Goal: Task Accomplishment & Management: Manage account settings

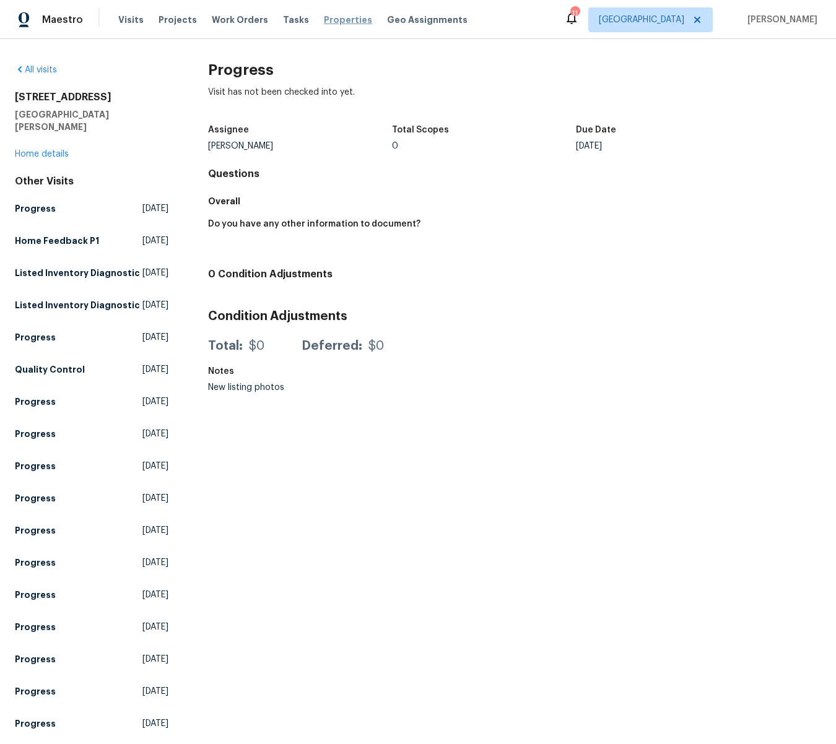
click at [330, 21] on span "Properties" at bounding box center [348, 20] width 48 height 12
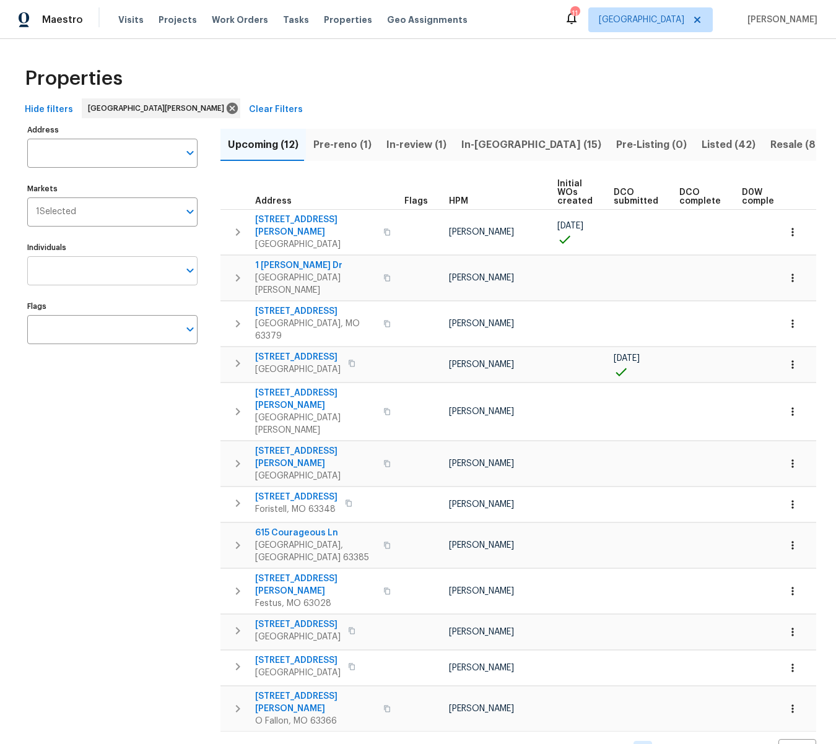
click at [116, 269] on input "Individuals" at bounding box center [103, 270] width 152 height 29
type input "brad"
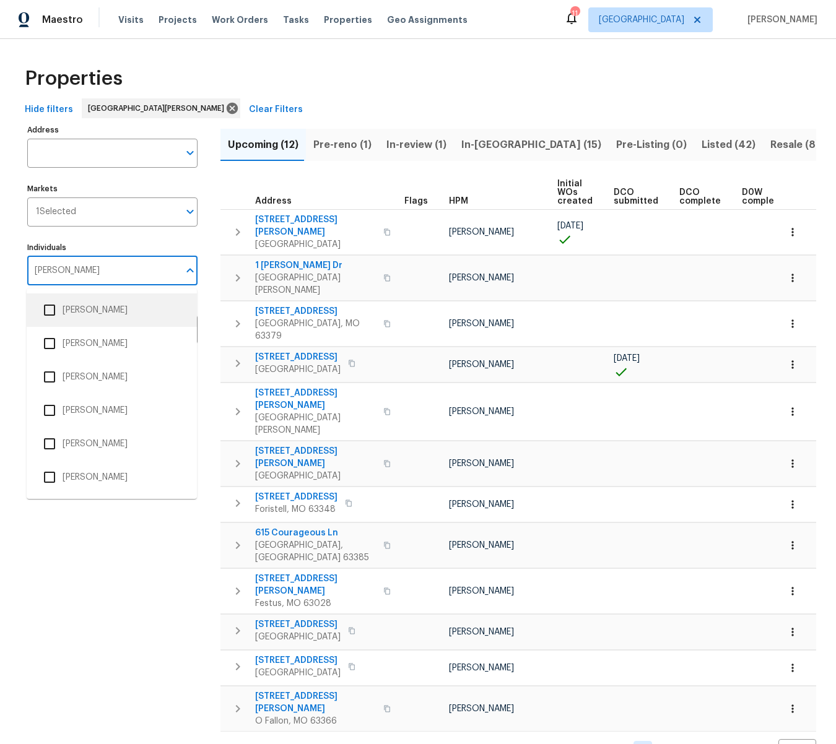
click at [71, 311] on li "[PERSON_NAME]" at bounding box center [112, 310] width 150 height 26
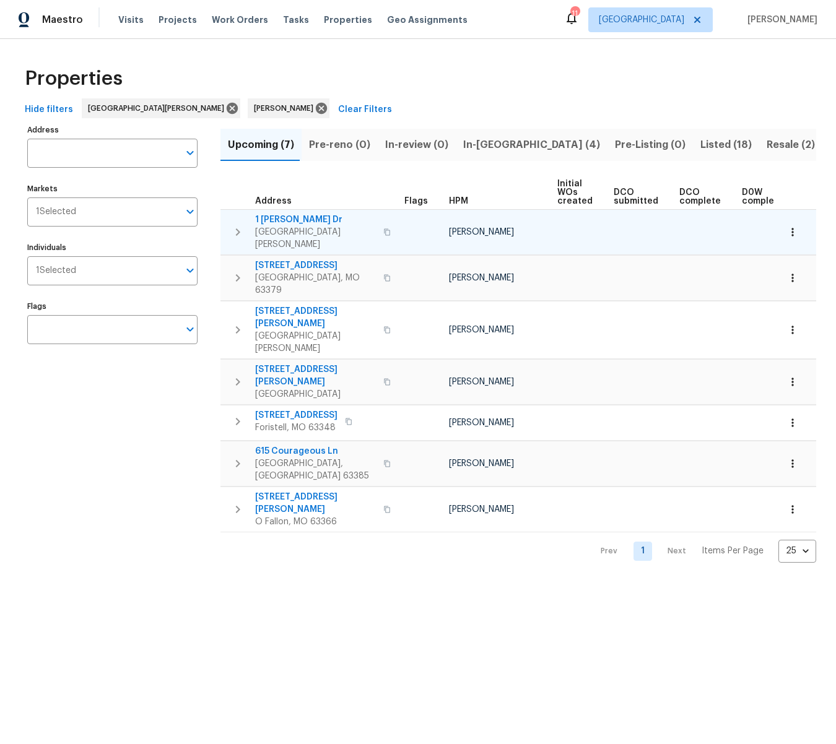
click at [277, 219] on span "1 Marianne Dr" at bounding box center [315, 220] width 121 height 12
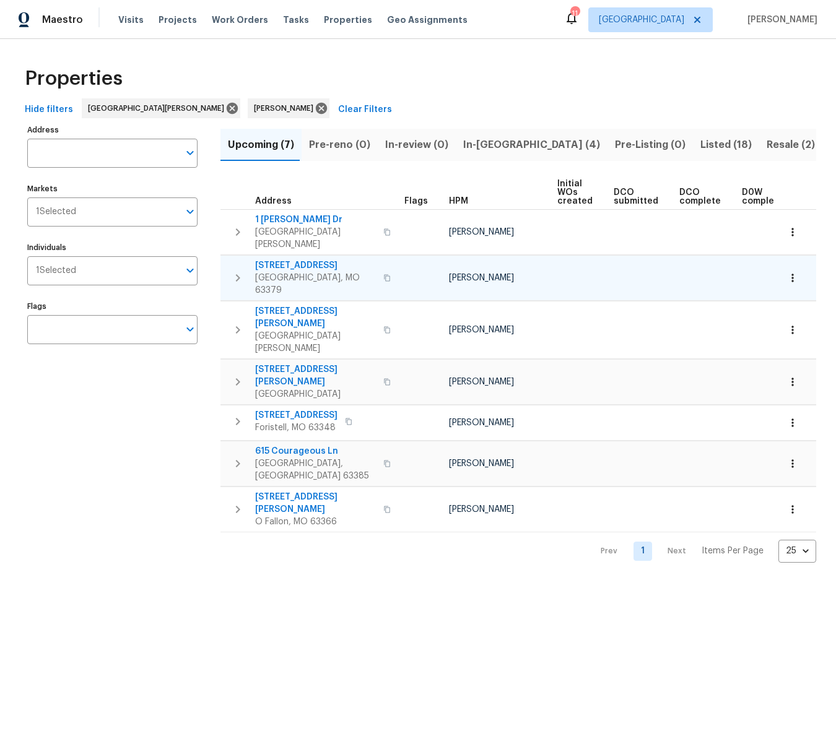
click at [280, 259] on span "405 Excalibur Blvd" at bounding box center [315, 265] width 121 height 12
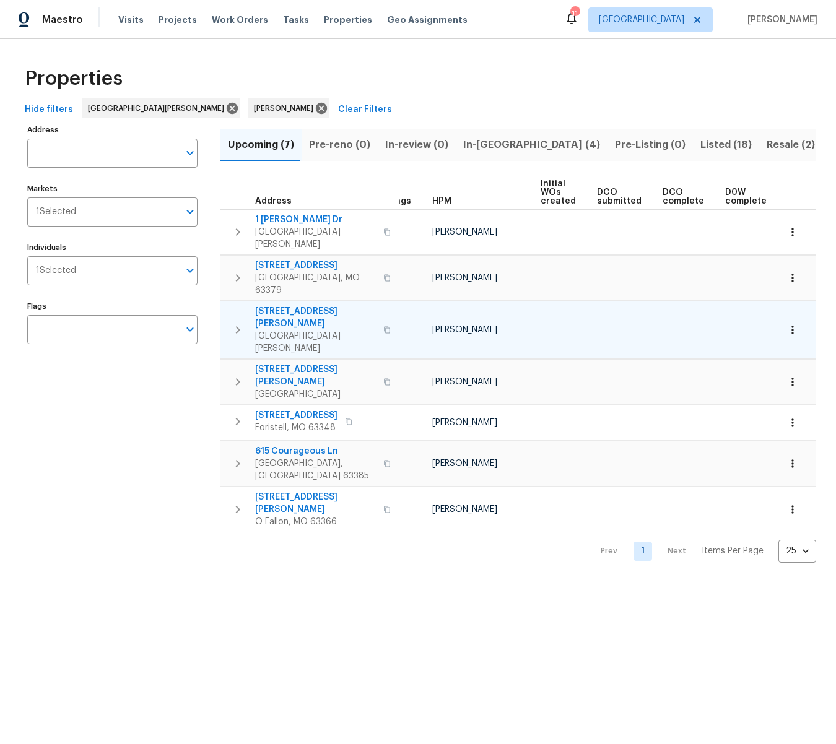
click at [292, 305] on span "3912 Jacobs Lndg" at bounding box center [315, 317] width 121 height 25
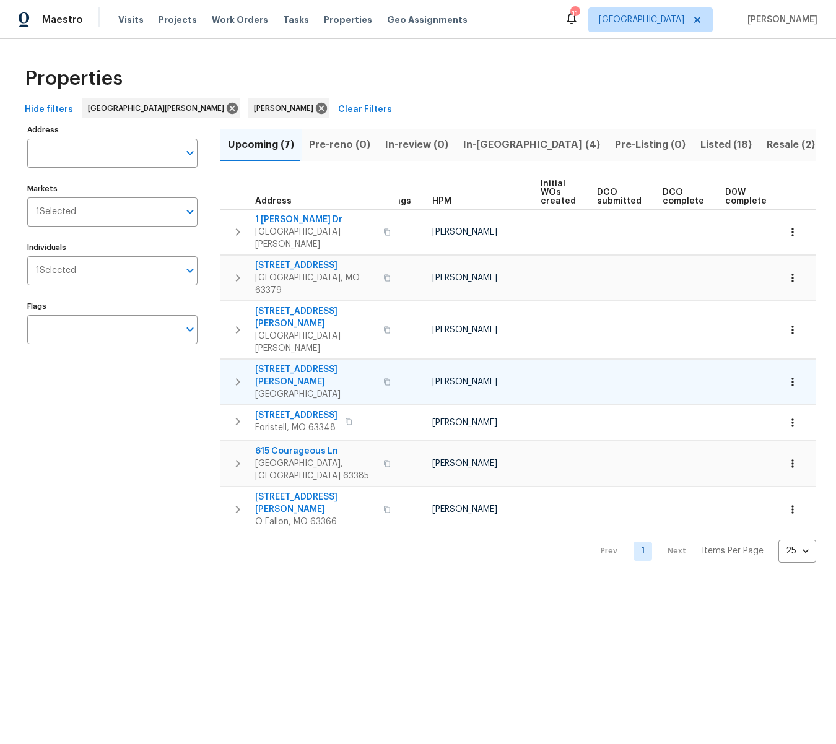
scroll to position [0, 20]
click at [297, 363] on span "11525 Ivy Green Dr" at bounding box center [315, 375] width 121 height 25
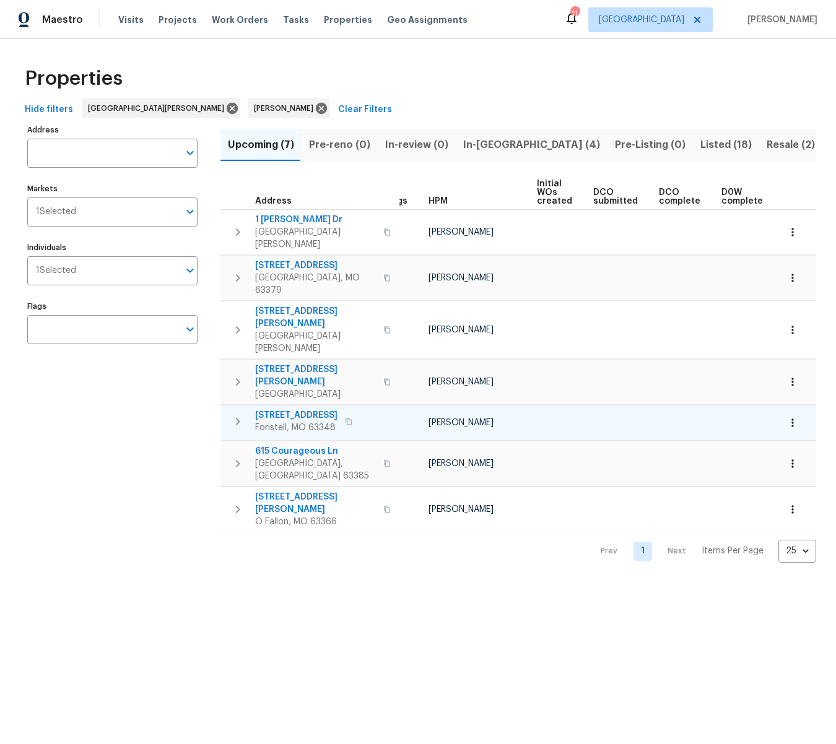
click at [293, 409] on span "31547 Sugar Maple Ct" at bounding box center [296, 415] width 82 height 12
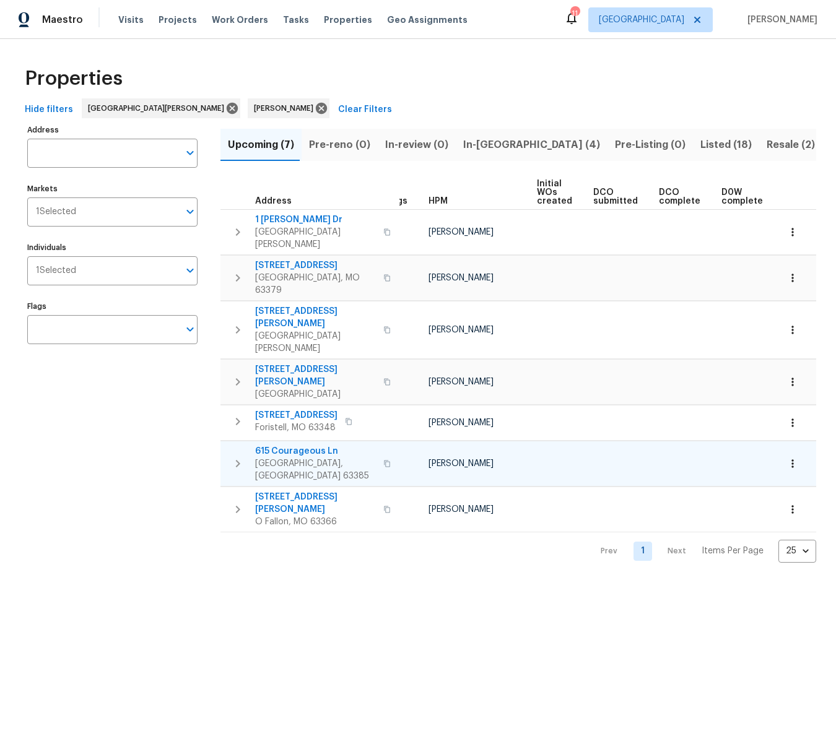
click at [308, 445] on span "615 Courageous Ln" at bounding box center [315, 451] width 121 height 12
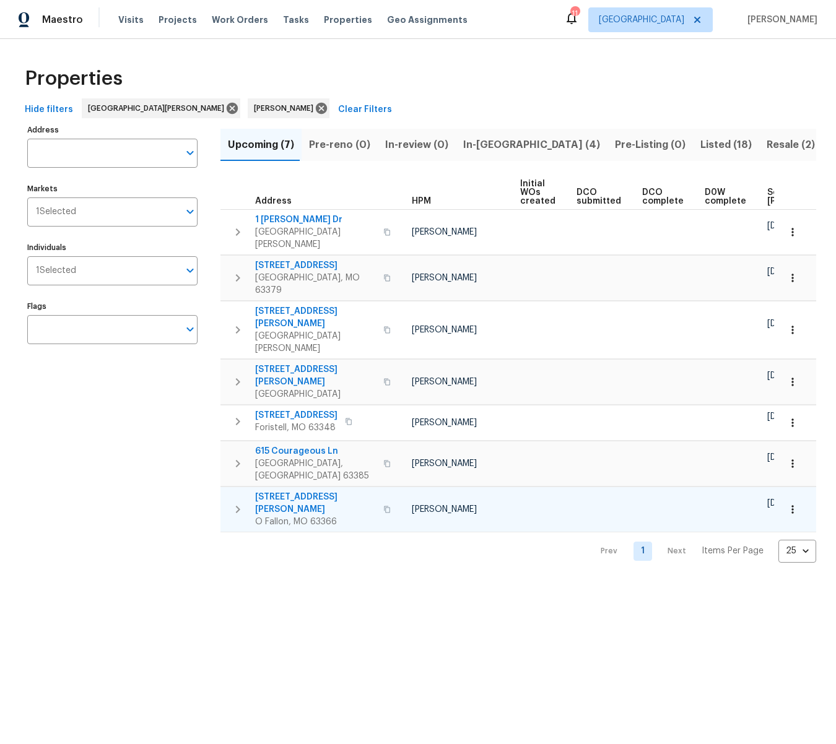
scroll to position [0, 38]
click at [303, 491] on span "1561 Misty River Dr" at bounding box center [315, 503] width 121 height 25
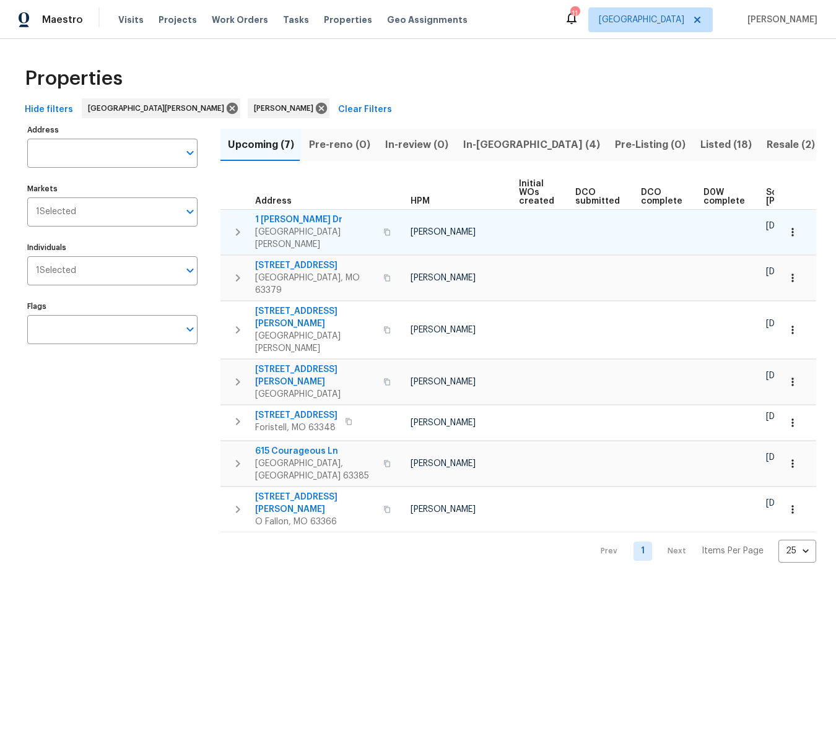
click at [285, 217] on span "1 Marianne Dr" at bounding box center [315, 220] width 121 height 12
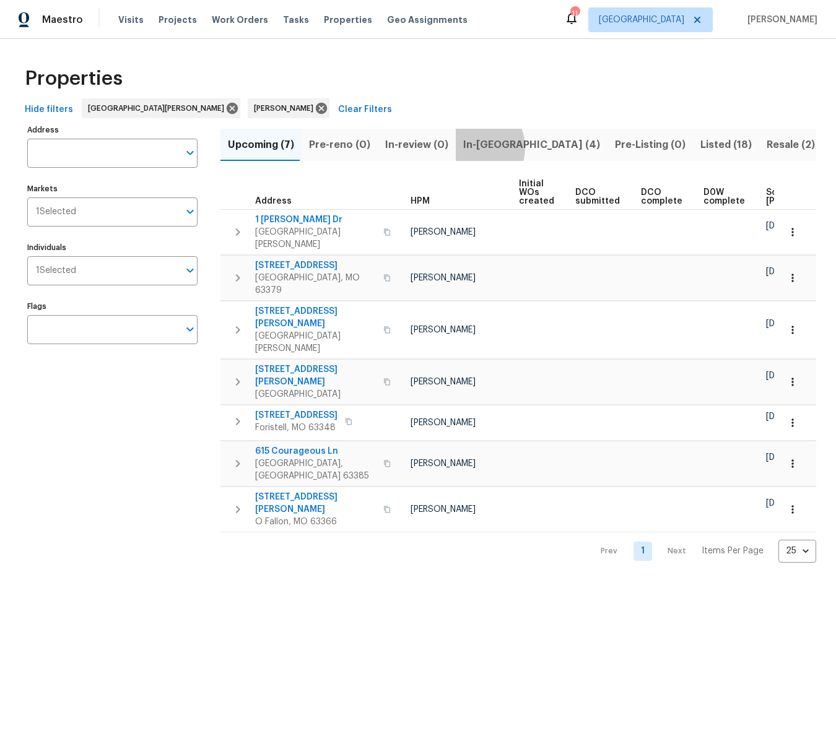
click at [466, 147] on span "In-reno (4)" at bounding box center [531, 144] width 137 height 17
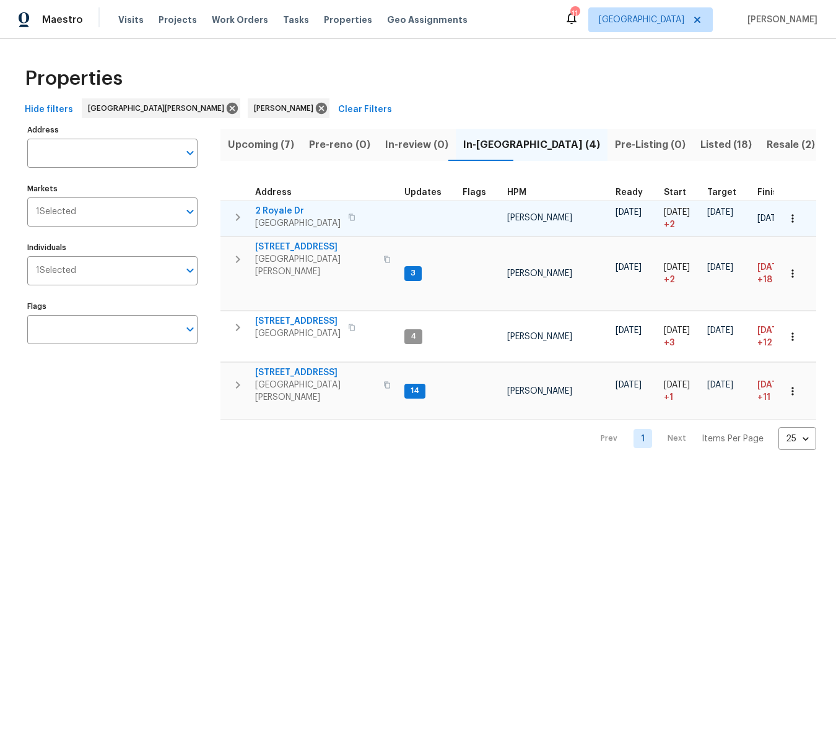
click at [284, 209] on span "2 Royale Dr" at bounding box center [297, 211] width 85 height 12
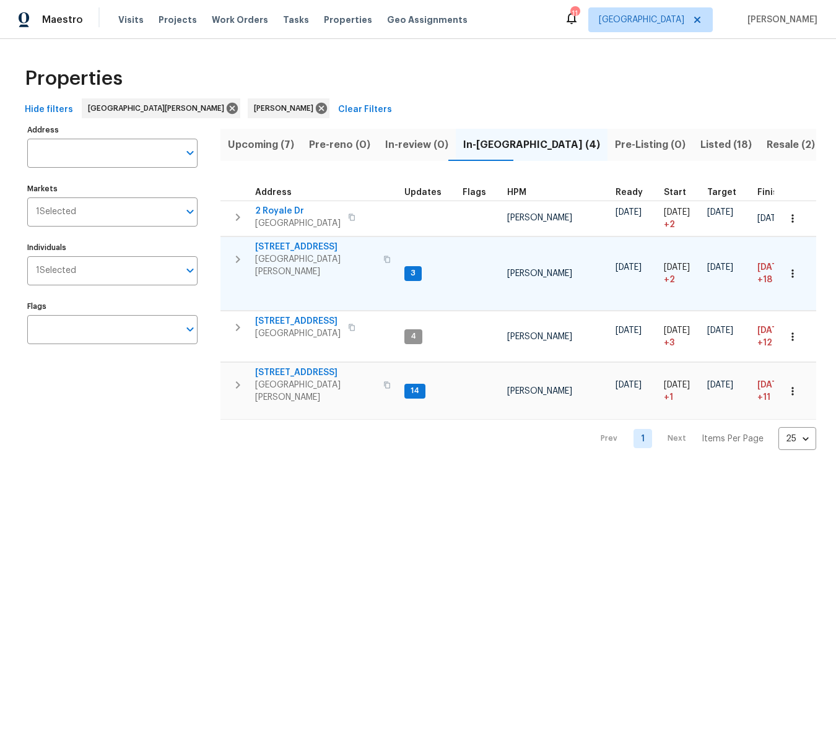
click at [288, 245] on span "1004 Cobbler Ln" at bounding box center [315, 247] width 121 height 12
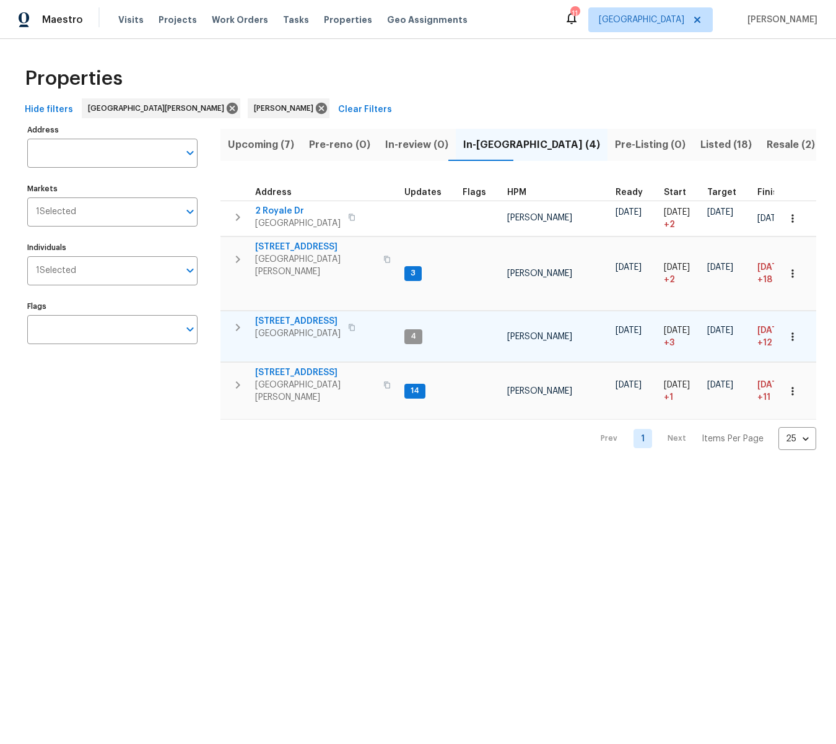
click at [301, 315] on span "113 Wyndcrest Ct" at bounding box center [297, 321] width 85 height 12
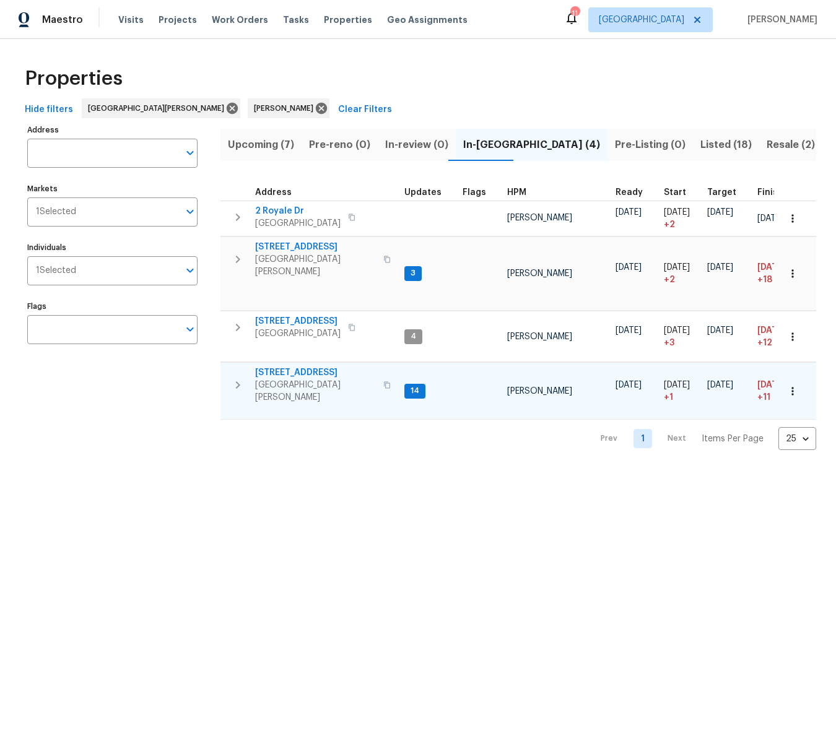
click at [277, 370] on span "417 Dove Dr" at bounding box center [315, 372] width 121 height 12
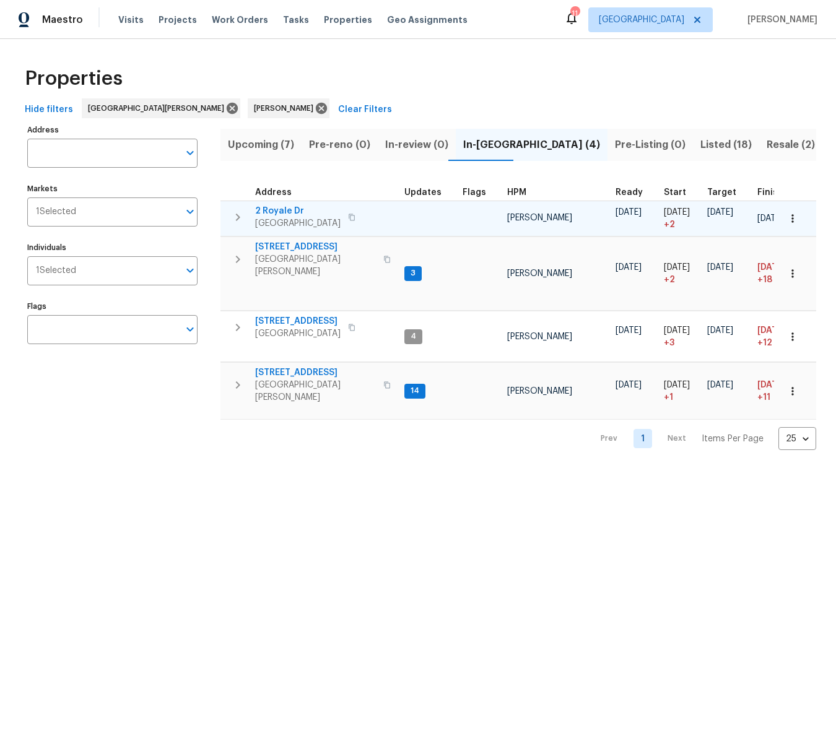
click at [287, 209] on span "2 Royale Dr" at bounding box center [297, 211] width 85 height 12
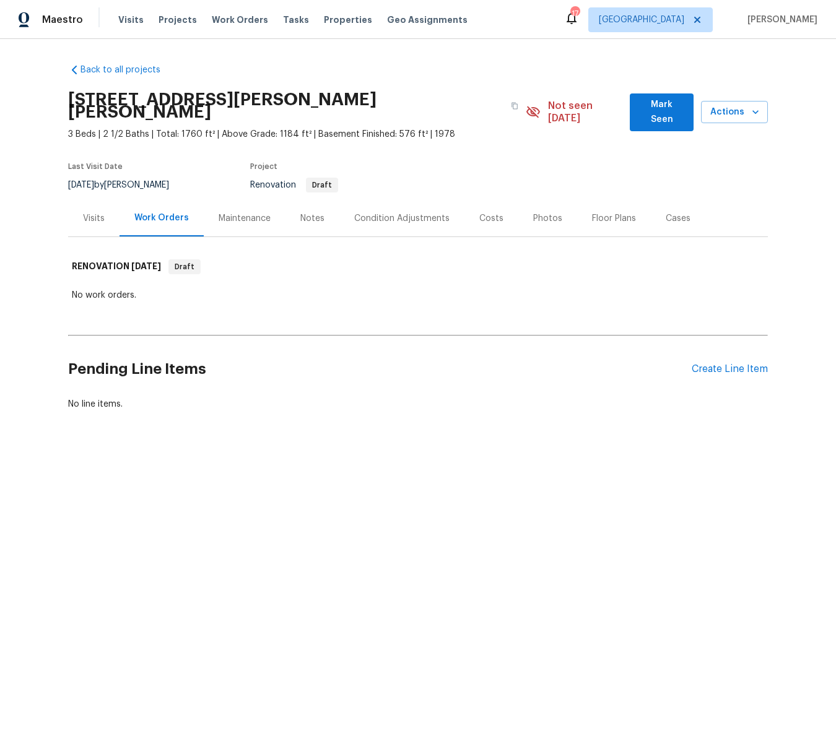
click at [394, 212] on div "Condition Adjustments" at bounding box center [401, 218] width 95 height 12
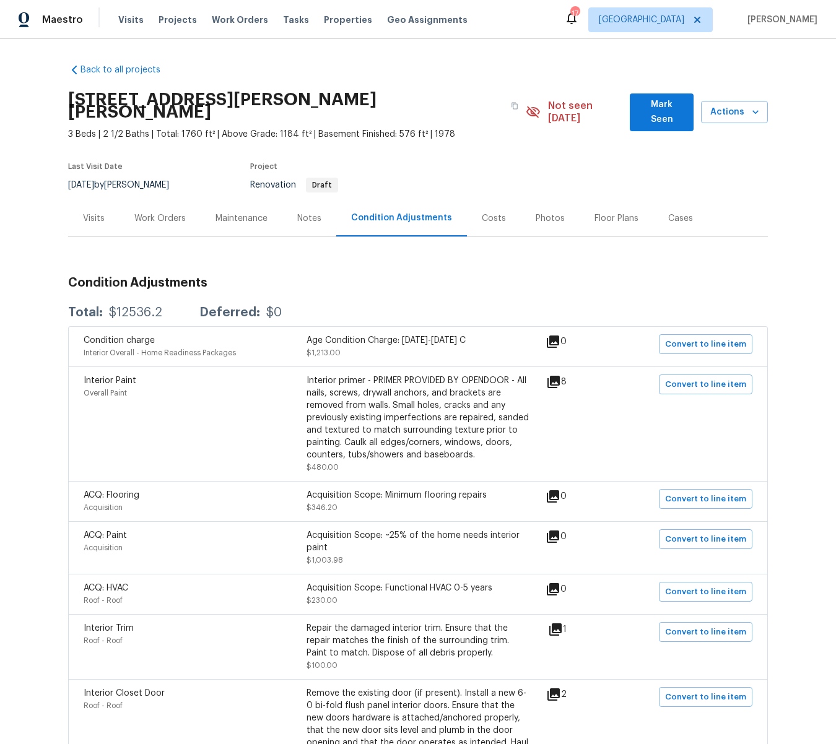
click at [93, 212] on div "Visits" at bounding box center [94, 218] width 22 height 12
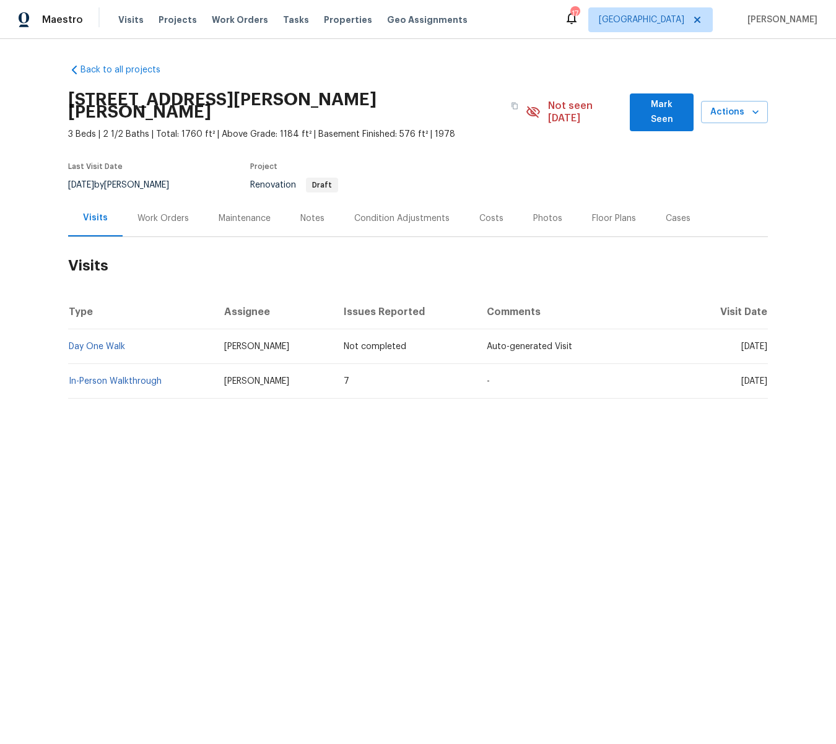
click at [394, 212] on div "Condition Adjustments" at bounding box center [401, 218] width 95 height 12
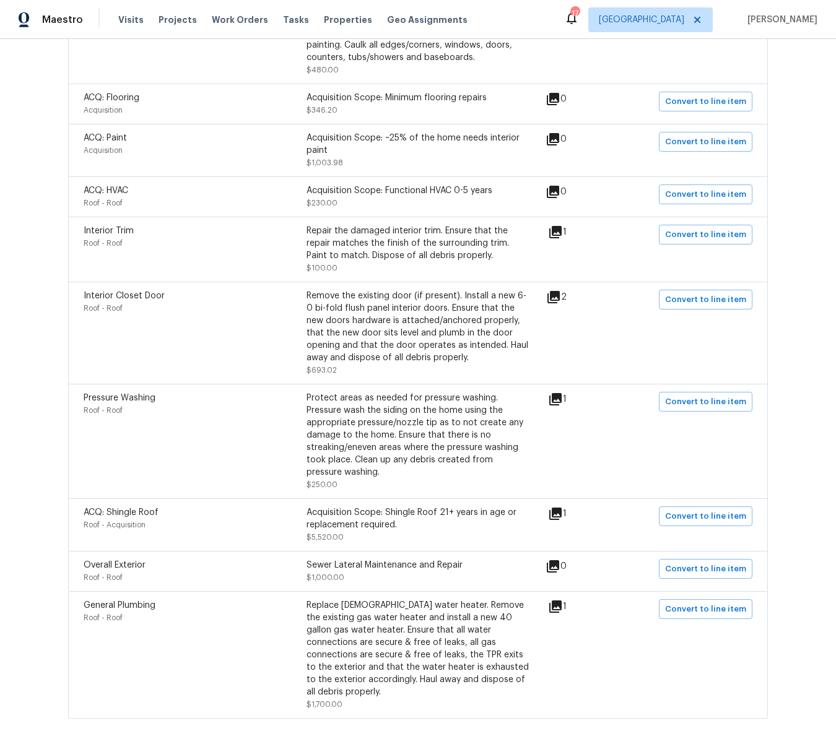
scroll to position [401, 0]
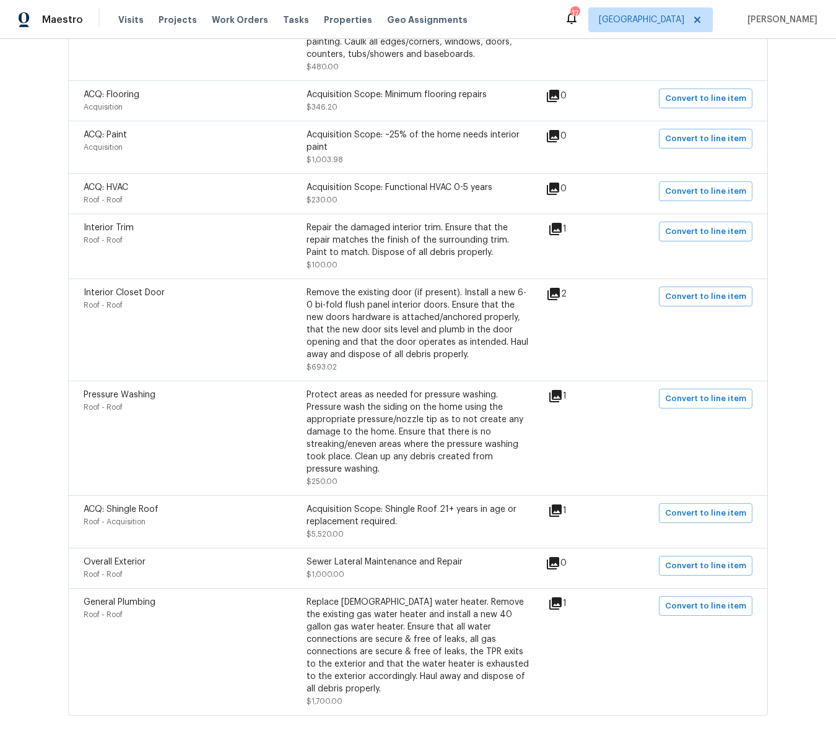
click at [558, 390] on icon at bounding box center [555, 396] width 12 height 12
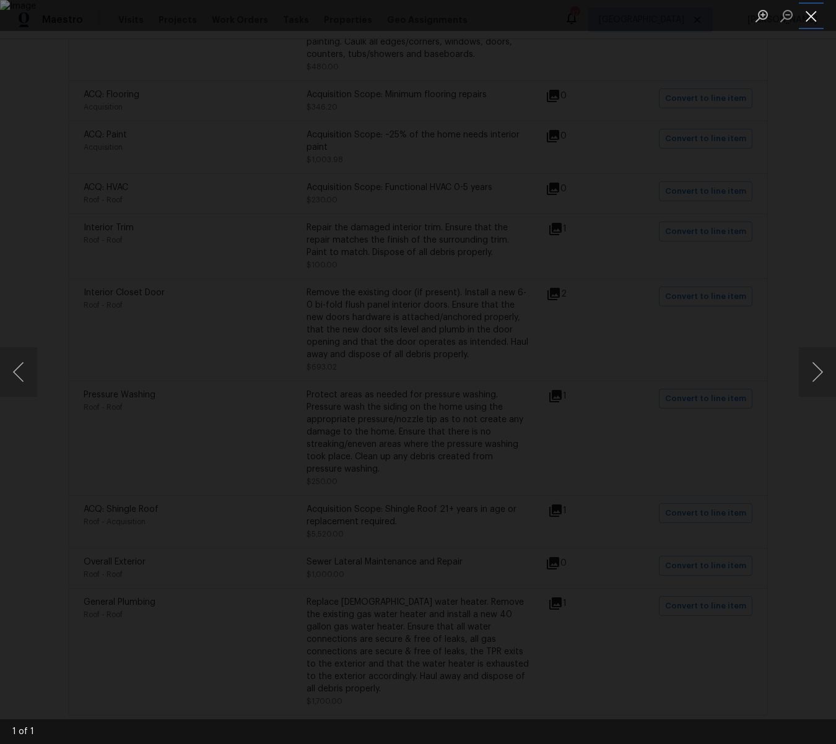
click at [815, 18] on button "Close lightbox" at bounding box center [811, 16] width 25 height 22
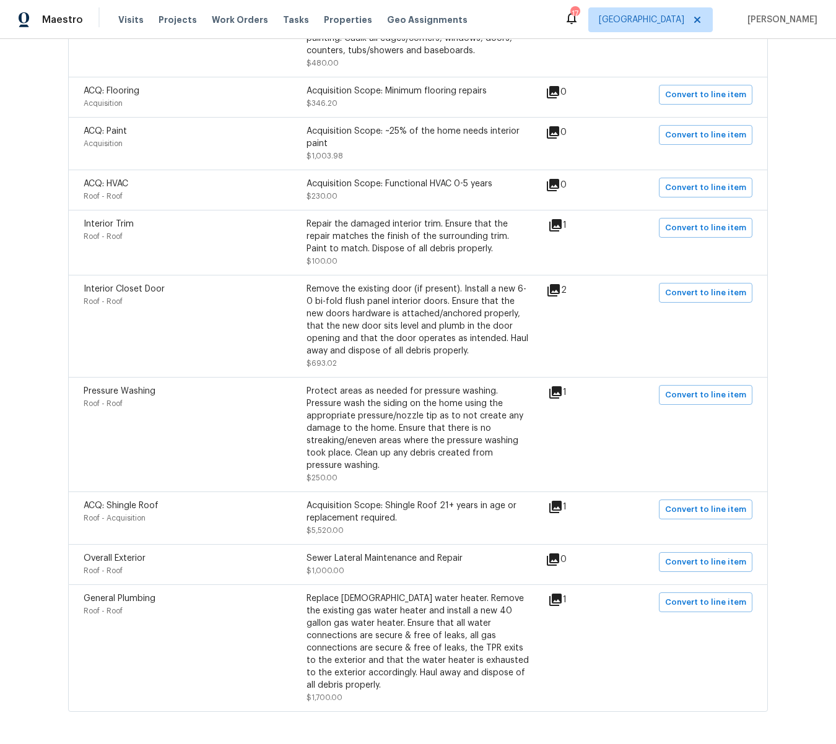
scroll to position [425, 0]
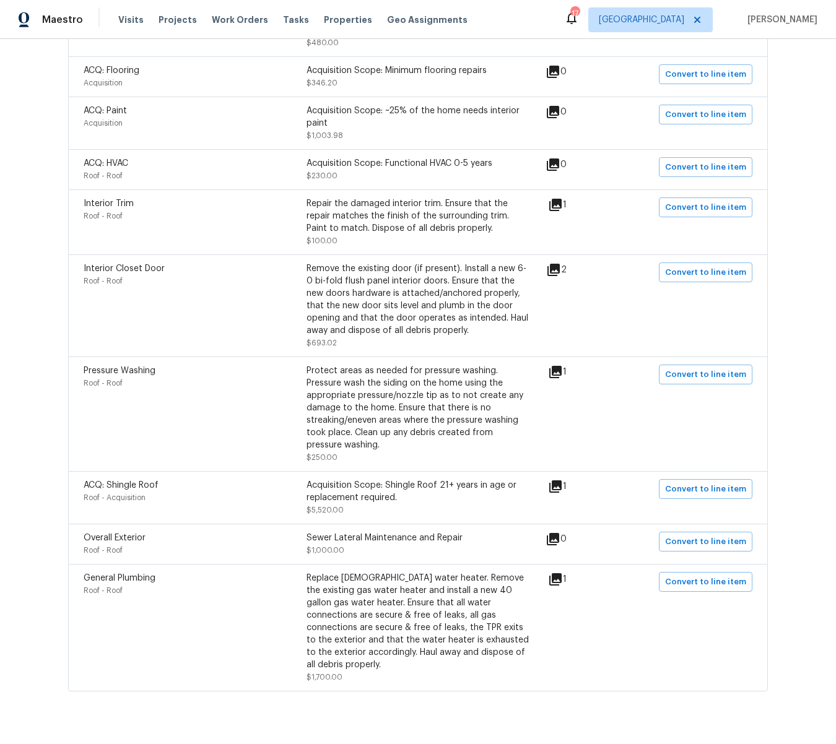
click at [558, 264] on icon at bounding box center [553, 270] width 12 height 12
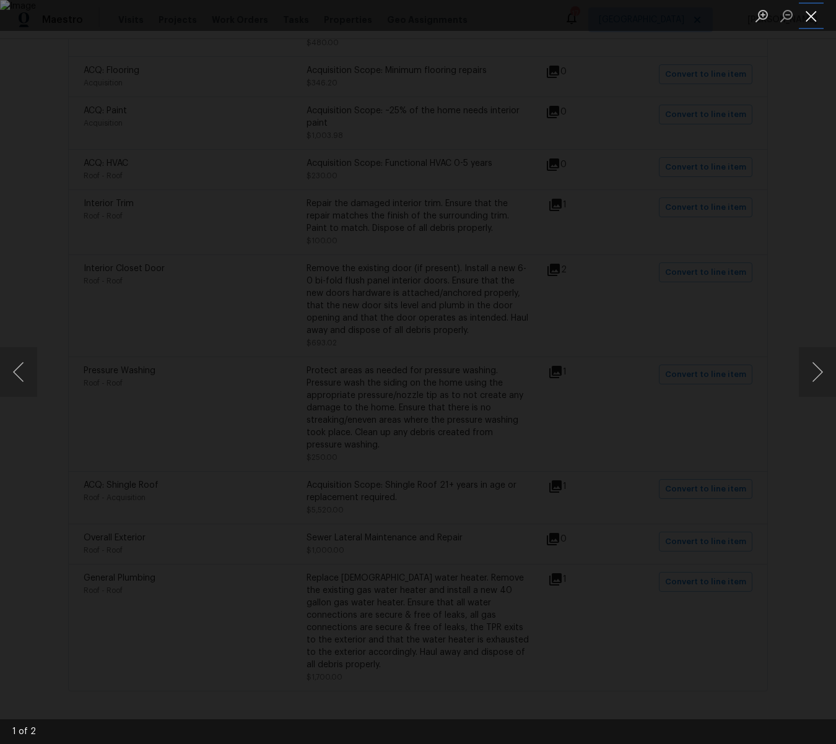
click at [812, 16] on button "Close lightbox" at bounding box center [811, 16] width 25 height 22
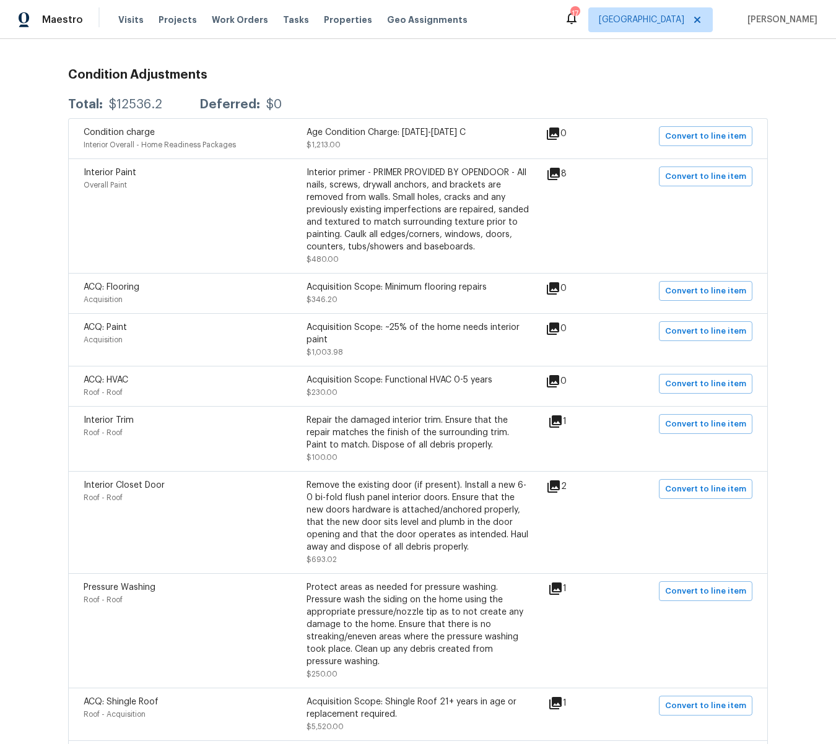
scroll to position [205, 0]
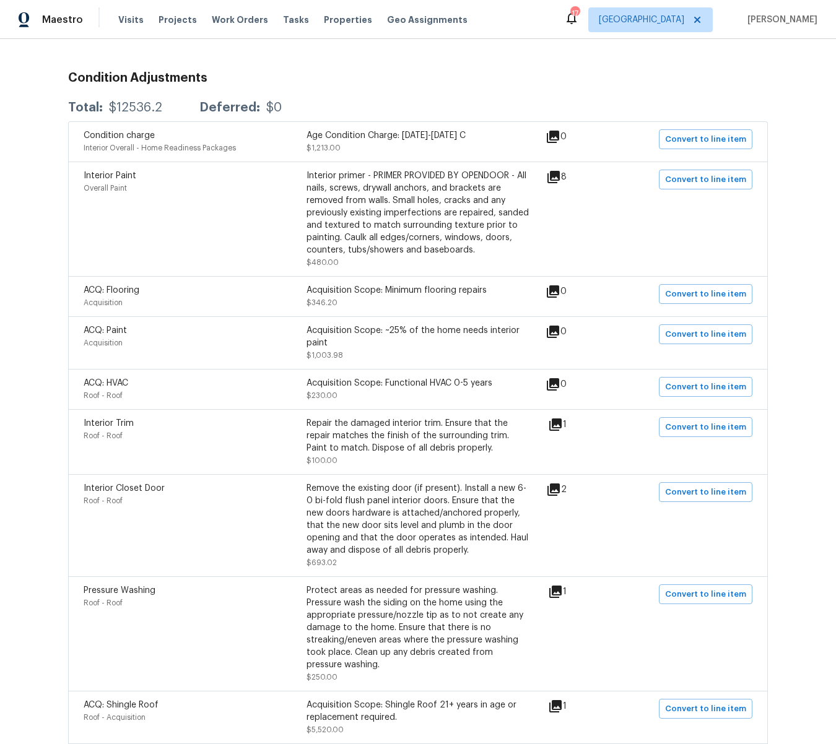
click at [402, 199] on div "Interior primer - PRIMER PROVIDED BY OPENDOOR - All nails, screws, drywall anch…" at bounding box center [417, 213] width 223 height 87
click at [560, 171] on icon at bounding box center [553, 177] width 12 height 12
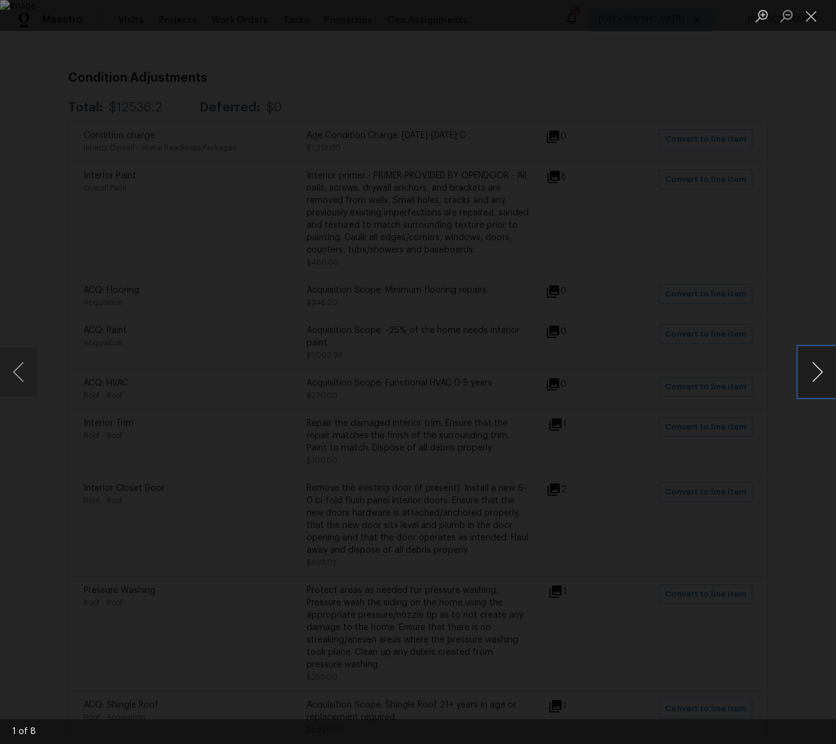
click at [814, 372] on button "Next image" at bounding box center [817, 372] width 37 height 50
click at [814, 371] on button "Next image" at bounding box center [817, 372] width 37 height 50
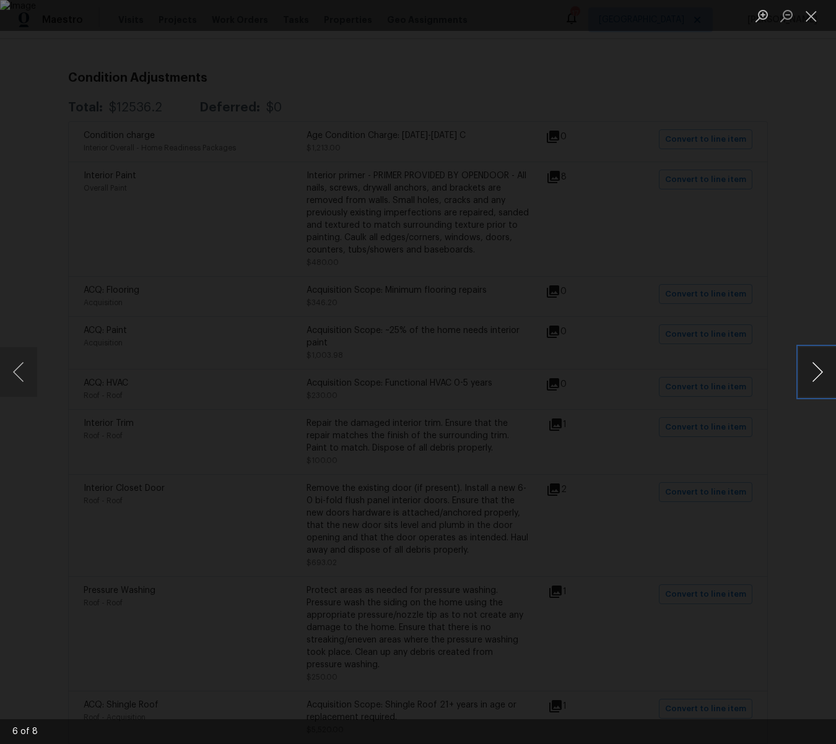
click at [814, 371] on button "Next image" at bounding box center [817, 372] width 37 height 50
click at [811, 14] on button "Close lightbox" at bounding box center [811, 16] width 25 height 22
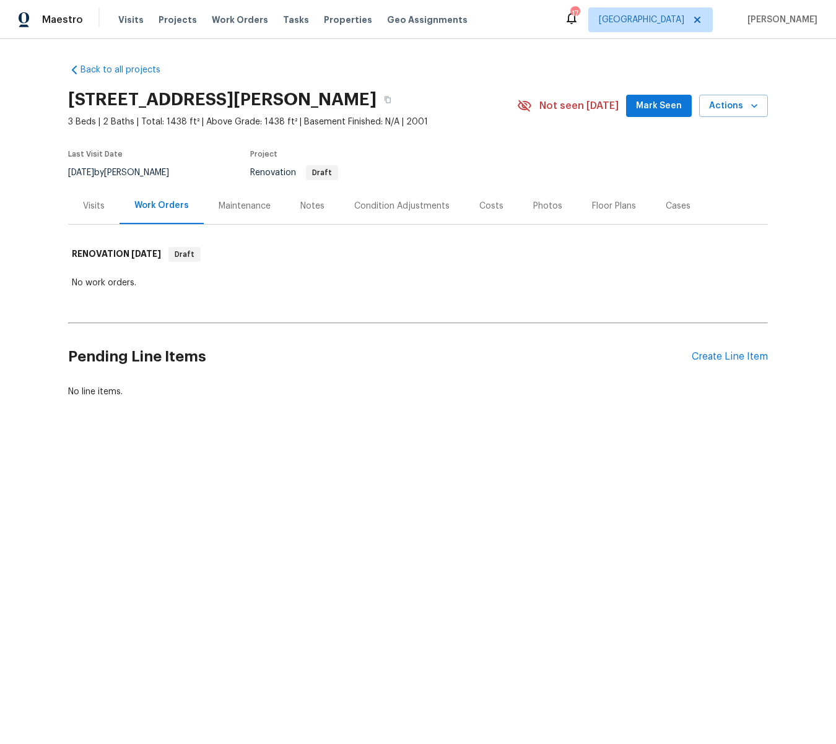
click at [386, 203] on div "Condition Adjustments" at bounding box center [401, 206] width 95 height 12
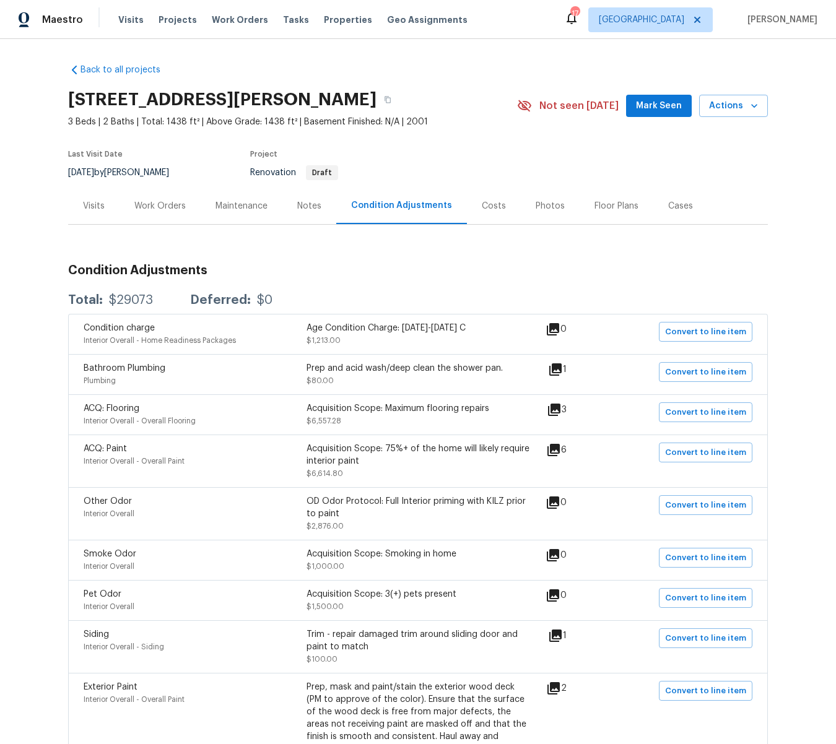
click at [560, 446] on icon at bounding box center [553, 450] width 12 height 12
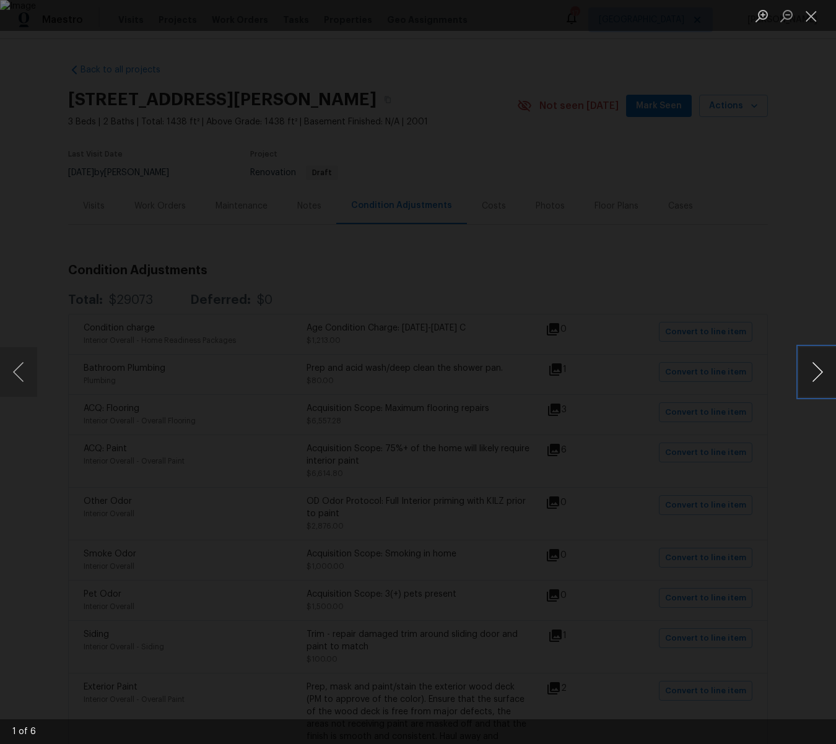
click at [816, 372] on button "Next image" at bounding box center [817, 372] width 37 height 50
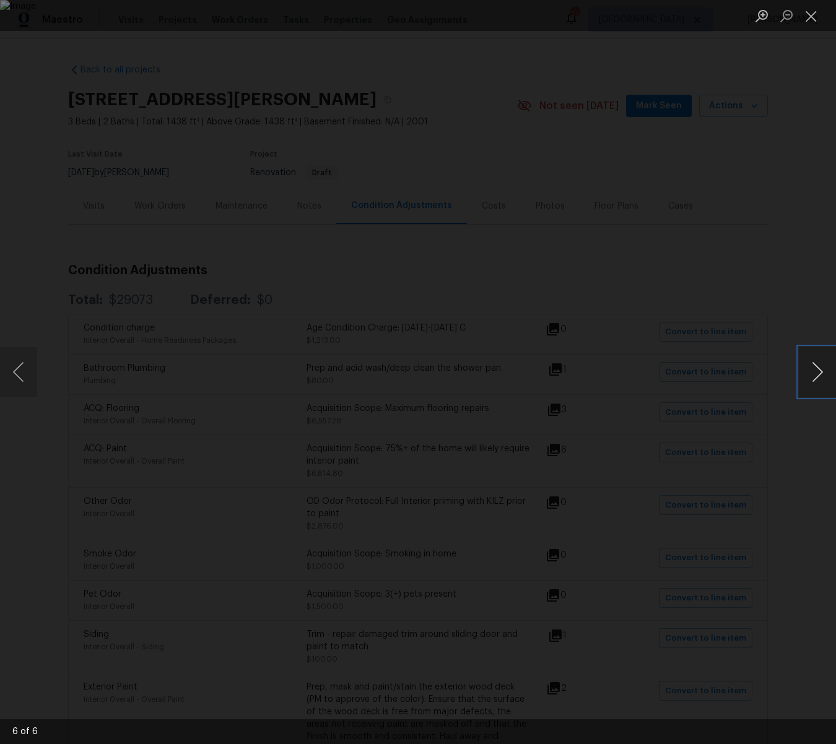
click at [816, 372] on button "Next image" at bounding box center [817, 372] width 37 height 50
click at [806, 14] on button "Close lightbox" at bounding box center [811, 16] width 25 height 22
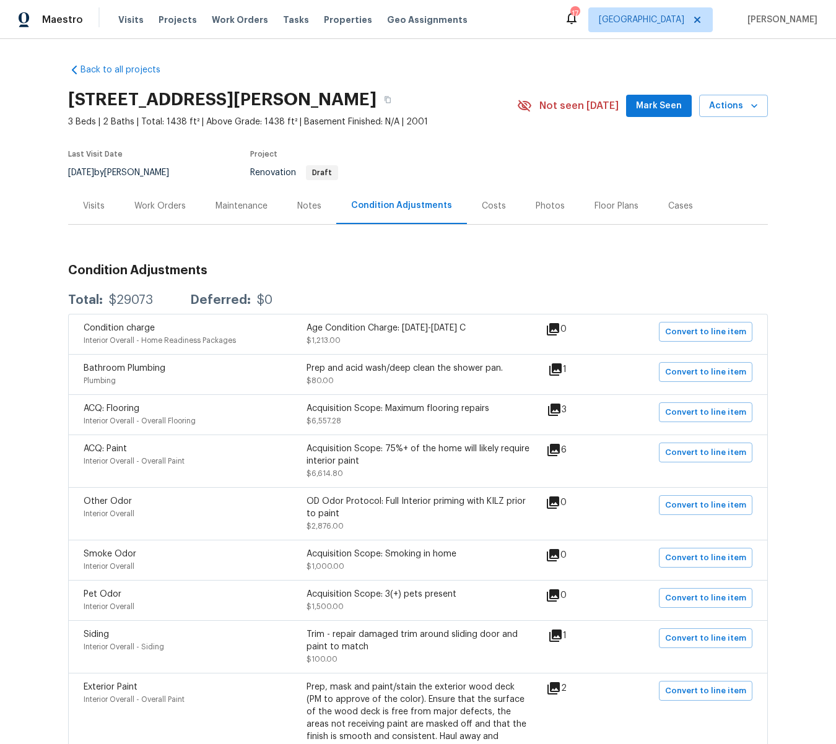
click at [97, 207] on div "Visits" at bounding box center [94, 206] width 22 height 12
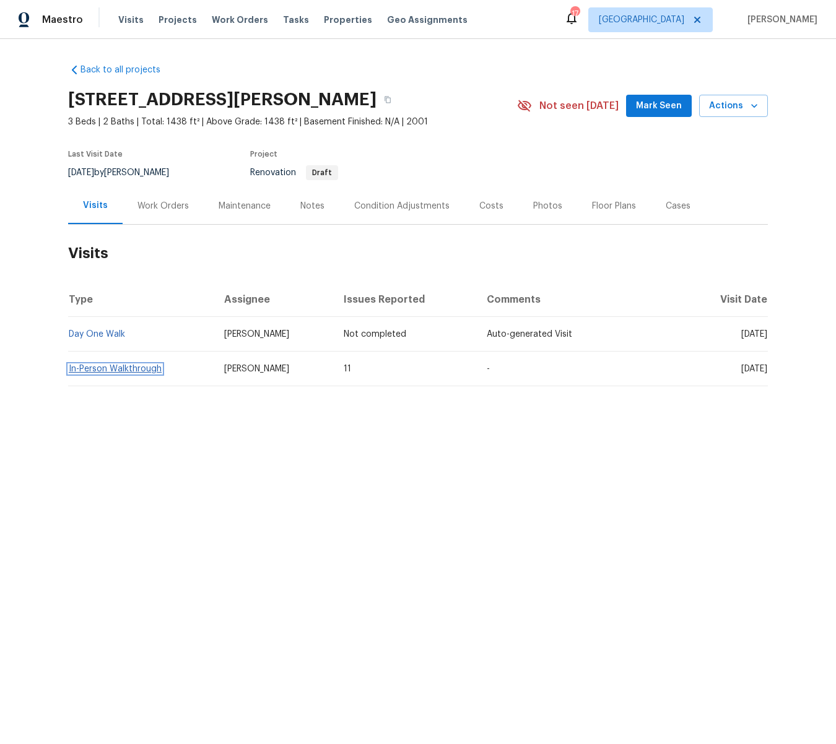
click at [89, 367] on link "In-Person Walkthrough" at bounding box center [115, 369] width 93 height 9
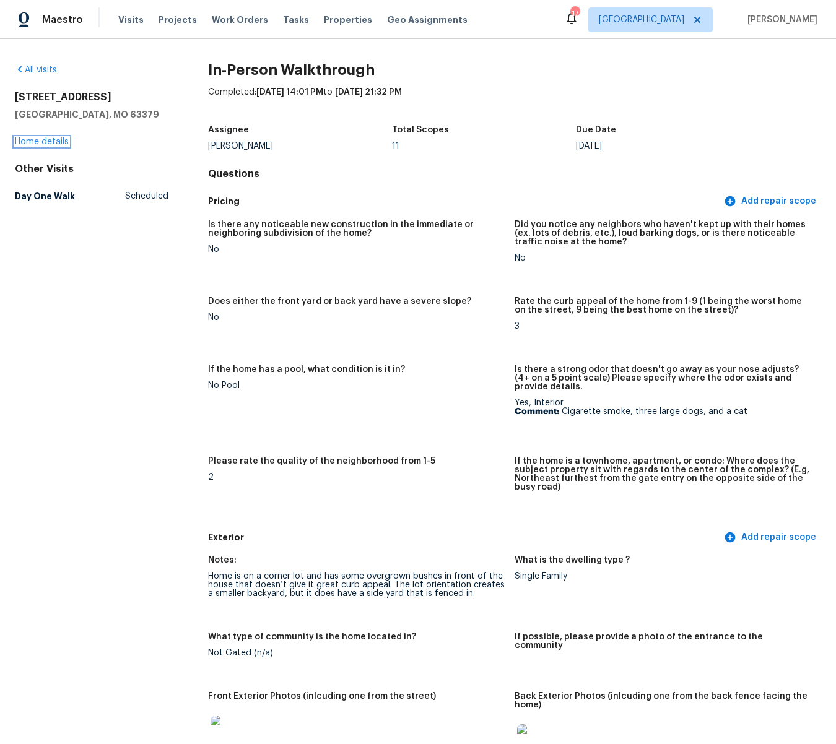
click at [47, 142] on link "Home details" at bounding box center [42, 141] width 54 height 9
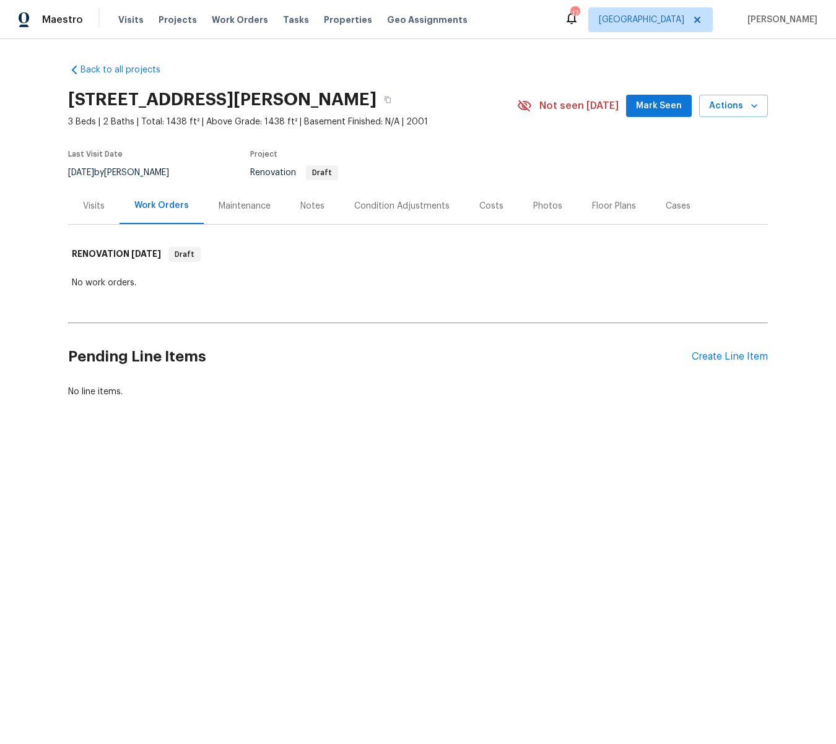
click at [399, 205] on div "Condition Adjustments" at bounding box center [401, 206] width 95 height 12
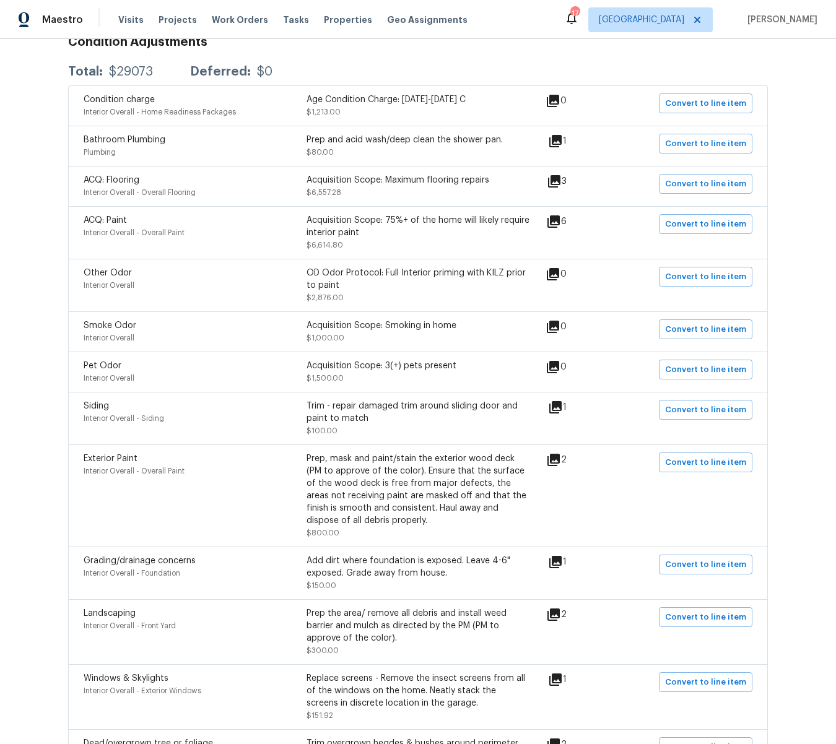
scroll to position [230, 0]
click at [561, 462] on icon at bounding box center [553, 458] width 15 height 15
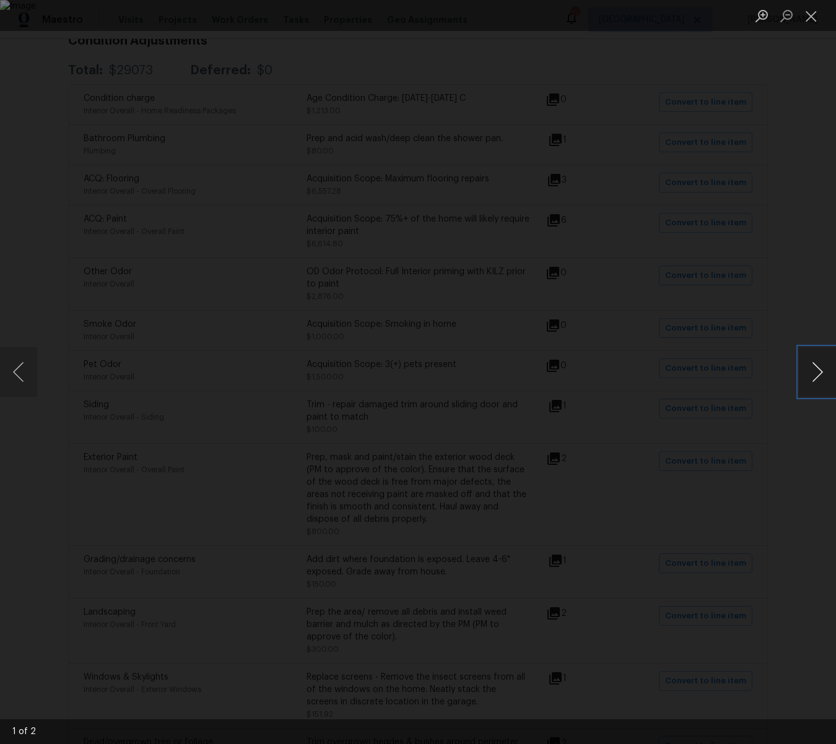
click at [820, 373] on button "Next image" at bounding box center [817, 372] width 37 height 50
click at [813, 15] on button "Close lightbox" at bounding box center [811, 16] width 25 height 22
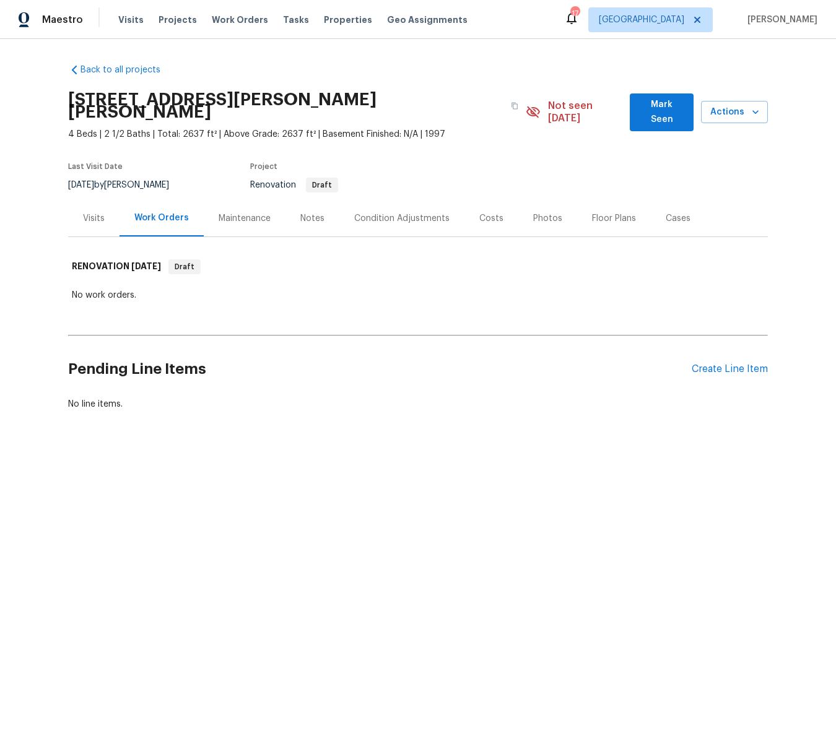
click at [89, 212] on div "Visits" at bounding box center [94, 218] width 22 height 12
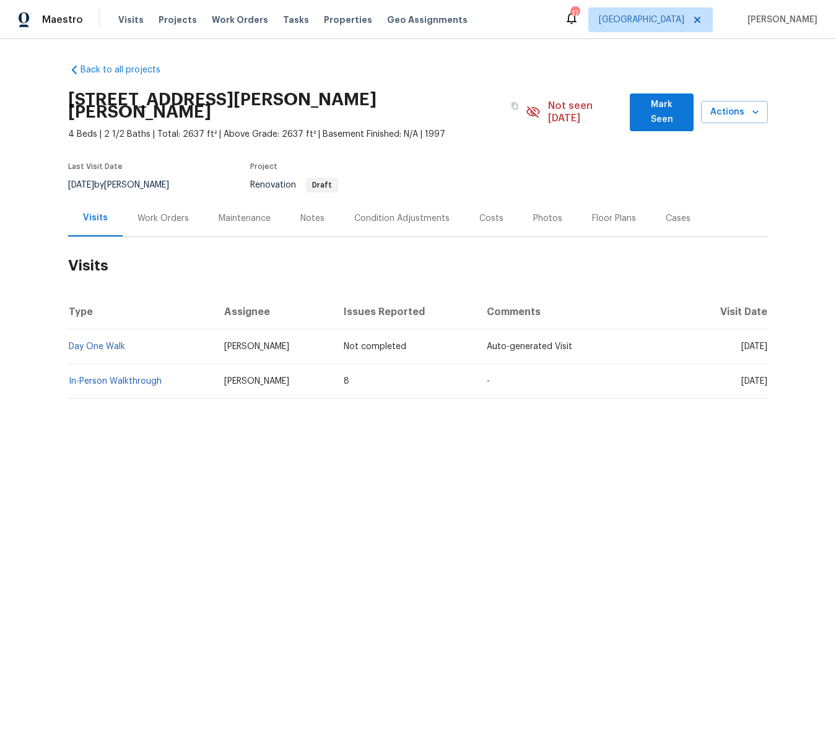
click at [388, 212] on div "Condition Adjustments" at bounding box center [401, 218] width 95 height 12
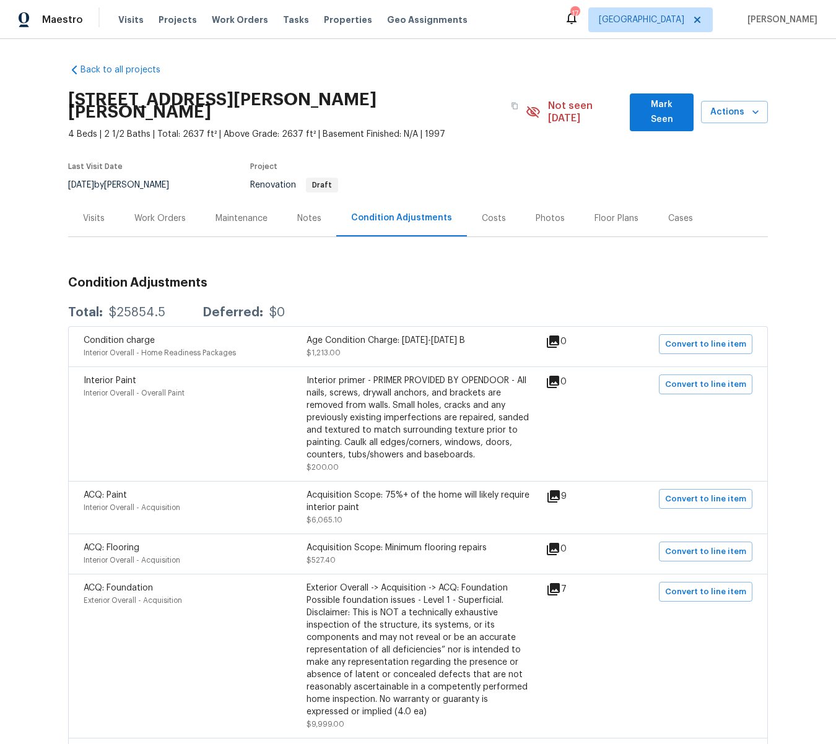
click at [560, 490] on icon at bounding box center [553, 496] width 12 height 12
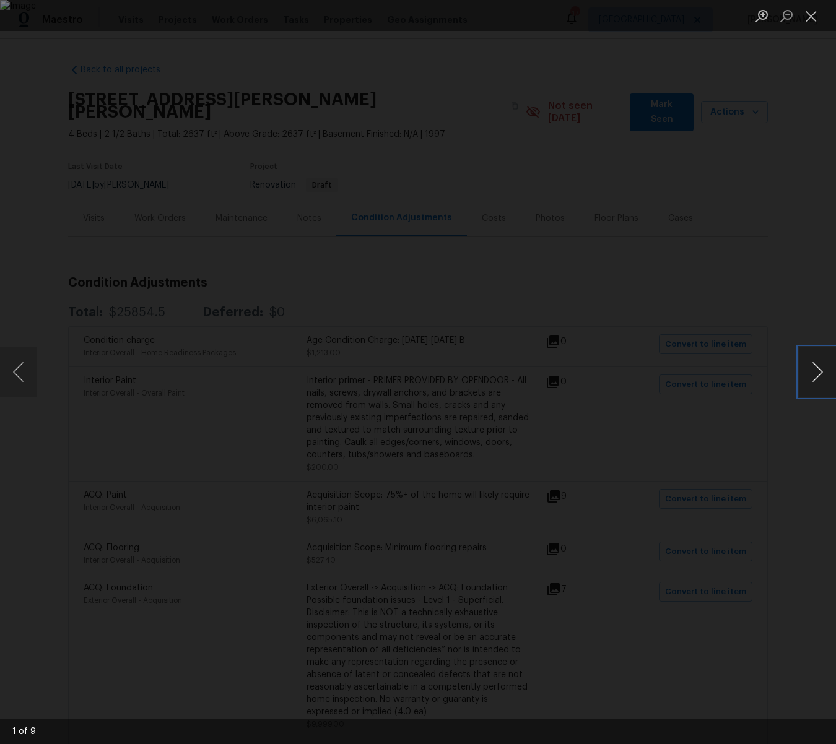
click at [822, 373] on button "Next image" at bounding box center [817, 372] width 37 height 50
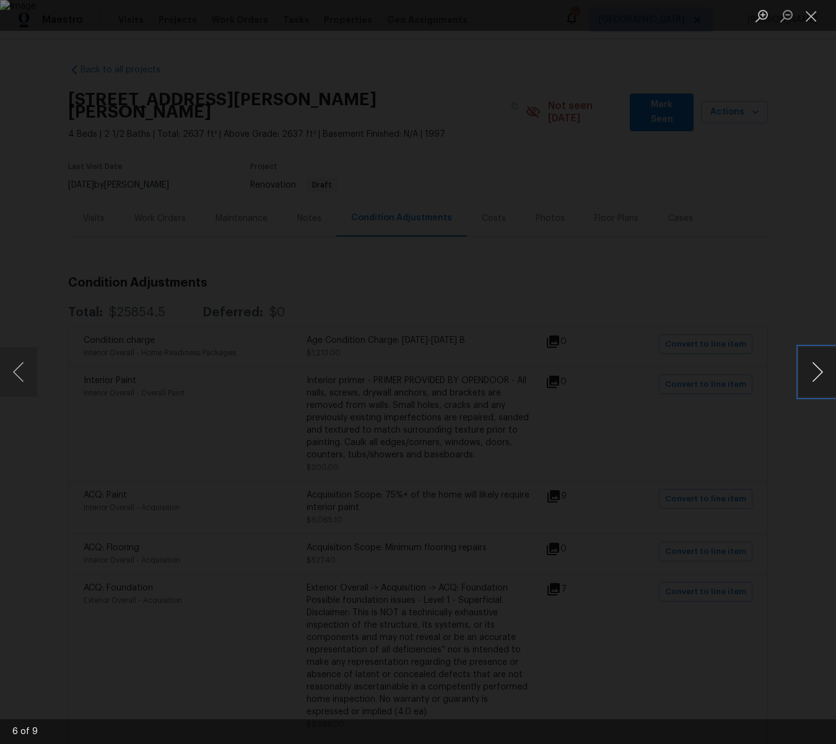
click at [822, 373] on button "Next image" at bounding box center [817, 372] width 37 height 50
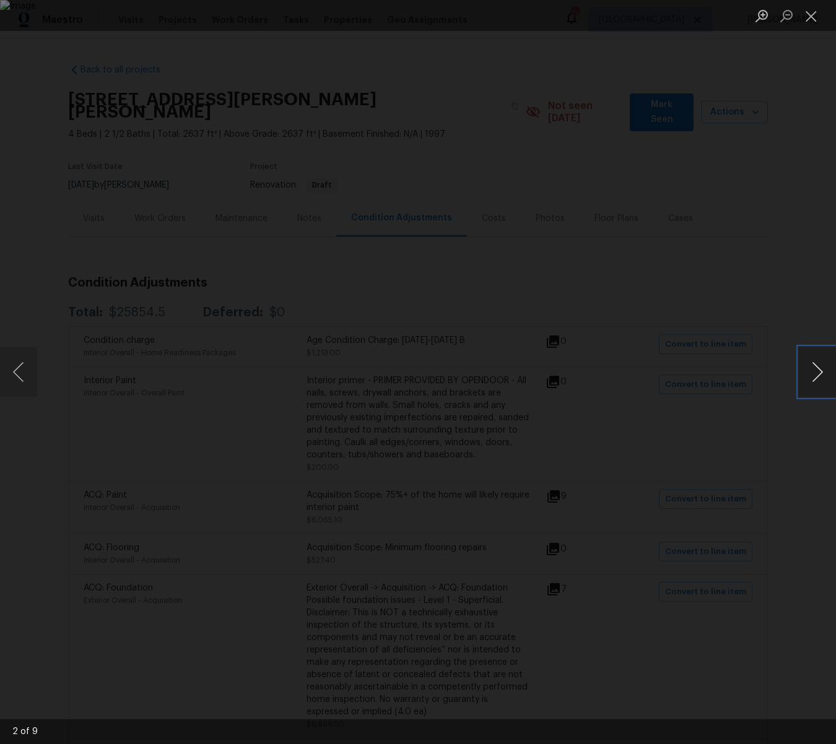
click at [822, 373] on button "Next image" at bounding box center [817, 372] width 37 height 50
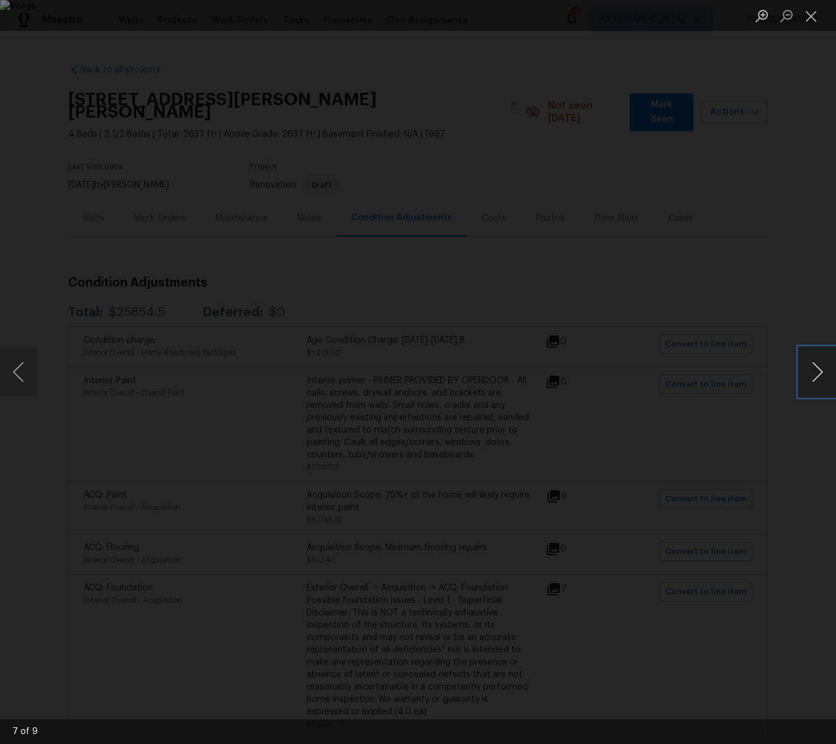
click at [822, 373] on button "Next image" at bounding box center [817, 372] width 37 height 50
click at [811, 9] on button "Close lightbox" at bounding box center [811, 16] width 25 height 22
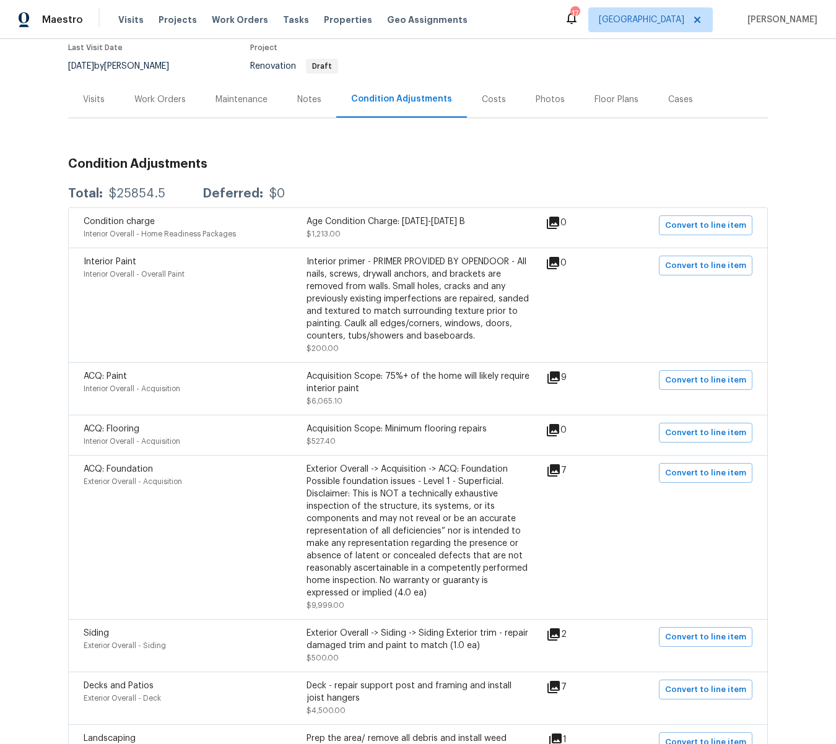
scroll to position [120, 0]
click at [557, 463] on icon at bounding box center [553, 469] width 12 height 12
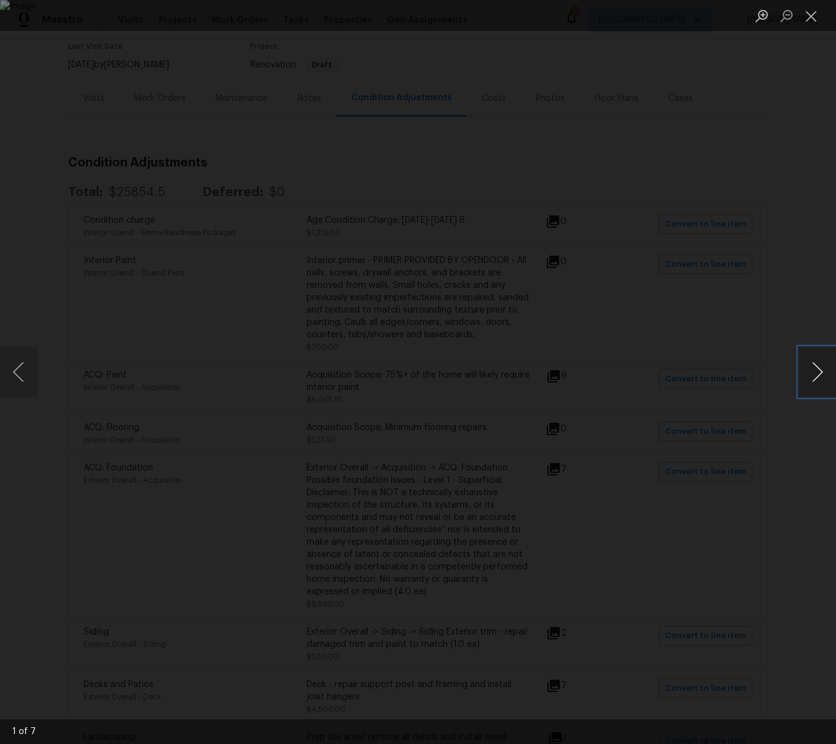
click at [817, 375] on button "Next image" at bounding box center [817, 372] width 37 height 50
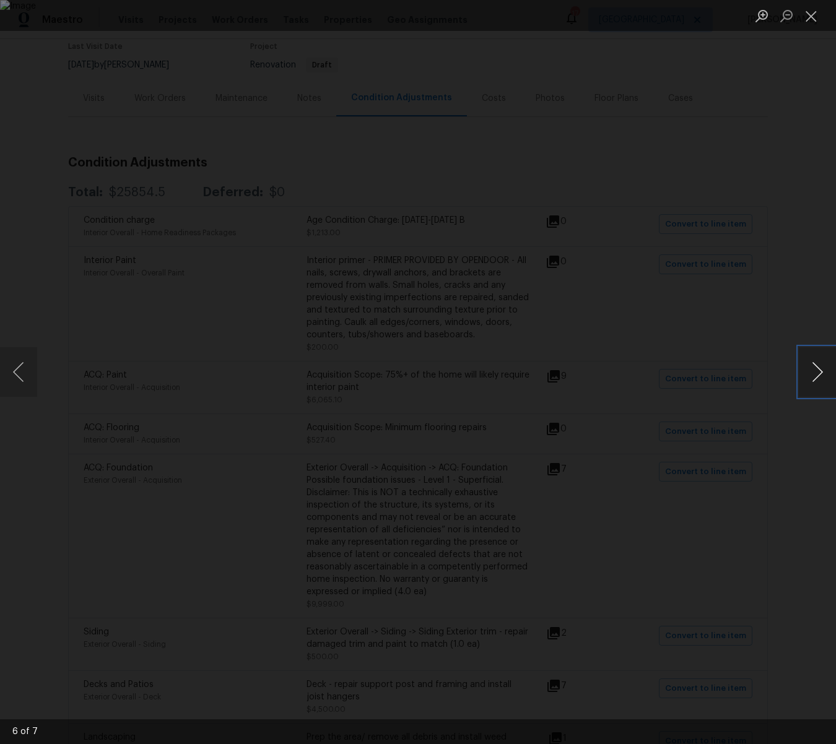
click at [817, 375] on button "Next image" at bounding box center [817, 372] width 37 height 50
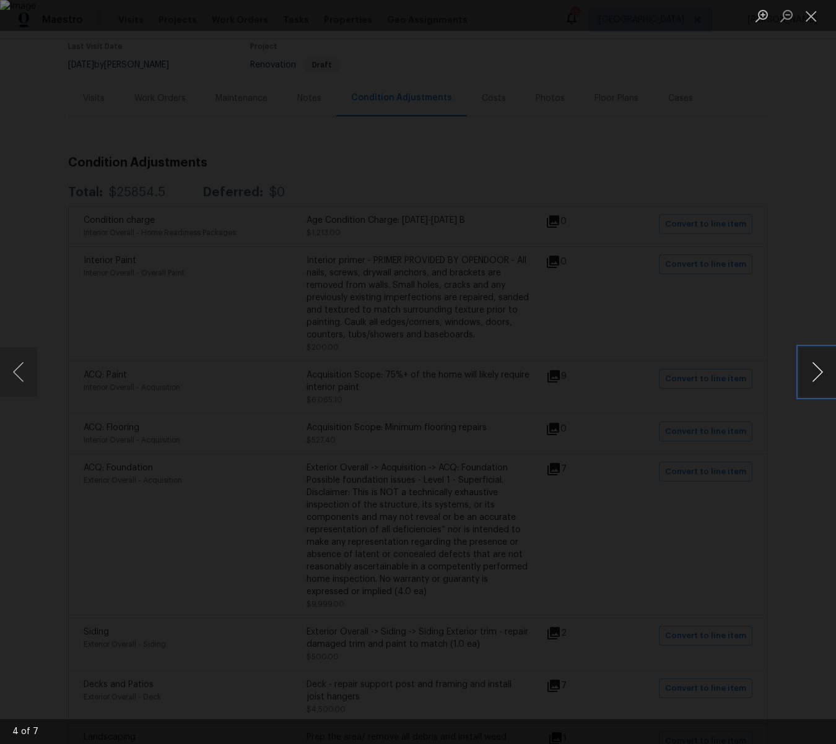
click at [817, 375] on button "Next image" at bounding box center [817, 372] width 37 height 50
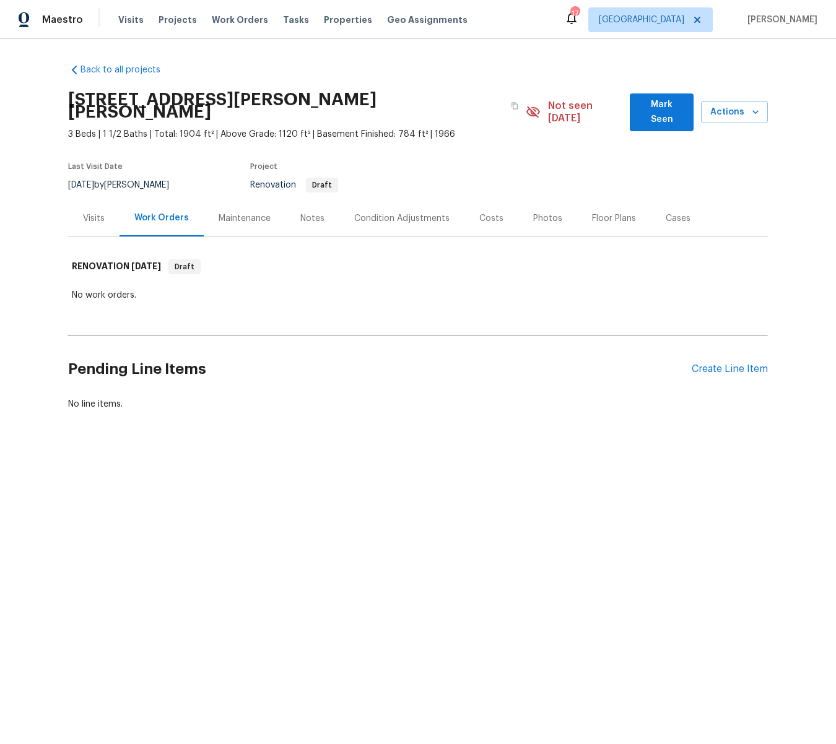
click at [95, 212] on div "Visits" at bounding box center [94, 218] width 22 height 12
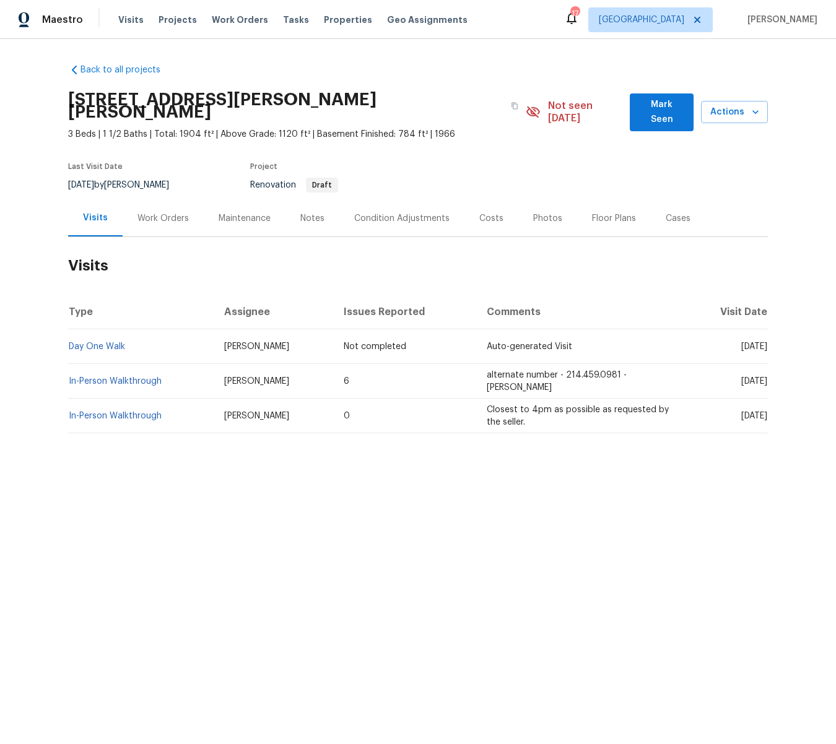
click at [411, 212] on div "Condition Adjustments" at bounding box center [401, 218] width 95 height 12
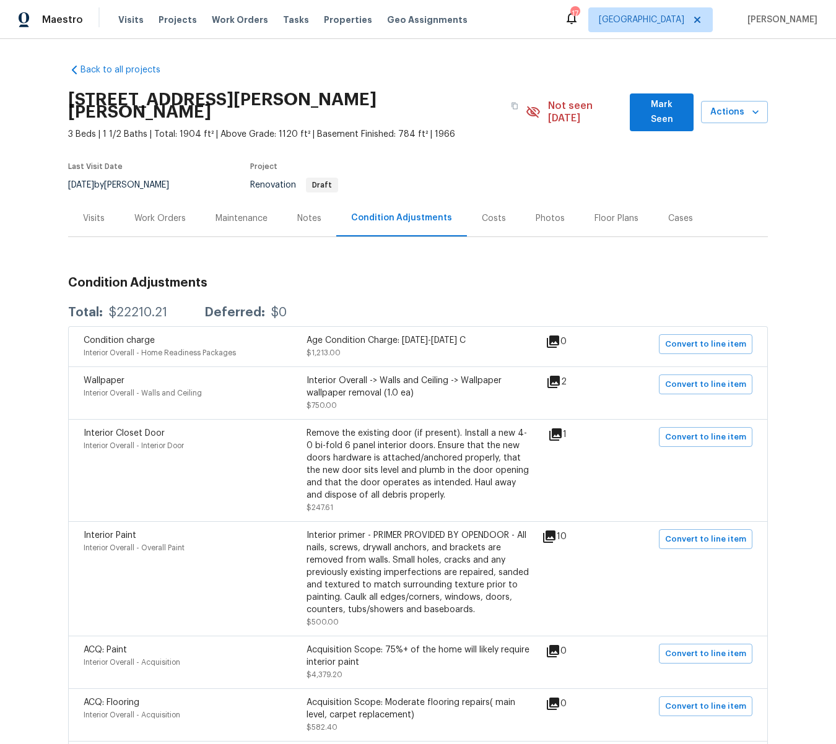
click at [560, 376] on icon at bounding box center [553, 382] width 12 height 12
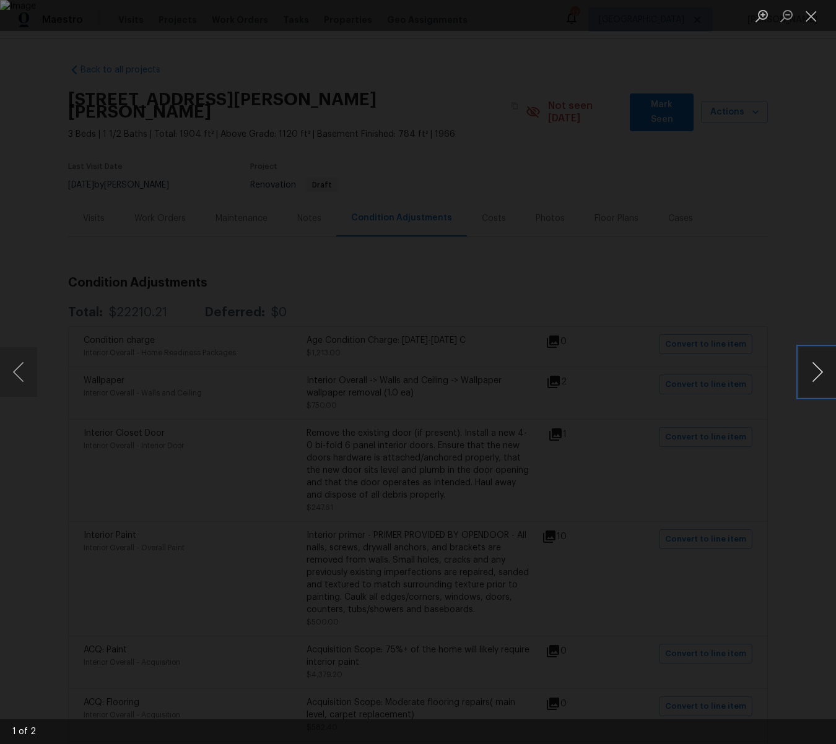
click at [815, 372] on button "Next image" at bounding box center [817, 372] width 37 height 50
click at [813, 19] on button "Close lightbox" at bounding box center [811, 16] width 25 height 22
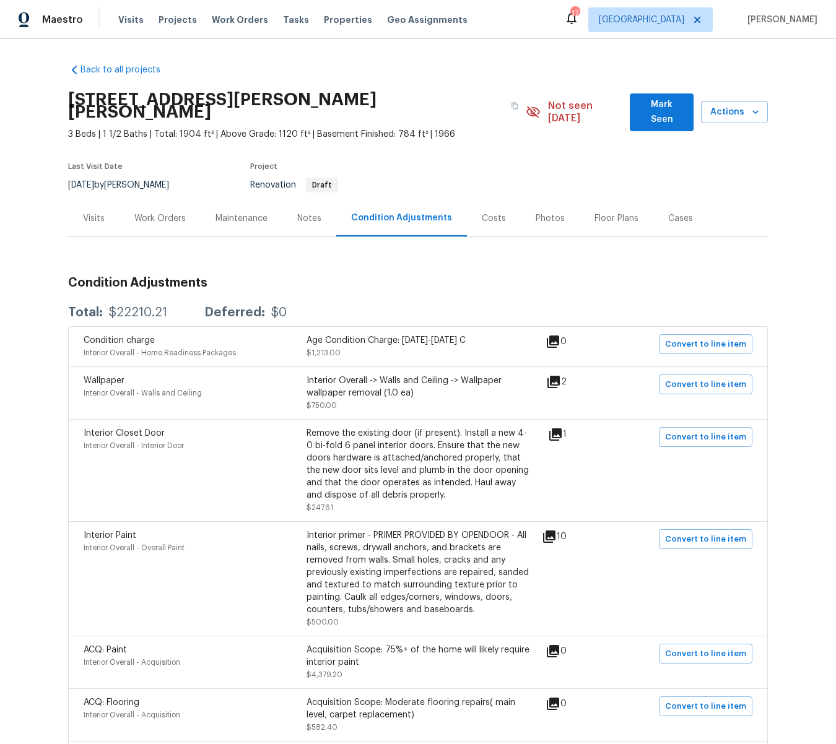
click at [555, 531] on icon at bounding box center [549, 537] width 12 height 12
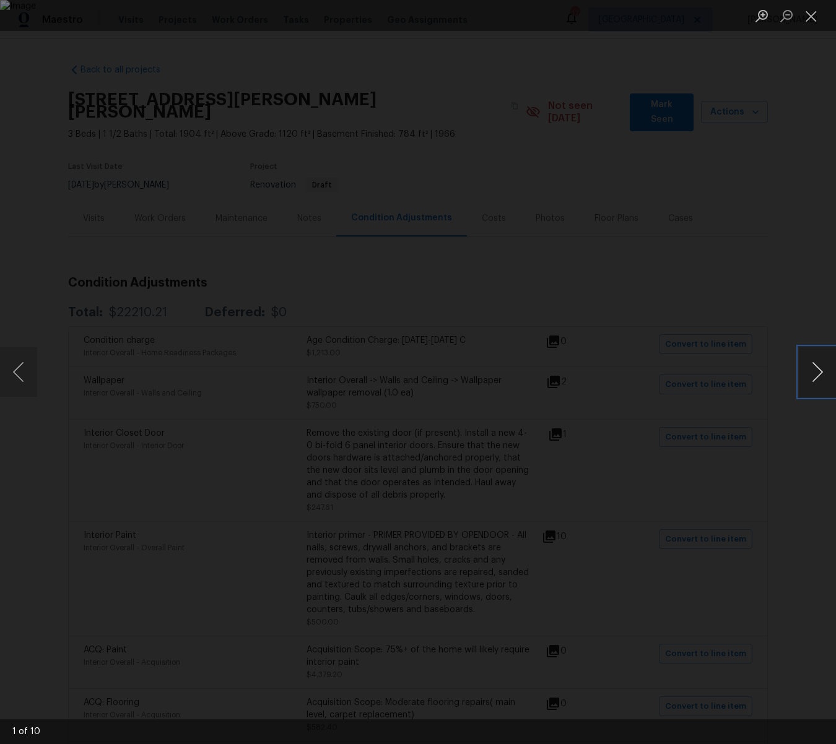
click at [818, 375] on button "Next image" at bounding box center [817, 372] width 37 height 50
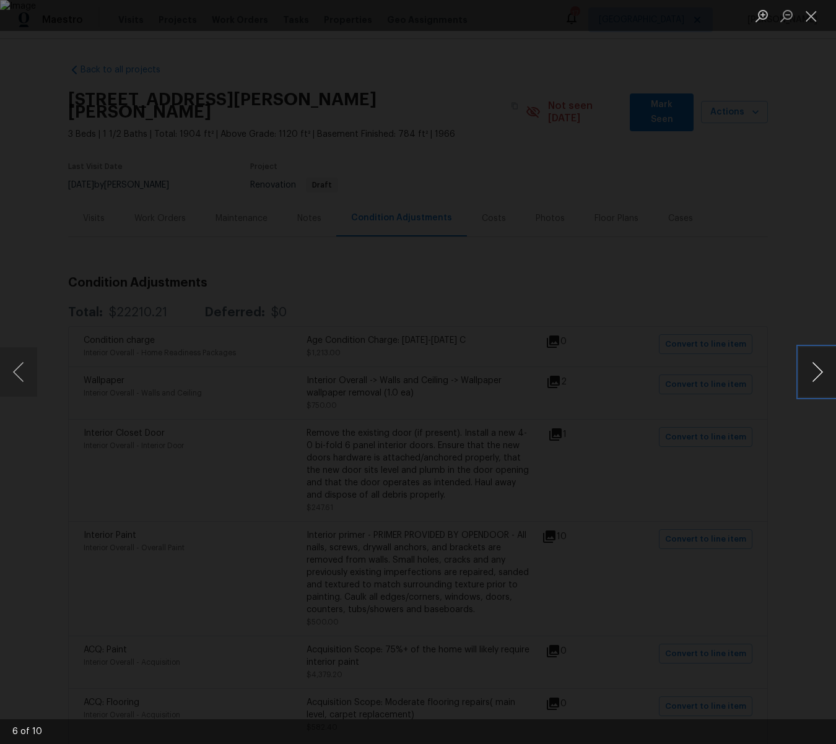
click at [818, 375] on button "Next image" at bounding box center [817, 372] width 37 height 50
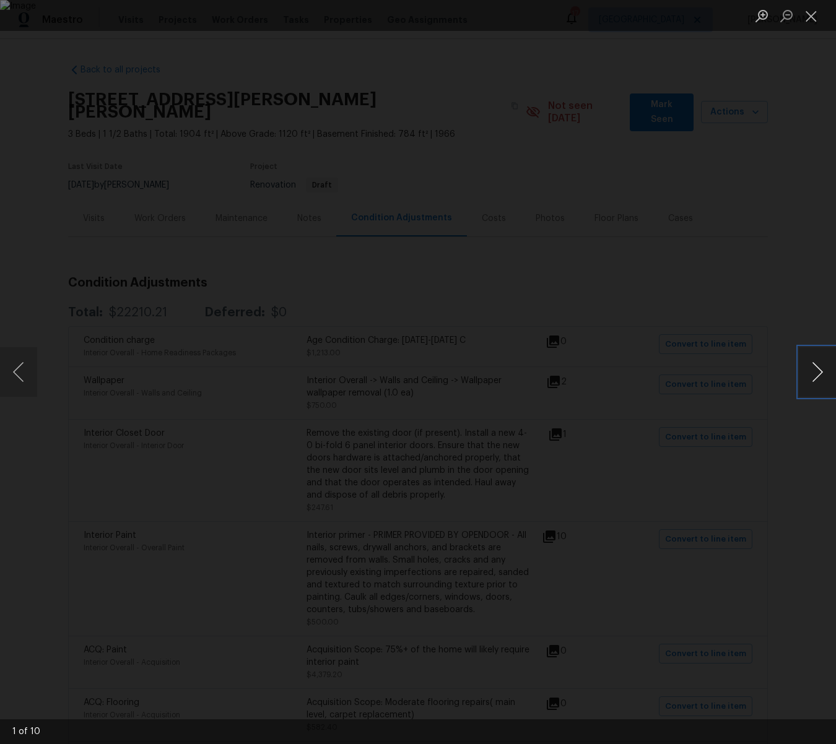
click at [818, 375] on button "Next image" at bounding box center [817, 372] width 37 height 50
click at [807, 18] on button "Close lightbox" at bounding box center [811, 16] width 25 height 22
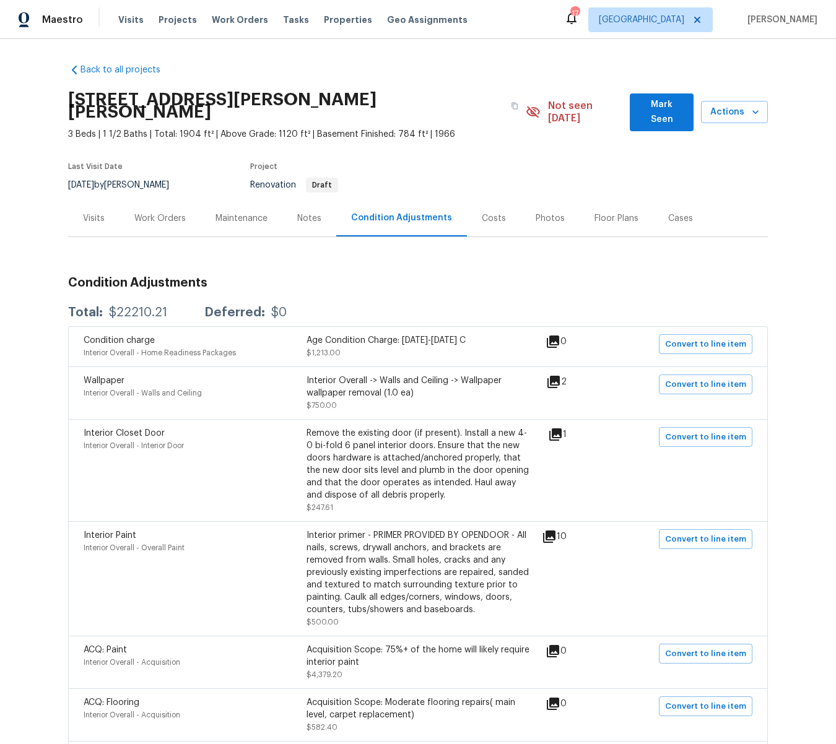
scroll to position [4, 0]
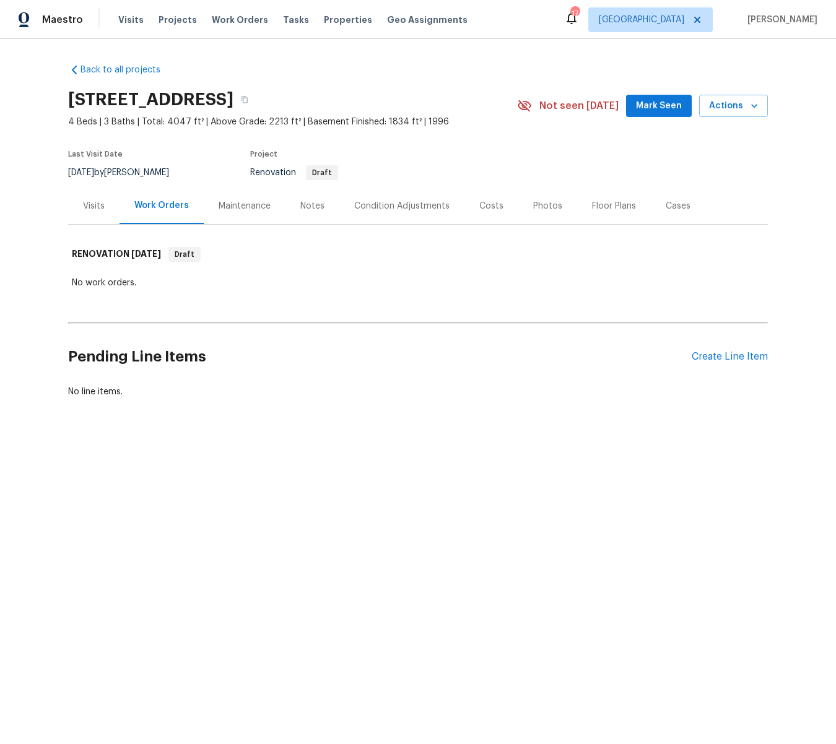
click at [411, 202] on div "Condition Adjustments" at bounding box center [401, 206] width 95 height 12
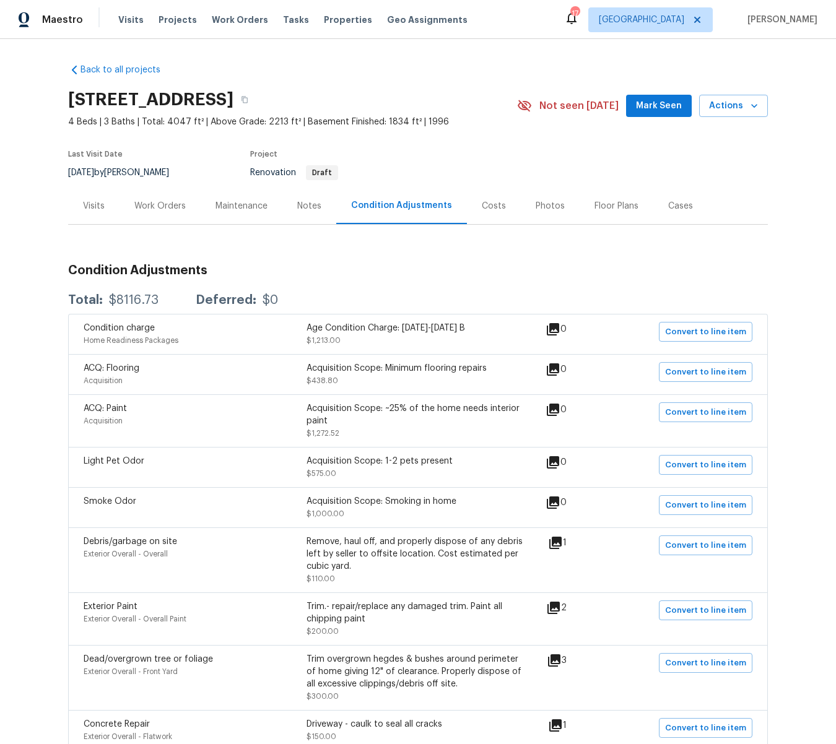
click at [561, 543] on icon at bounding box center [555, 543] width 12 height 12
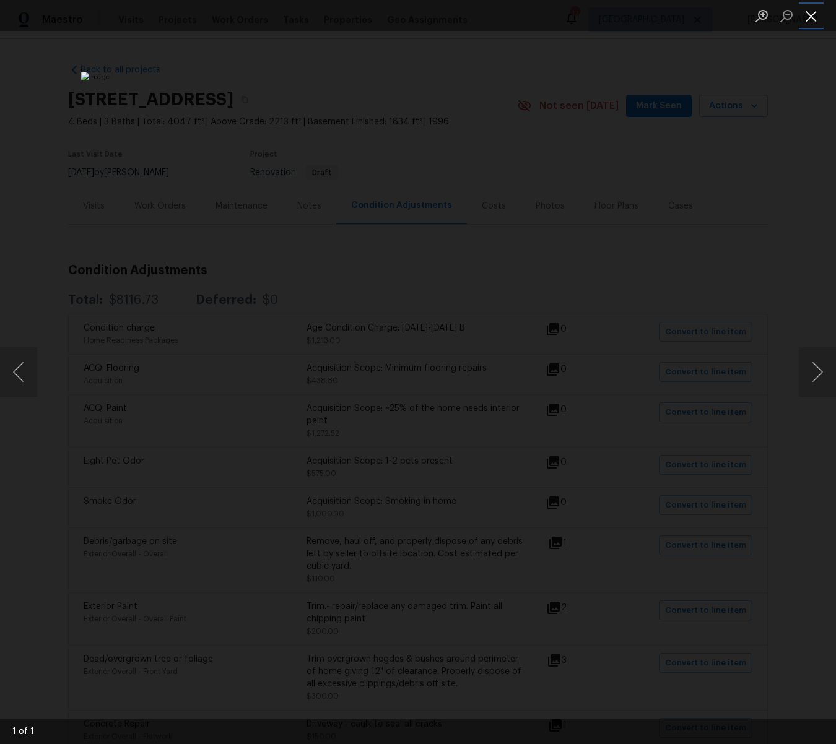
click at [810, 17] on button "Close lightbox" at bounding box center [811, 16] width 25 height 22
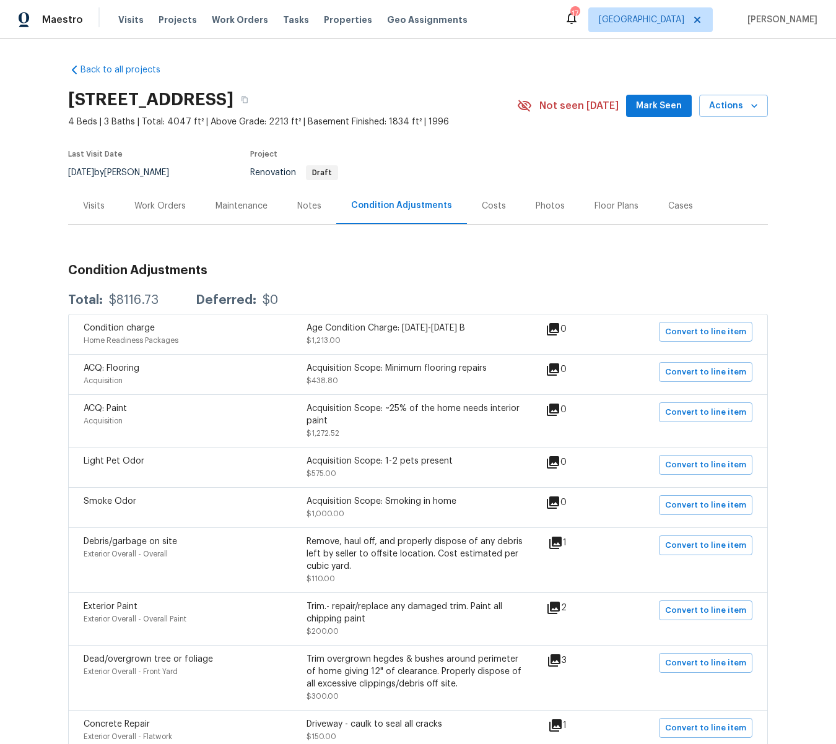
click at [560, 606] on icon at bounding box center [553, 608] width 12 height 12
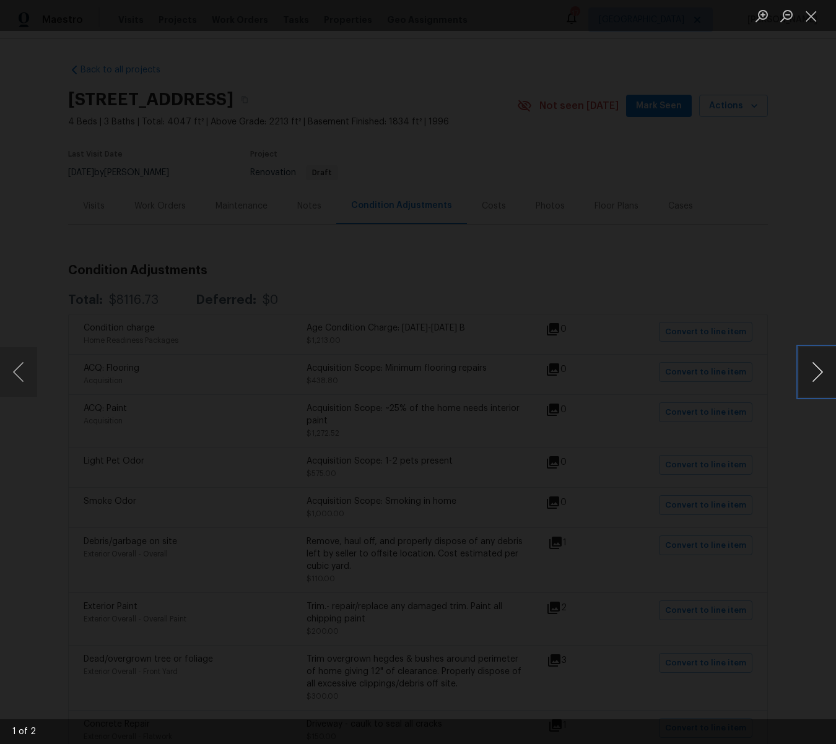
click at [817, 374] on button "Next image" at bounding box center [817, 372] width 37 height 50
click at [814, 13] on button "Close lightbox" at bounding box center [811, 16] width 25 height 22
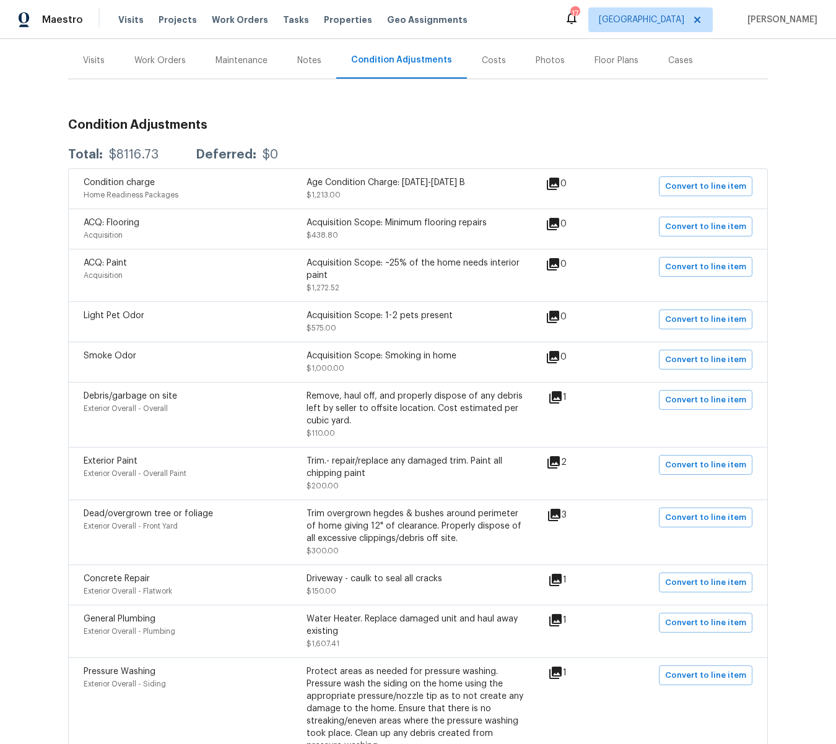
scroll to position [148, 0]
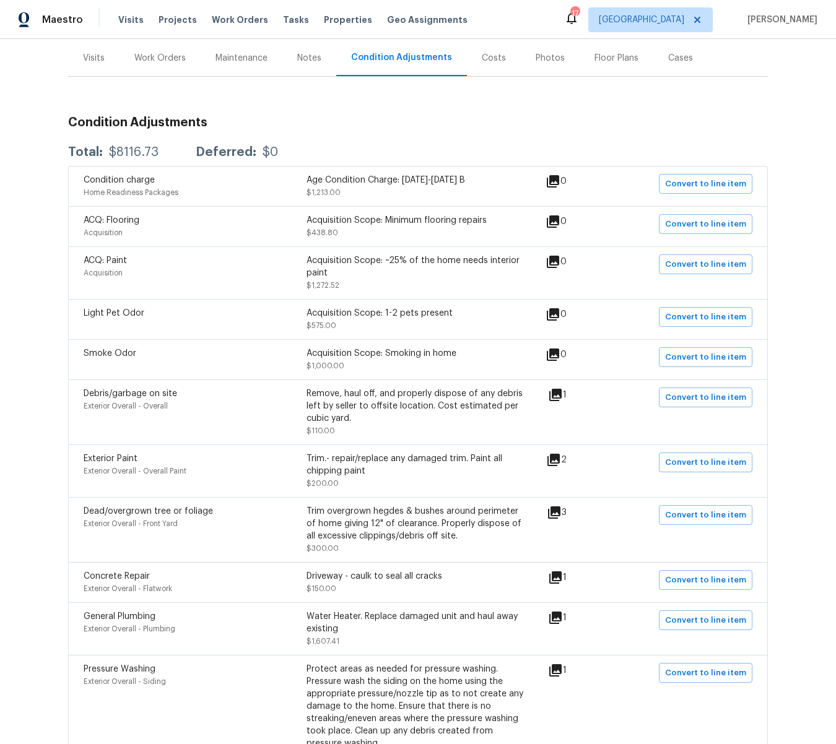
click at [560, 514] on icon at bounding box center [554, 512] width 12 height 12
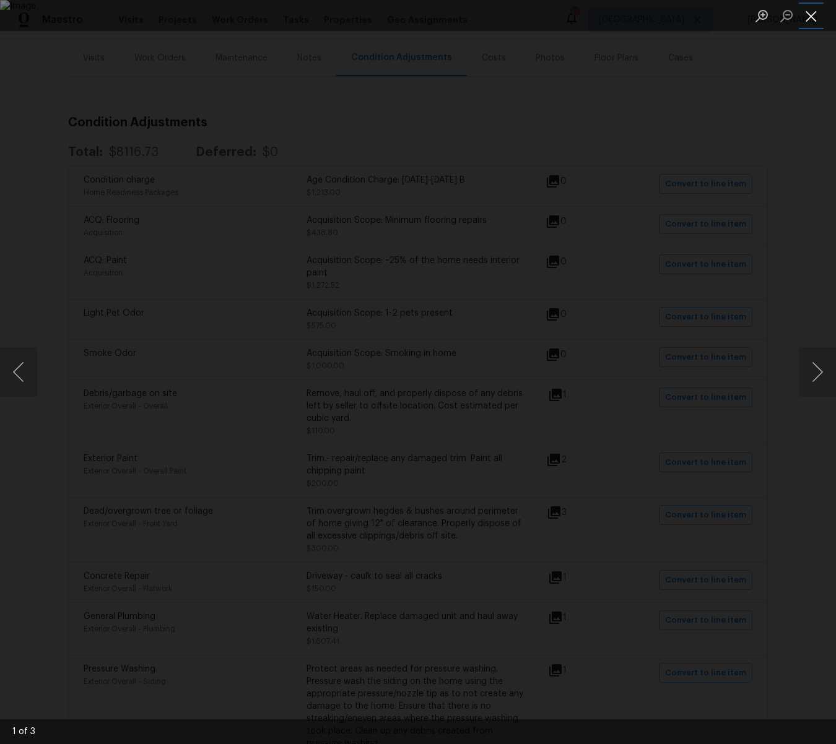
click at [805, 20] on button "Close lightbox" at bounding box center [811, 16] width 25 height 22
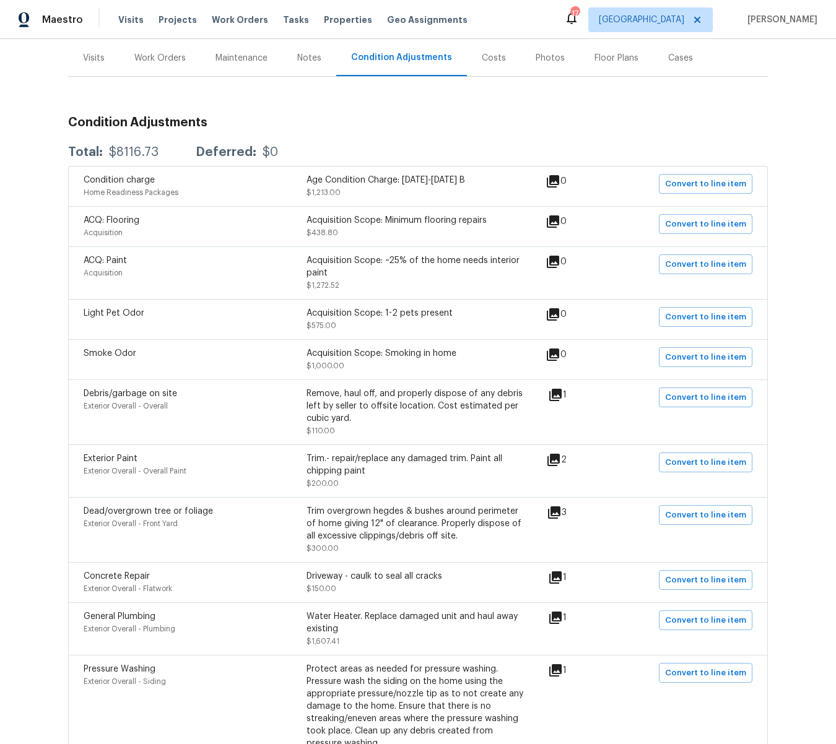
click at [560, 620] on icon at bounding box center [555, 618] width 12 height 12
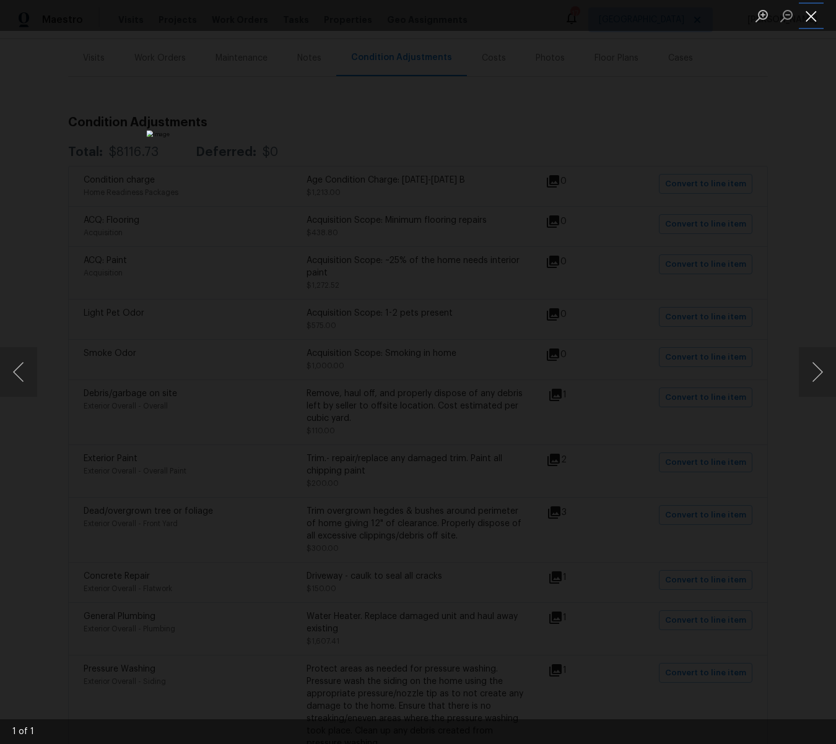
click at [813, 15] on button "Close lightbox" at bounding box center [811, 16] width 25 height 22
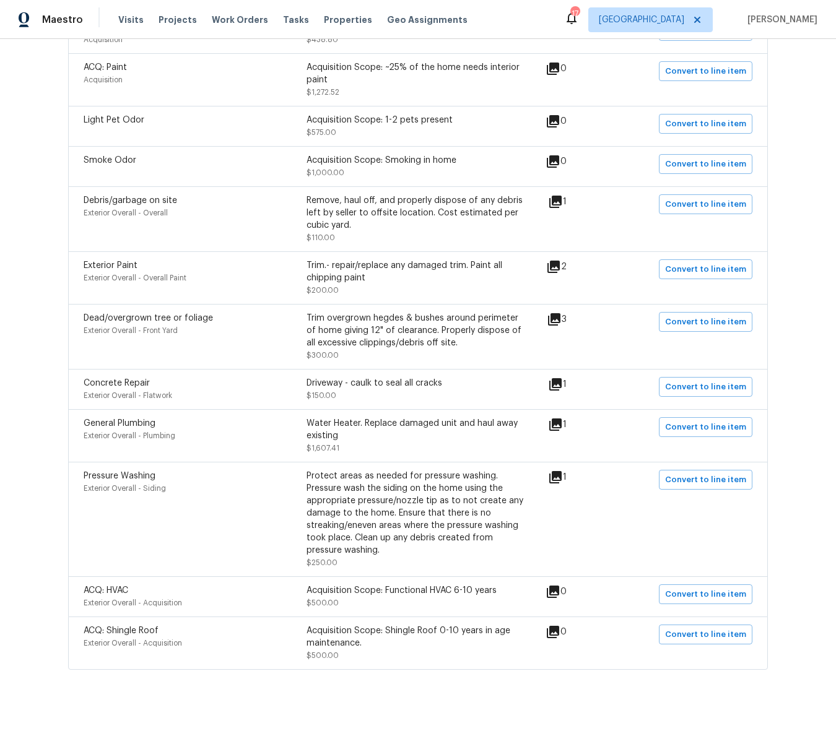
scroll to position [342, 0]
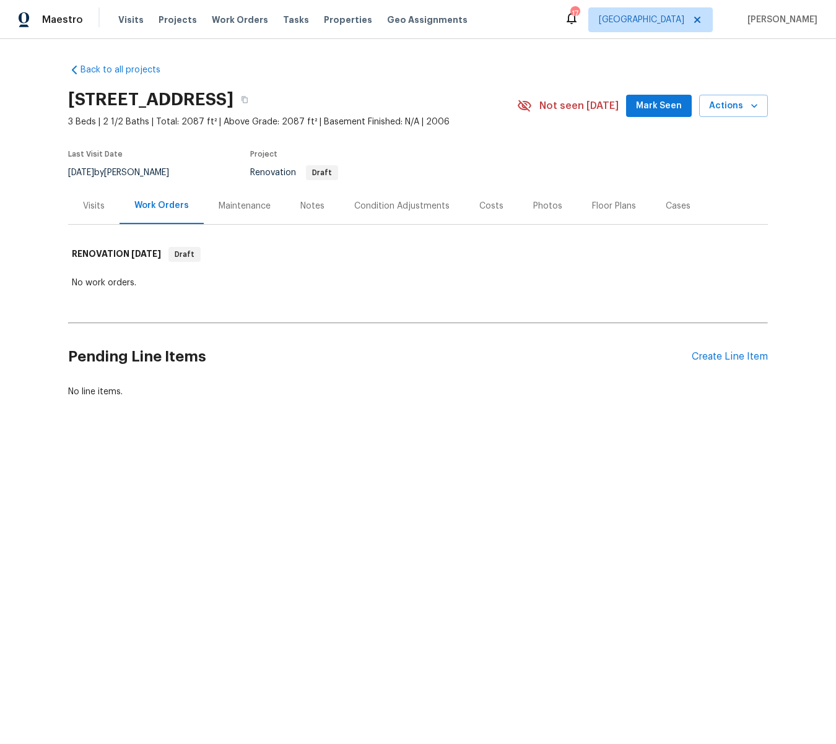
click at [89, 201] on div "Visits" at bounding box center [94, 206] width 22 height 12
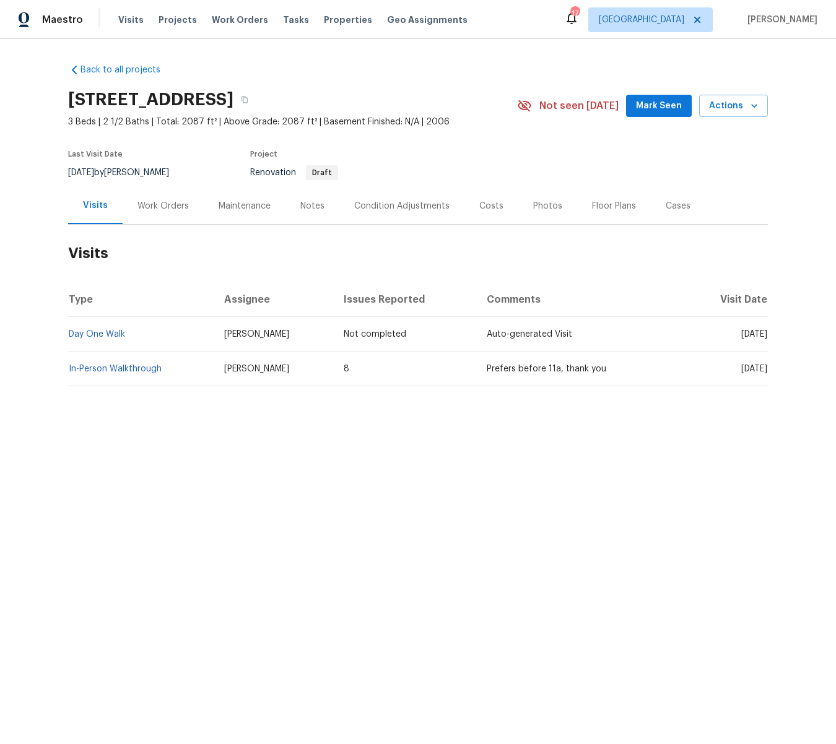
click at [412, 206] on div "Condition Adjustments" at bounding box center [401, 206] width 95 height 12
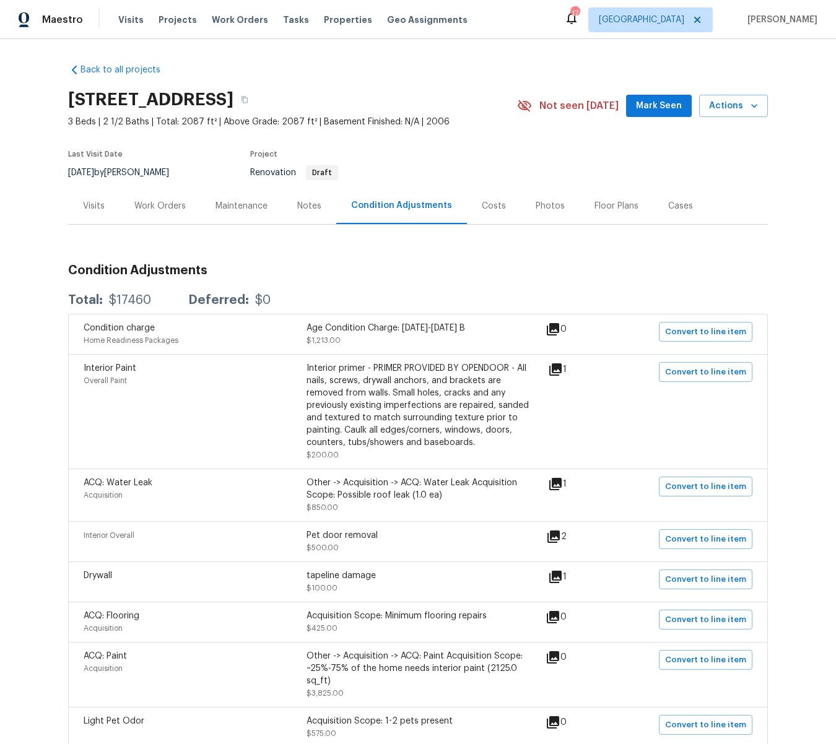
click at [561, 373] on icon at bounding box center [555, 369] width 12 height 12
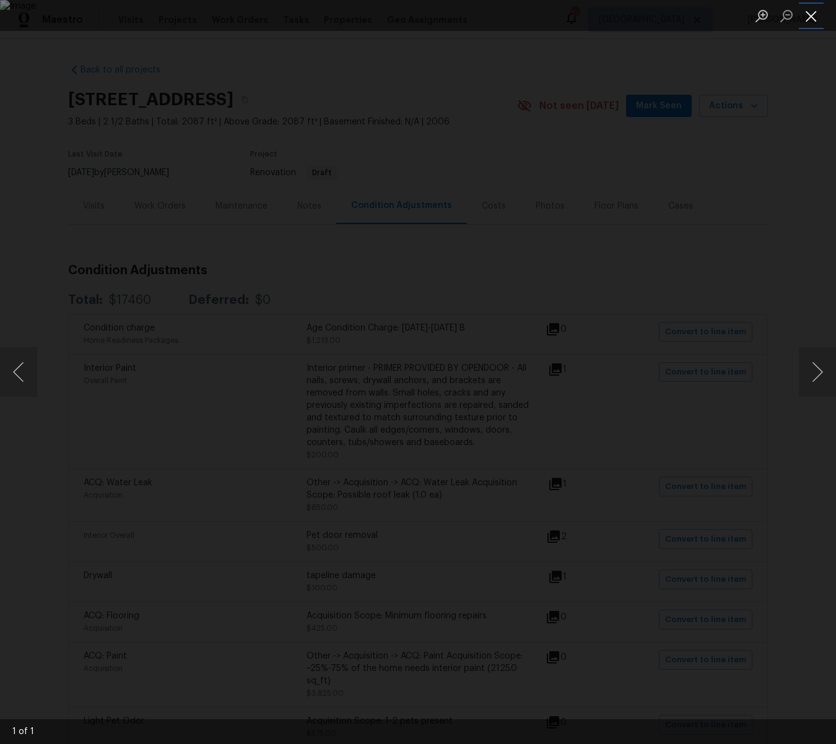
click at [812, 19] on button "Close lightbox" at bounding box center [811, 16] width 25 height 22
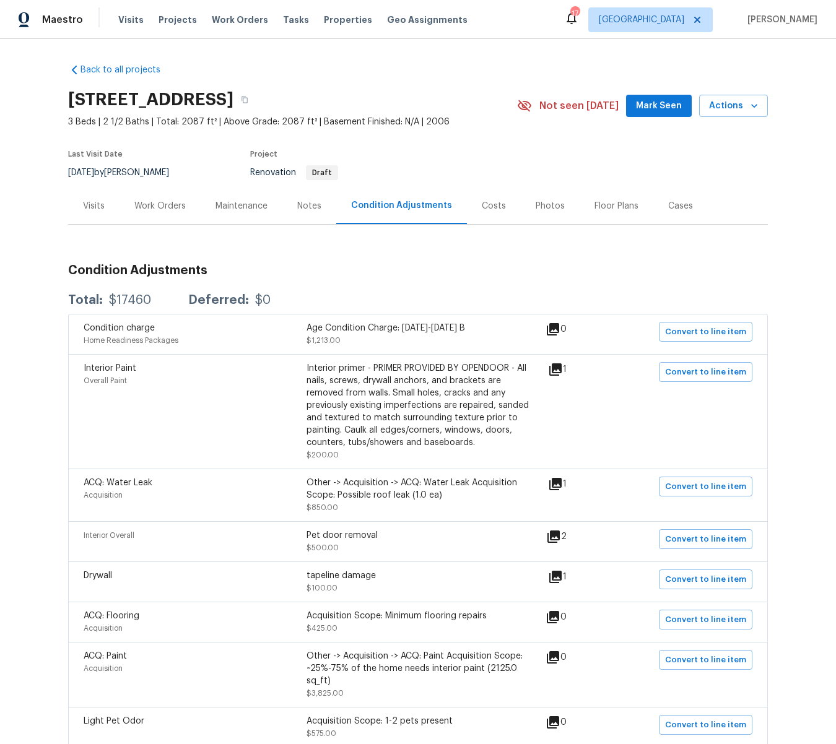
click at [557, 535] on icon at bounding box center [553, 537] width 12 height 12
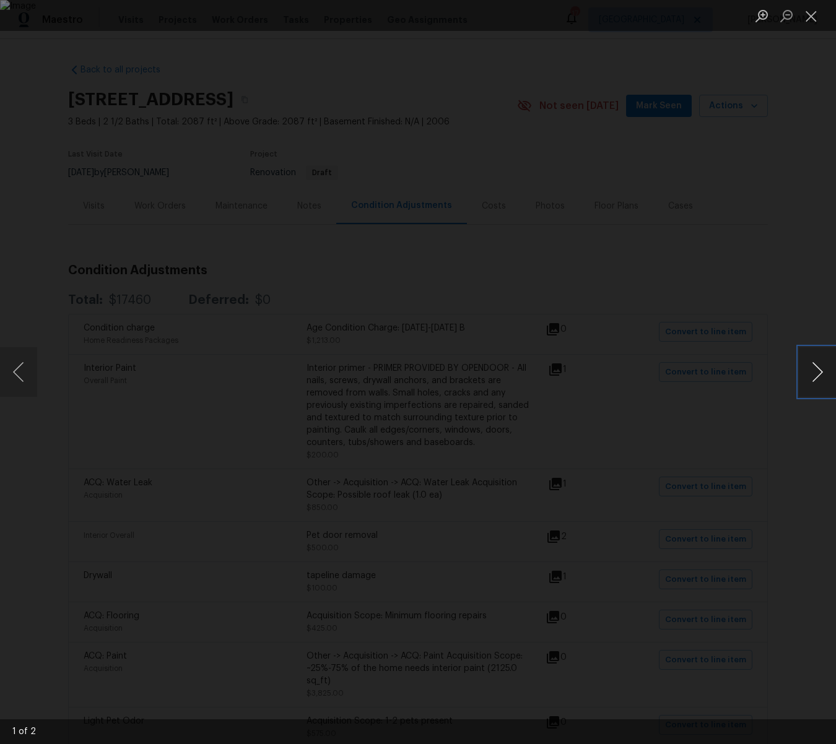
click at [818, 374] on button "Next image" at bounding box center [817, 372] width 37 height 50
click at [812, 19] on button "Close lightbox" at bounding box center [811, 16] width 25 height 22
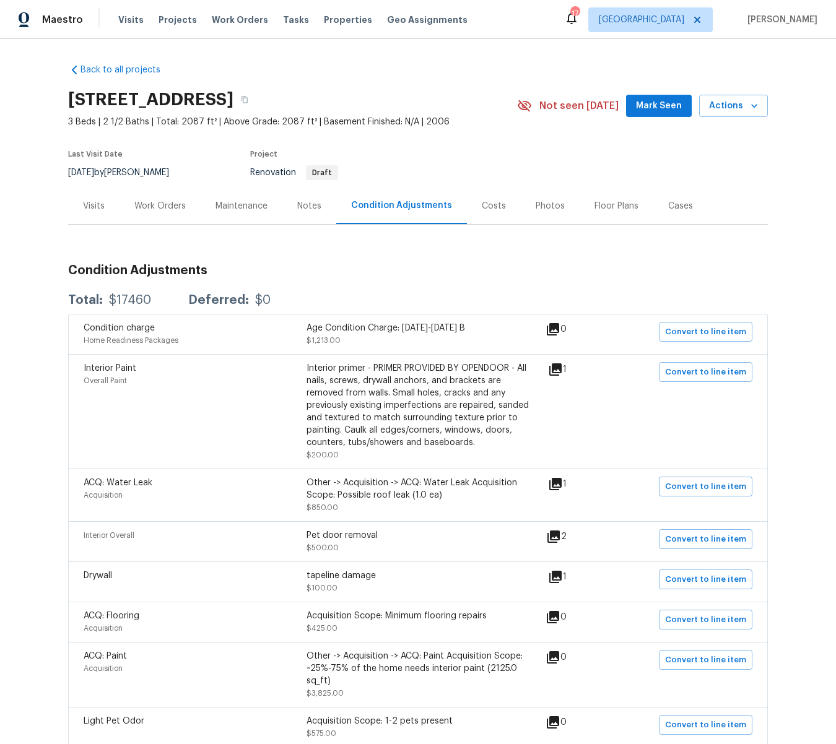
click at [561, 575] on icon at bounding box center [555, 577] width 12 height 12
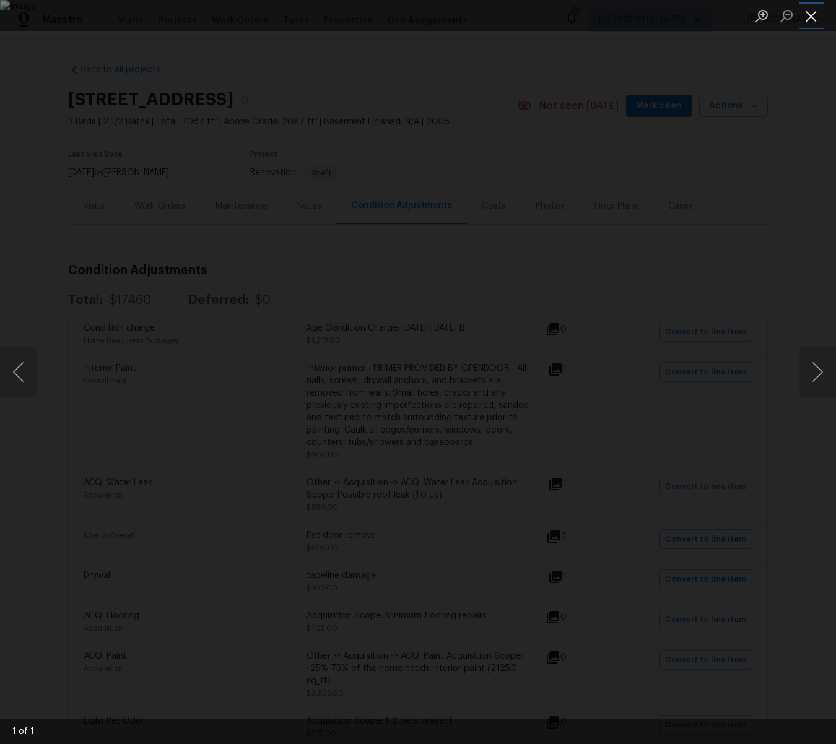
click at [814, 15] on button "Close lightbox" at bounding box center [811, 16] width 25 height 22
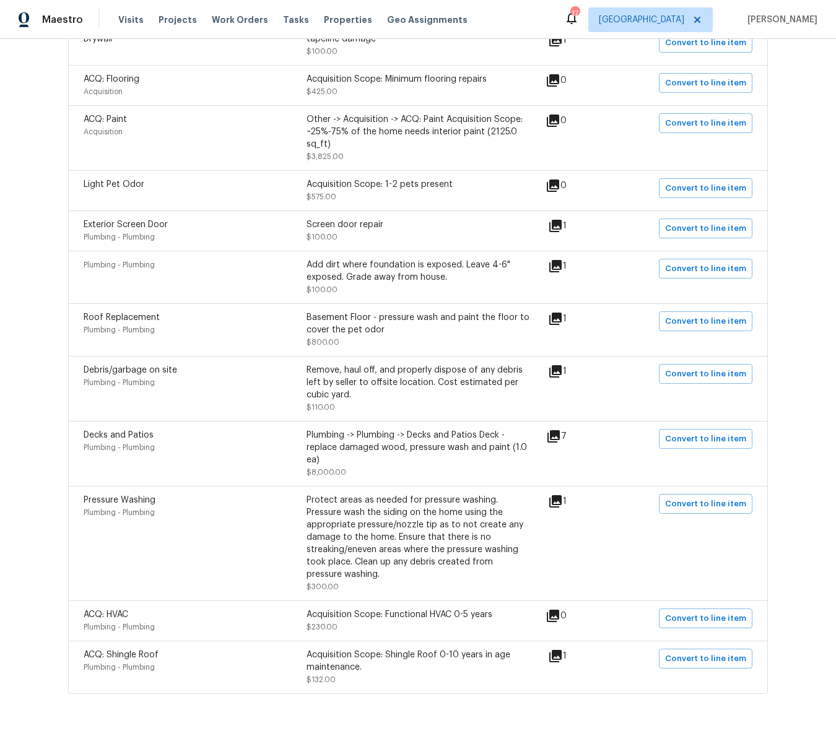
scroll to position [538, 0]
click at [560, 438] on icon at bounding box center [553, 435] width 12 height 12
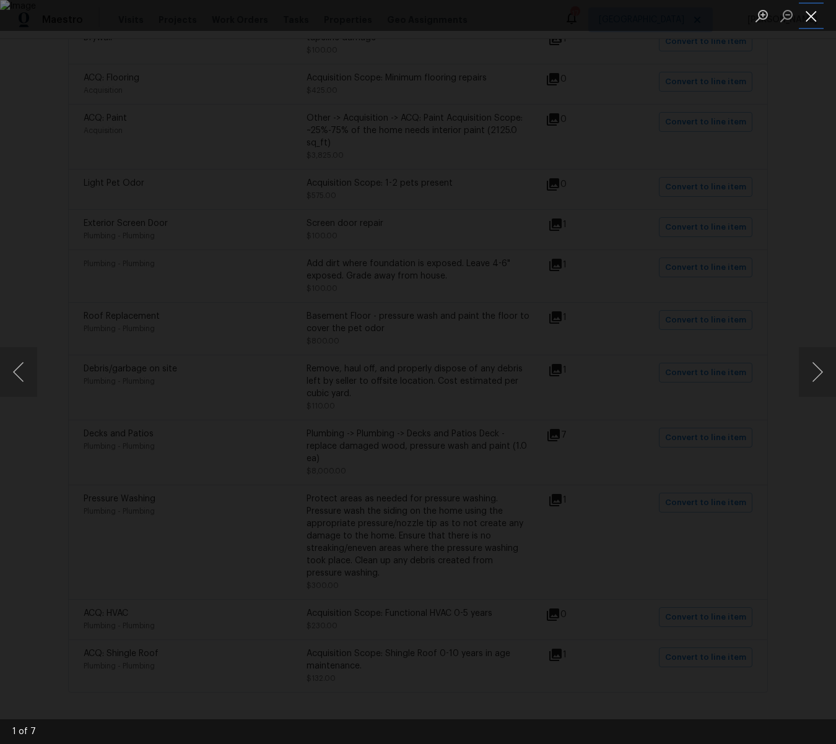
click at [813, 16] on button "Close lightbox" at bounding box center [811, 16] width 25 height 22
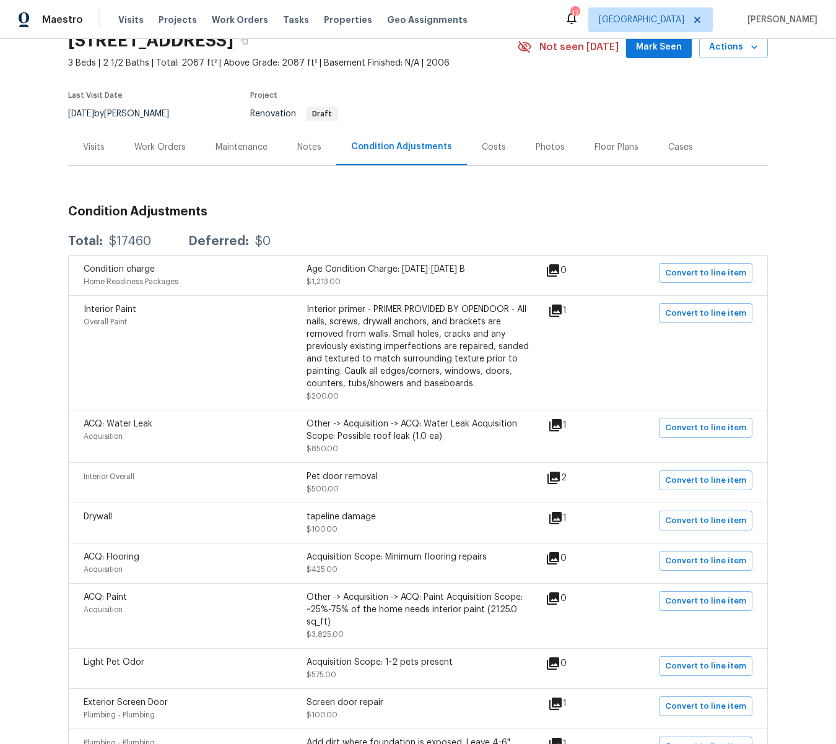
scroll to position [58, 0]
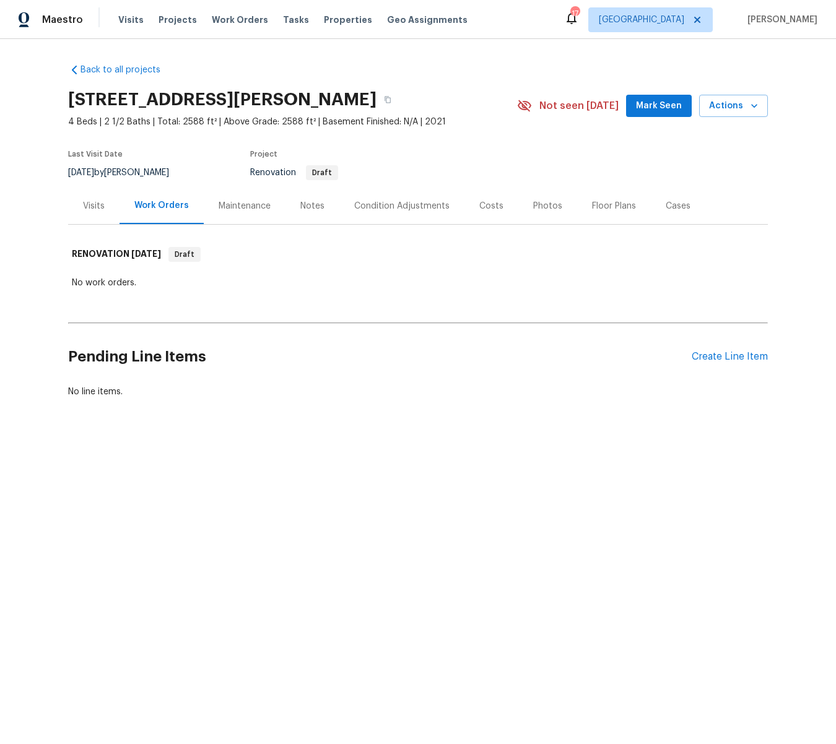
click at [95, 203] on div "Visits" at bounding box center [94, 206] width 22 height 12
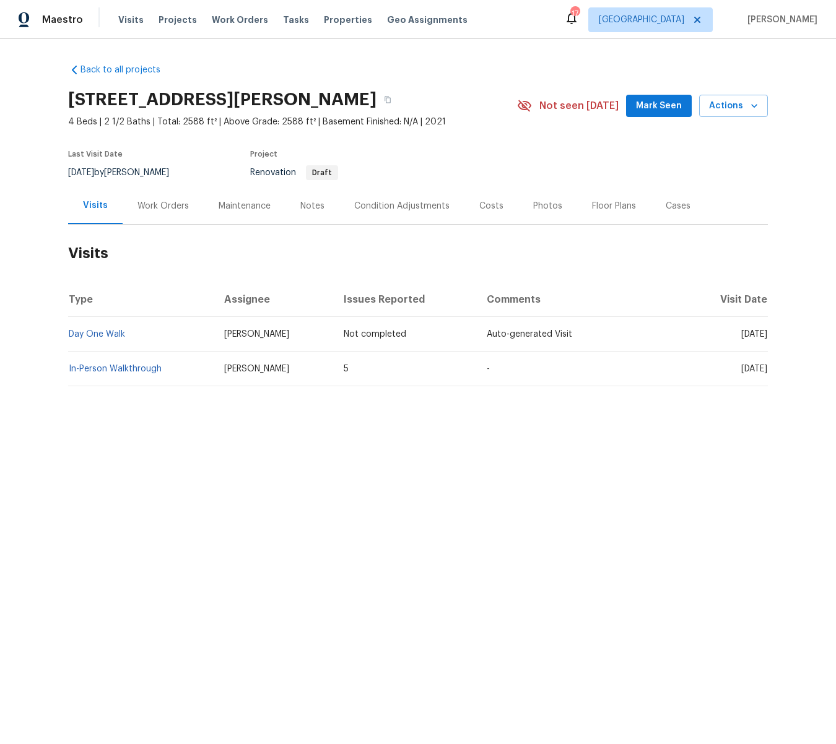
click at [390, 208] on div "Condition Adjustments" at bounding box center [401, 206] width 95 height 12
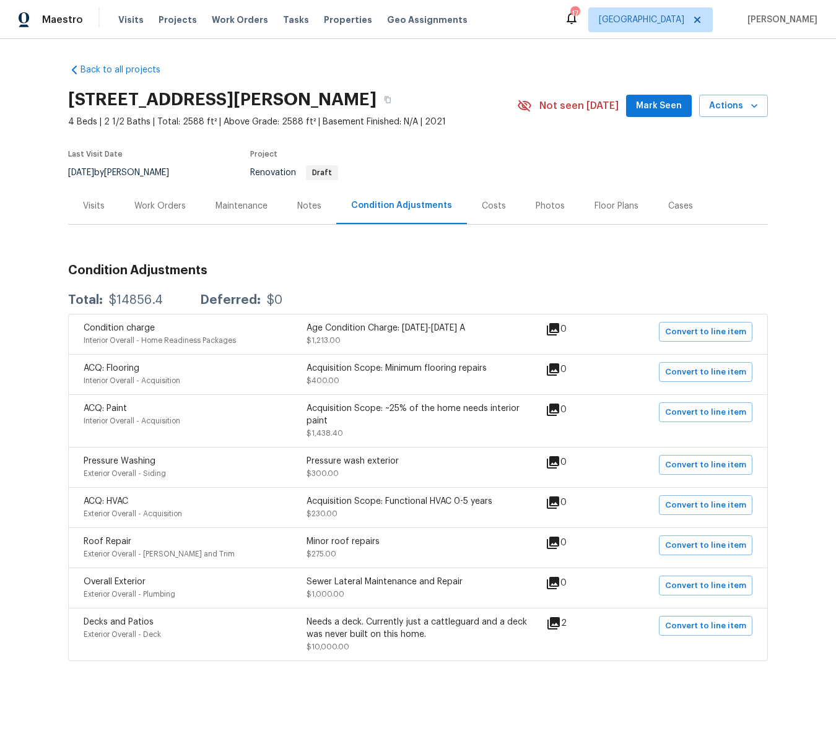
click at [560, 624] on icon at bounding box center [553, 623] width 12 height 12
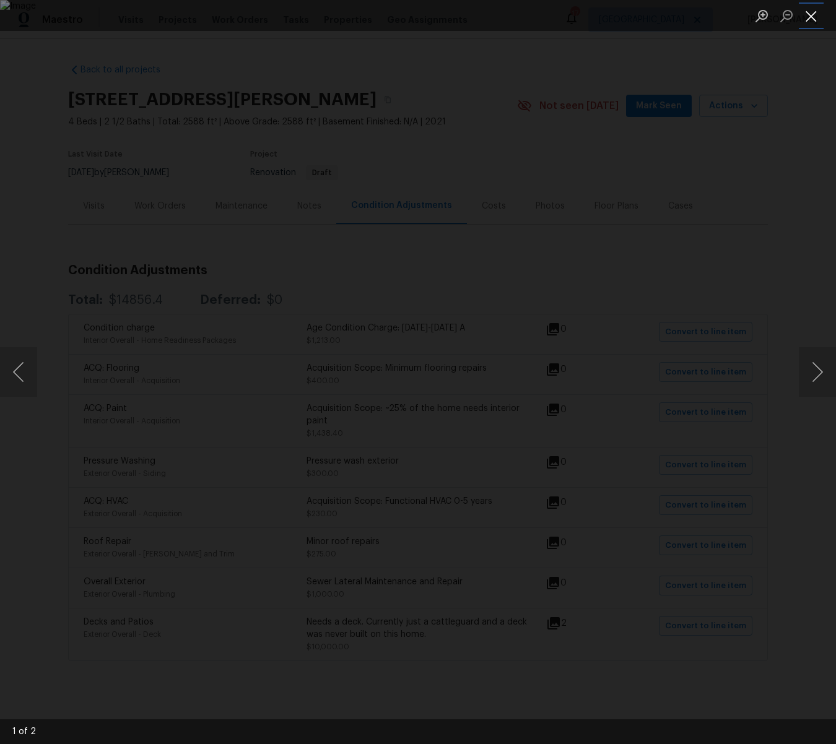
click at [810, 19] on button "Close lightbox" at bounding box center [811, 16] width 25 height 22
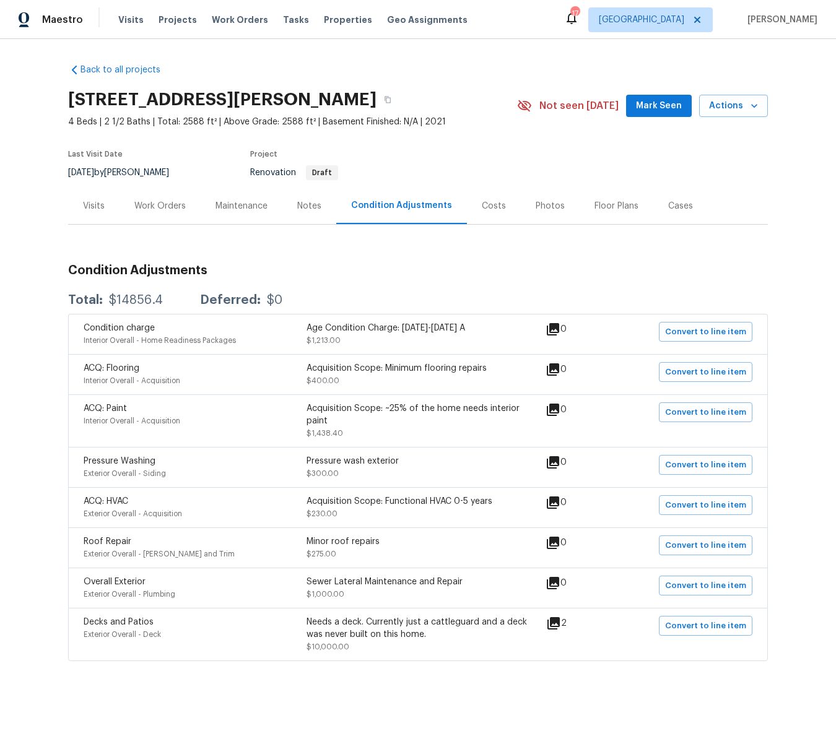
click at [89, 205] on div "Visits" at bounding box center [94, 206] width 22 height 12
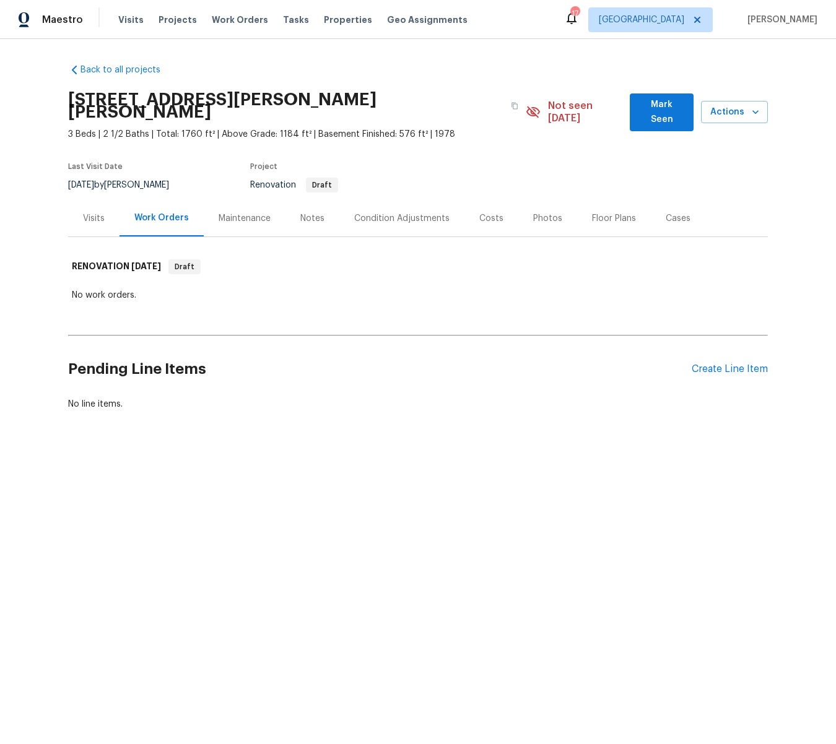
click at [88, 212] on div "Visits" at bounding box center [94, 218] width 22 height 12
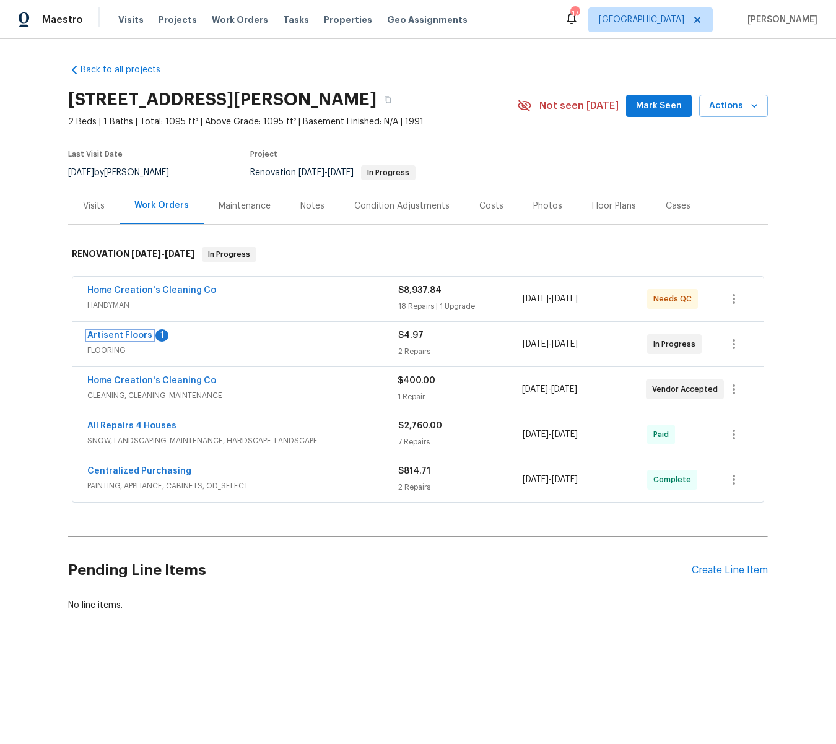
click at [134, 334] on link "Artisent Floors" at bounding box center [119, 335] width 65 height 9
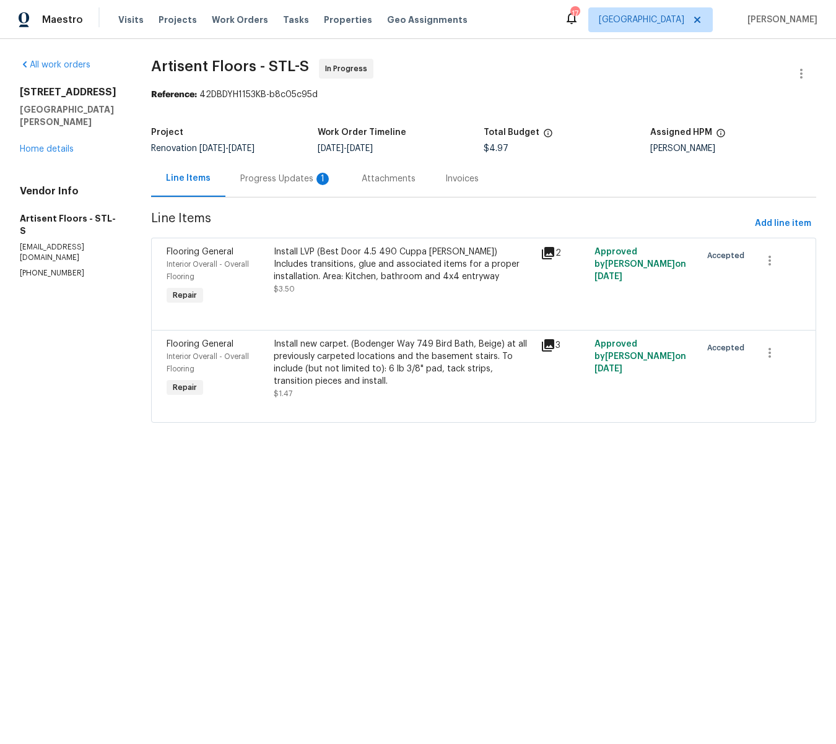
click at [298, 175] on div "Progress Updates 1" at bounding box center [286, 179] width 92 height 12
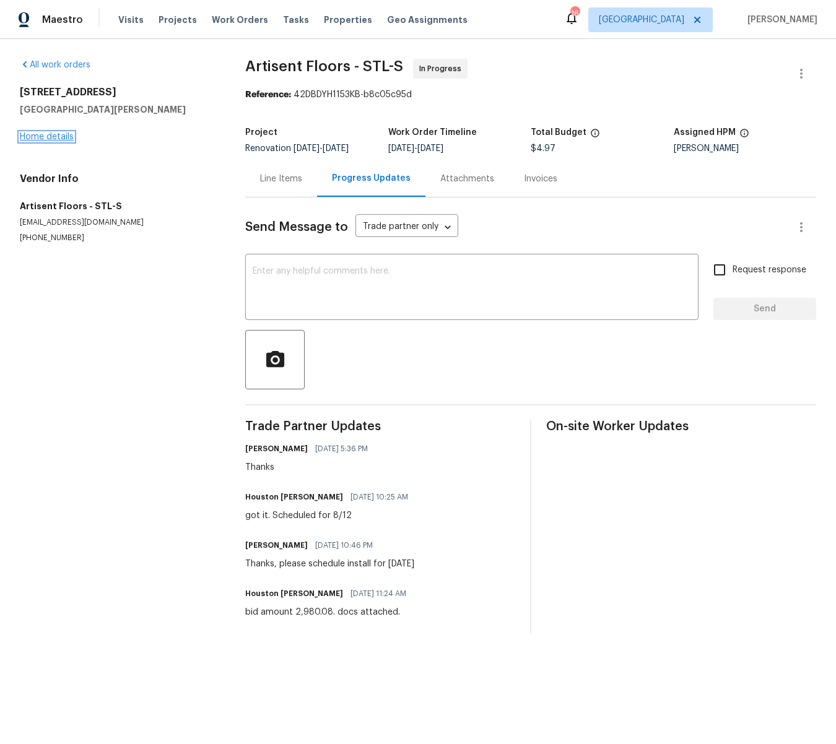
click at [58, 134] on link "Home details" at bounding box center [47, 136] width 54 height 9
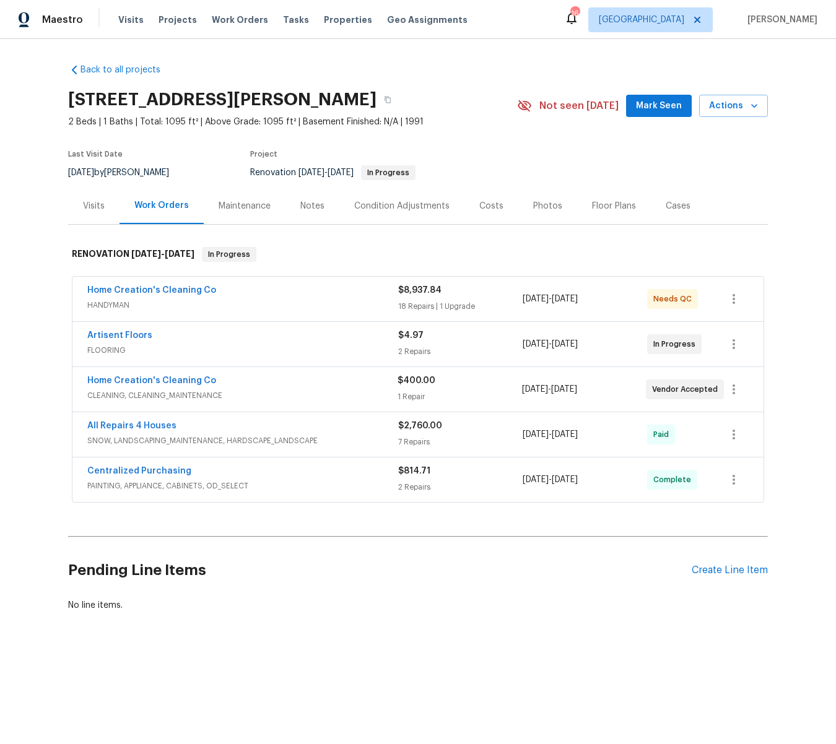
click at [313, 206] on div "Notes" at bounding box center [312, 206] width 24 height 12
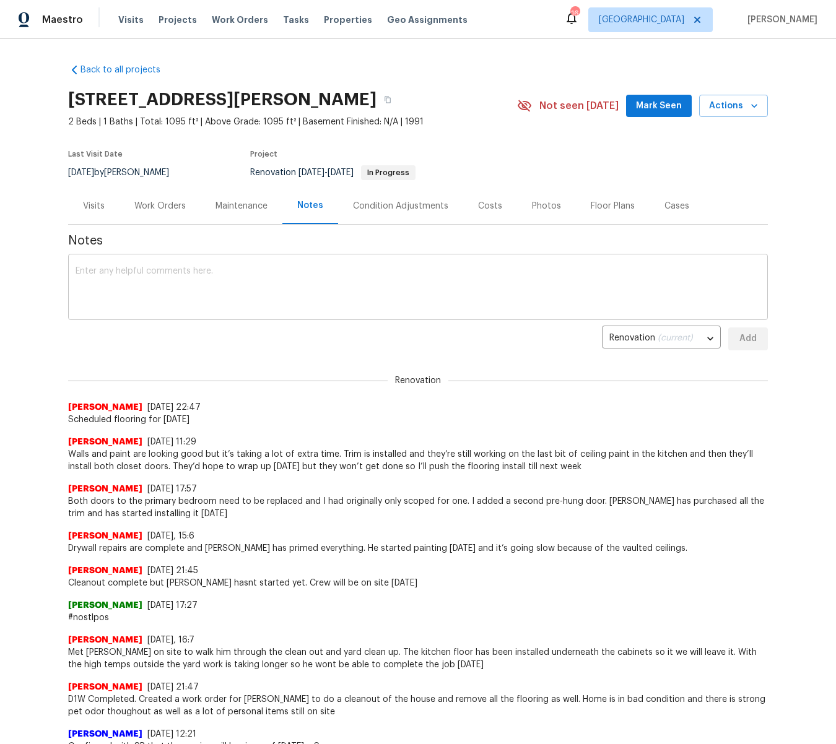
click at [236, 283] on textarea at bounding box center [418, 288] width 685 height 43
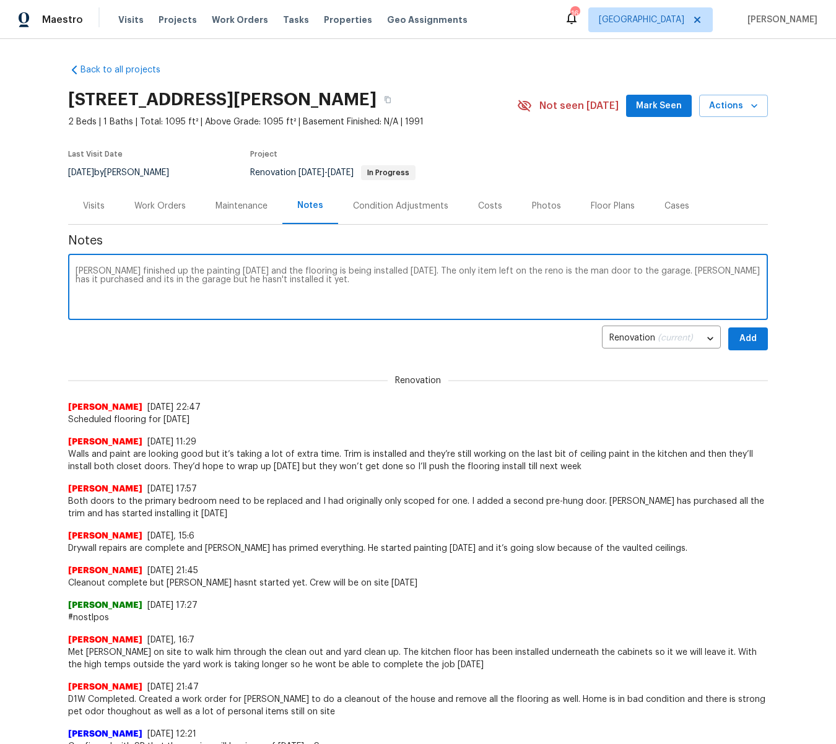
drag, startPoint x: 222, startPoint y: 272, endPoint x: 240, endPoint y: 266, distance: 19.0
click at [222, 272] on textarea "Scott finished up the painting today and the flooring is being installed tomorr…" at bounding box center [418, 288] width 685 height 43
click at [732, 273] on textarea "Scott finished up the painting today and was working on some punch list items i…" at bounding box center [418, 288] width 685 height 43
type textarea "Scott finished up the painting today and was working on some punch list items i…"
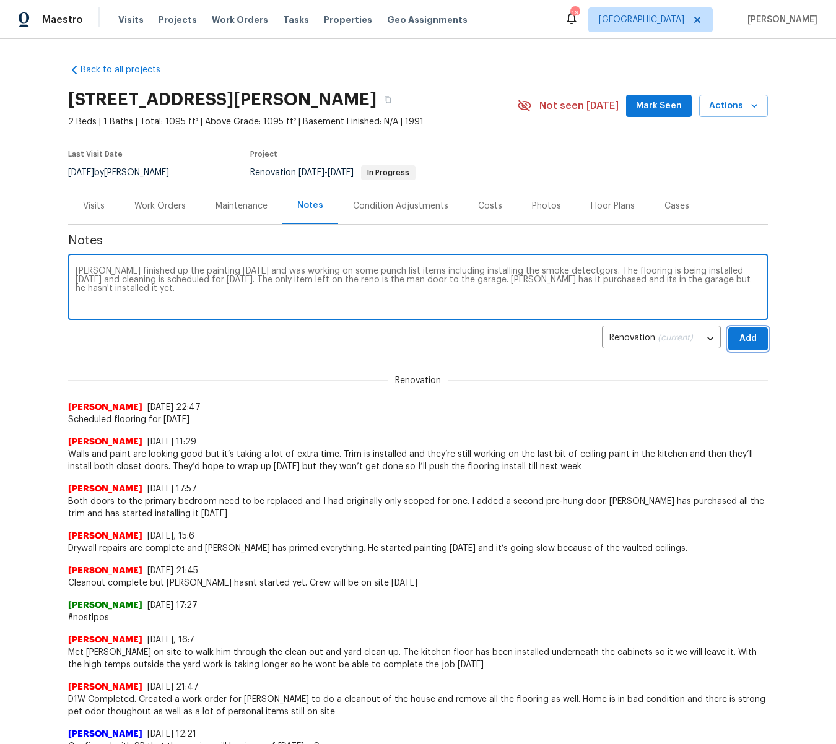
click at [755, 338] on span "Add" at bounding box center [748, 338] width 20 height 15
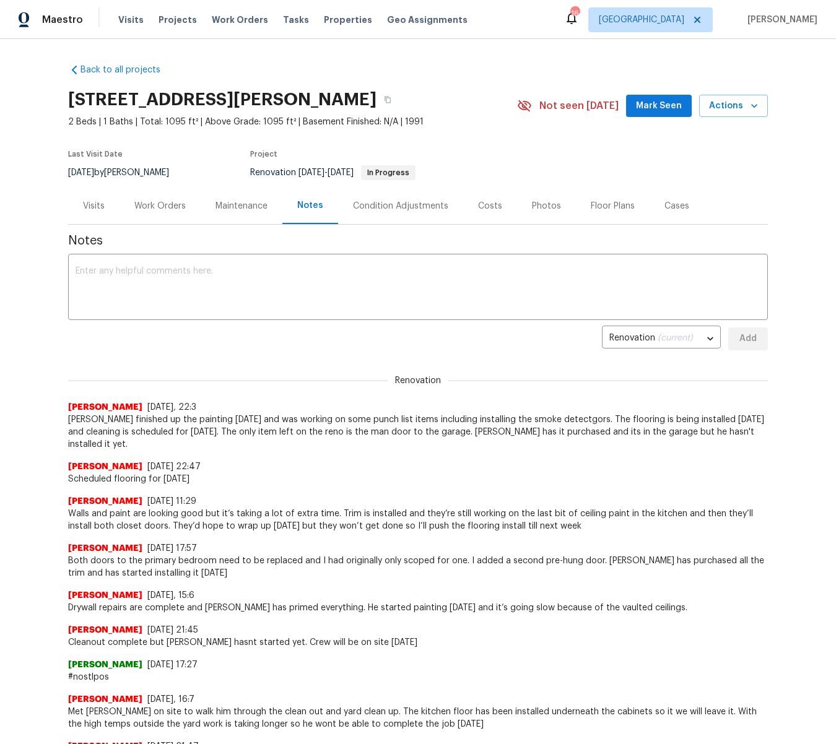
scroll to position [1, 0]
click at [150, 201] on div "Work Orders" at bounding box center [159, 205] width 51 height 12
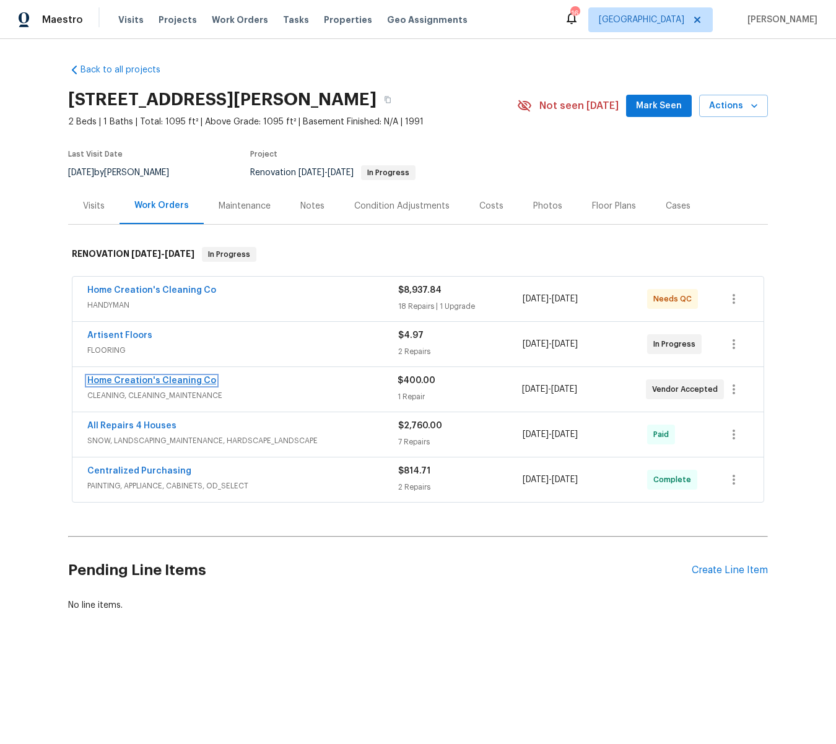
click at [184, 378] on link "Home Creation's Cleaning Co" at bounding box center [151, 380] width 129 height 9
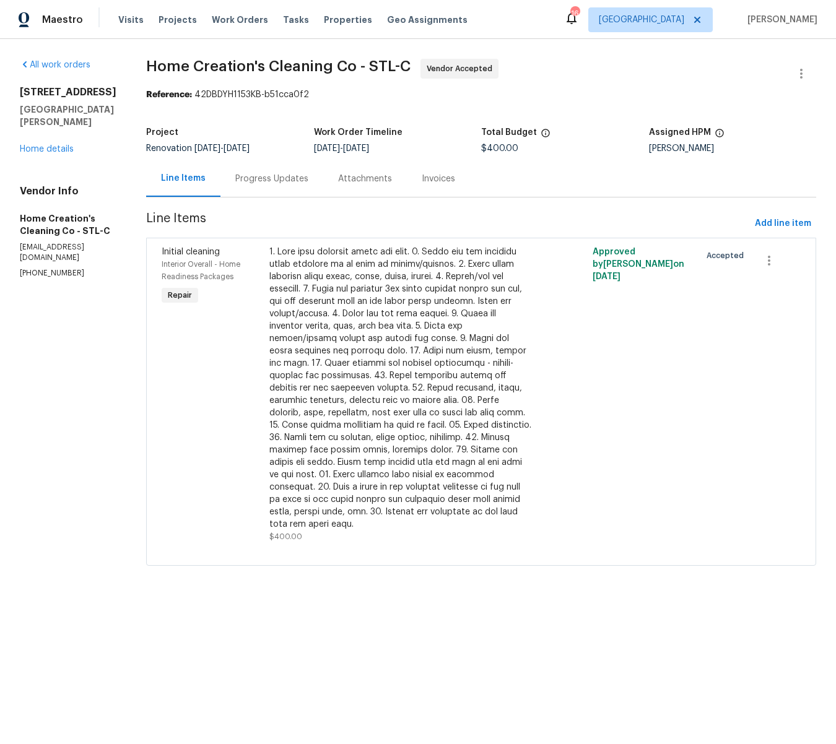
click at [269, 178] on div "Progress Updates" at bounding box center [271, 179] width 73 height 12
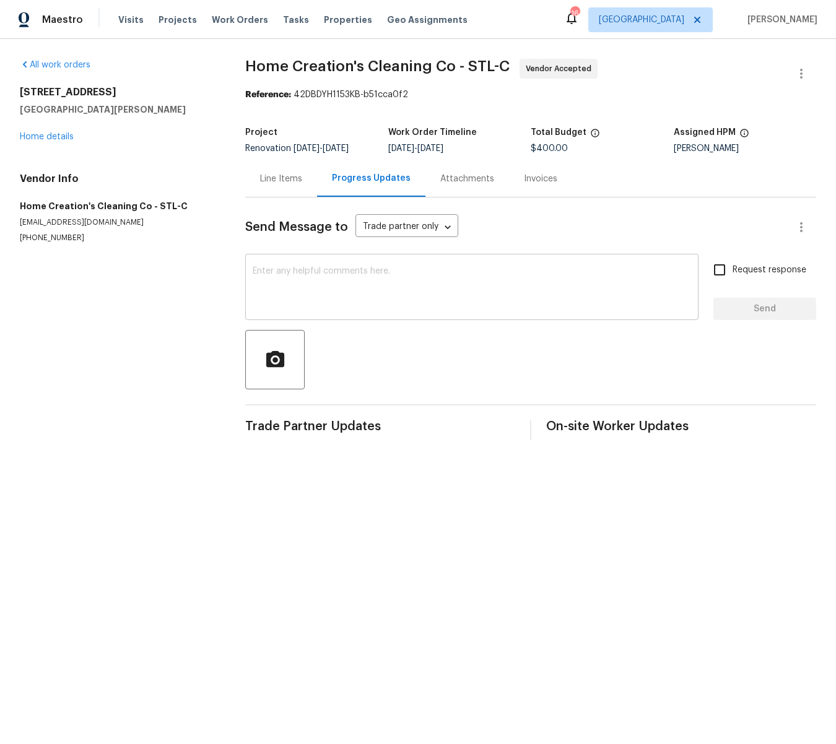
click at [313, 264] on div "x ​" at bounding box center [471, 288] width 453 height 63
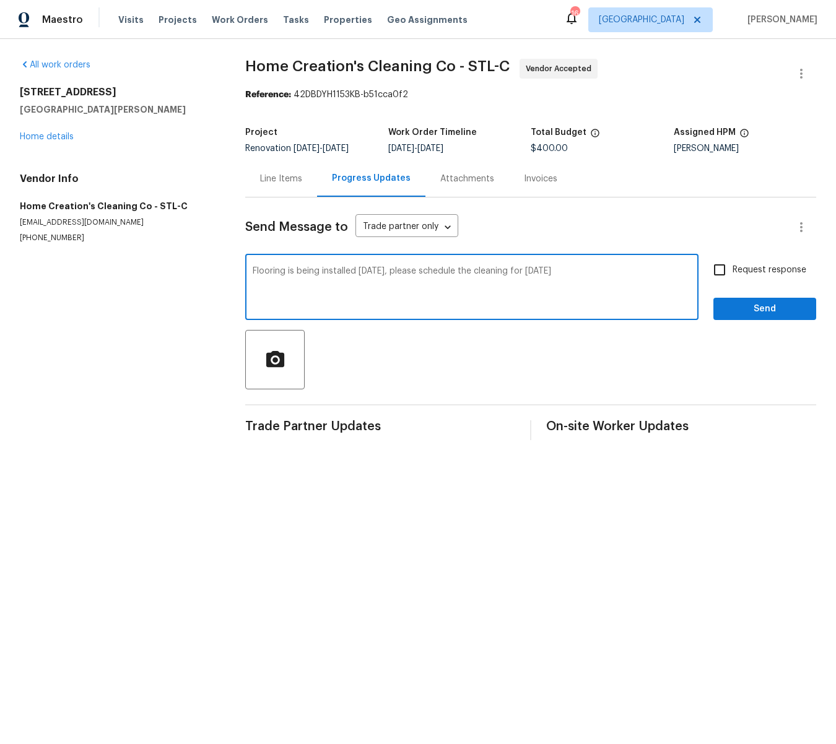
type textarea "Flooring is being installed tomorrow, please schedule the cleaning for Wednesday"
click at [759, 304] on span "Send" at bounding box center [764, 308] width 83 height 15
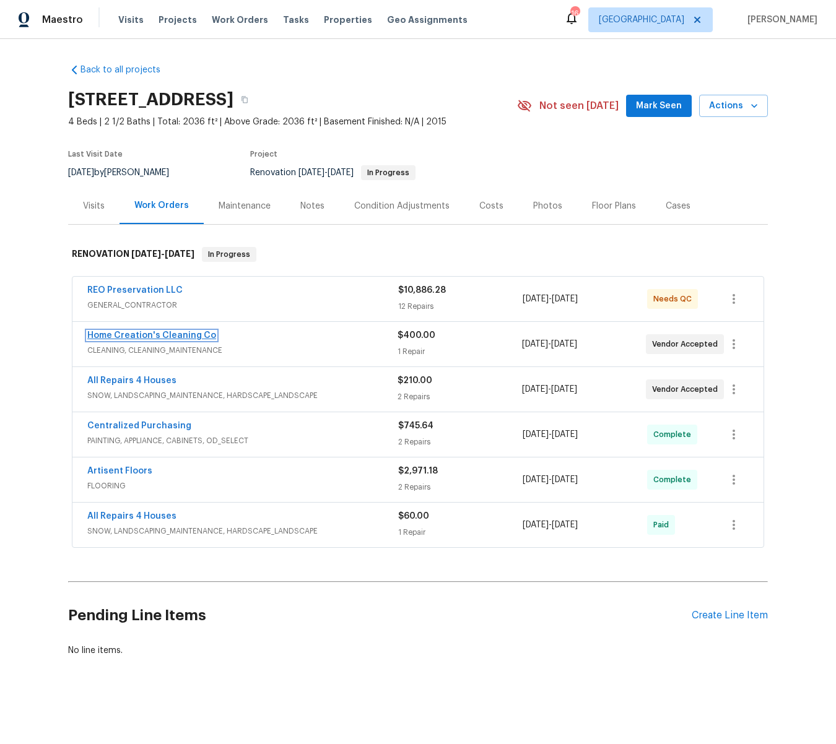
click at [150, 331] on link "Home Creation's Cleaning Co" at bounding box center [151, 335] width 129 height 9
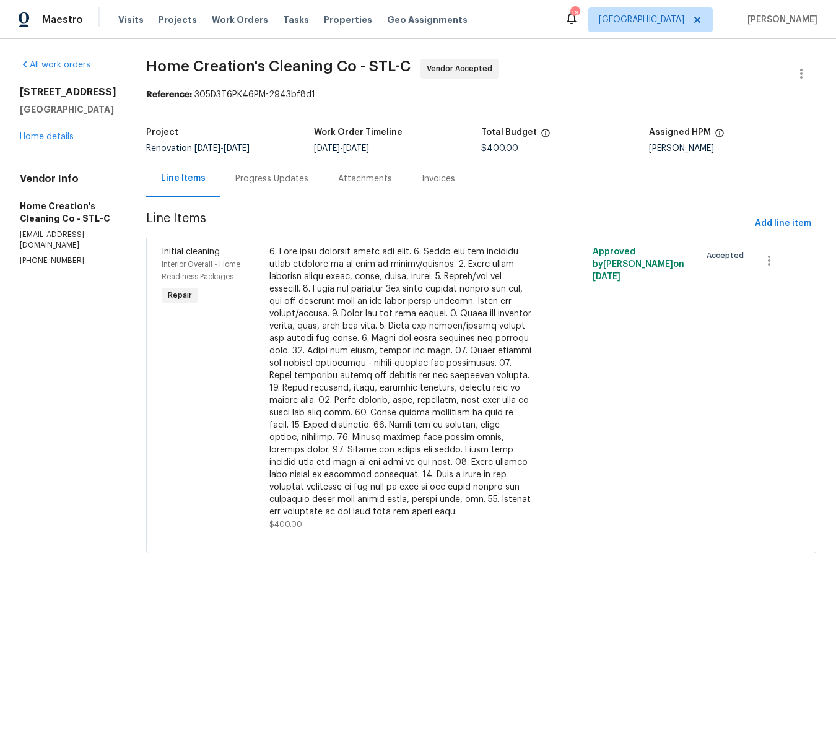
click at [278, 181] on div "Progress Updates" at bounding box center [271, 179] width 73 height 12
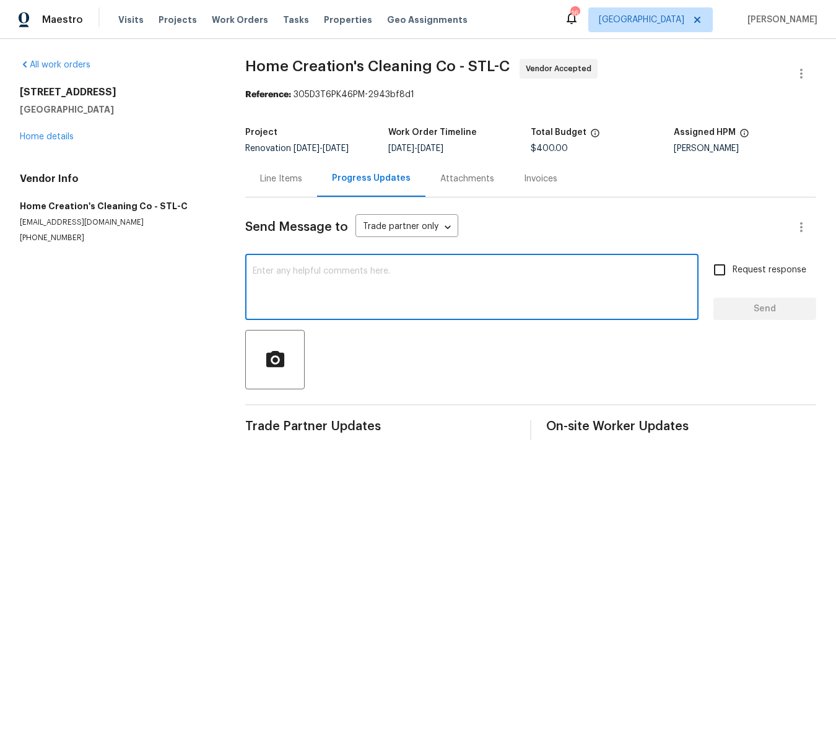
click at [332, 271] on textarea at bounding box center [472, 288] width 438 height 43
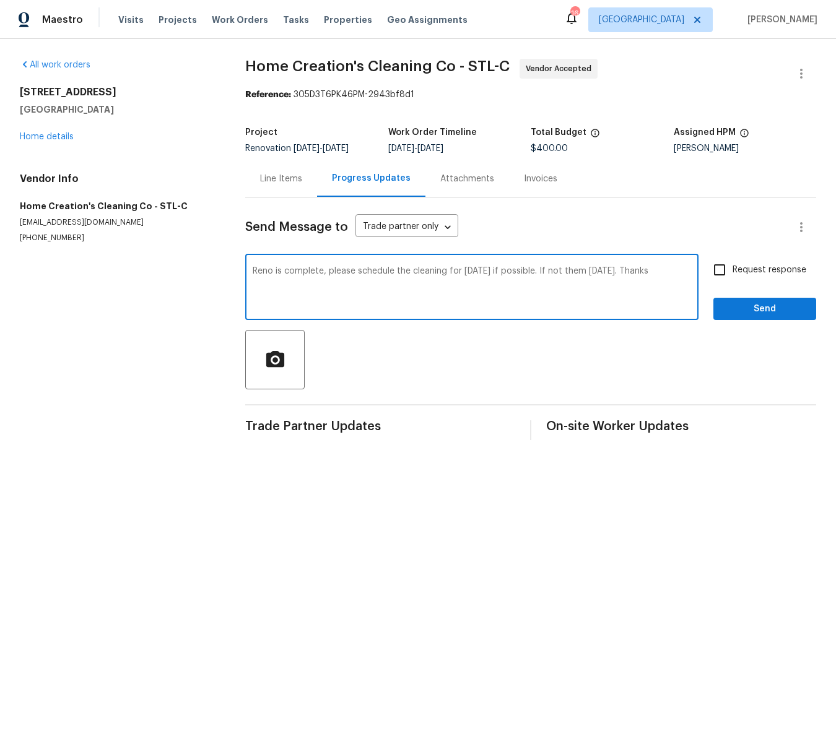
type textarea "Reno is complete, please schedule the cleaning for [DATE] if possible. If not t…"
click at [726, 308] on span "Send" at bounding box center [764, 308] width 83 height 15
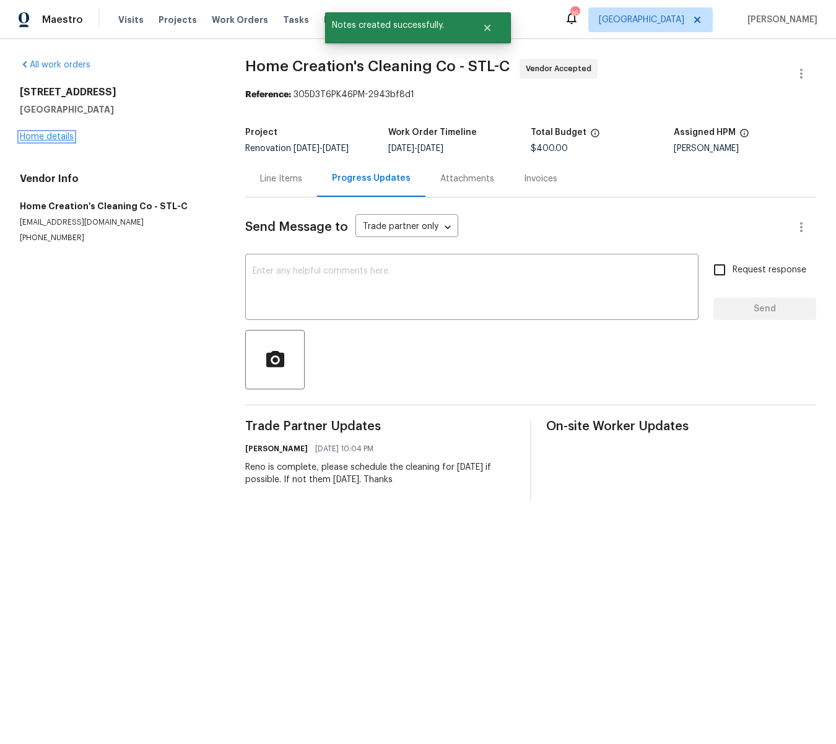
click at [35, 139] on link "Home details" at bounding box center [47, 136] width 54 height 9
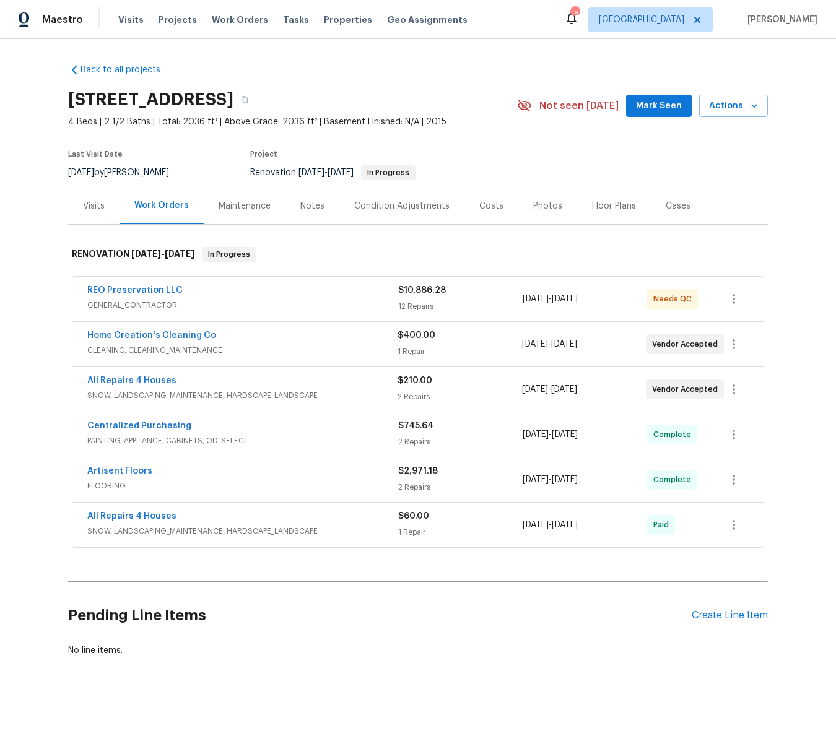
click at [313, 205] on div "Notes" at bounding box center [312, 206] width 24 height 12
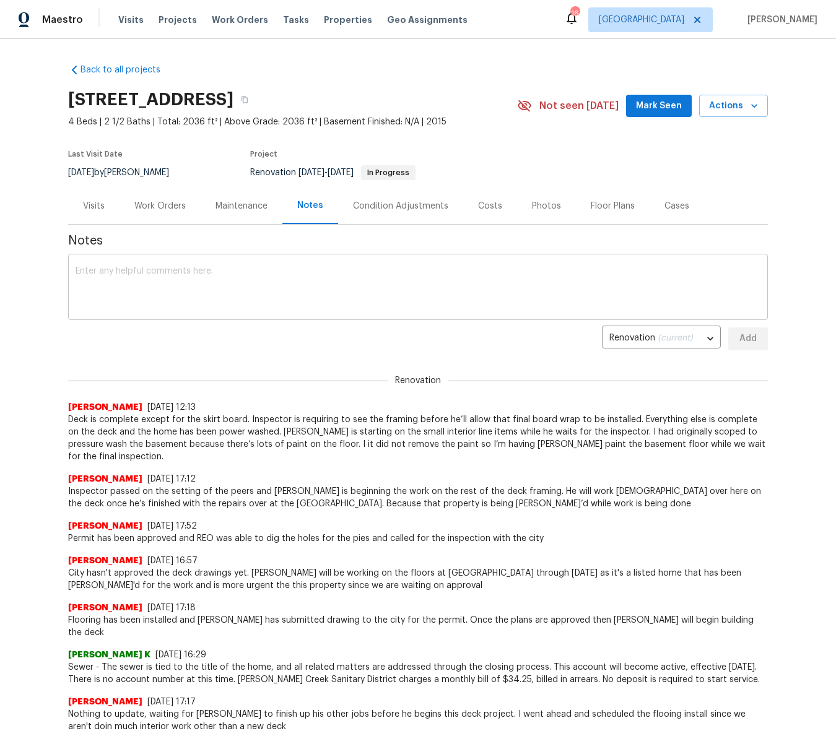
click at [252, 266] on div "x ​" at bounding box center [418, 288] width 700 height 63
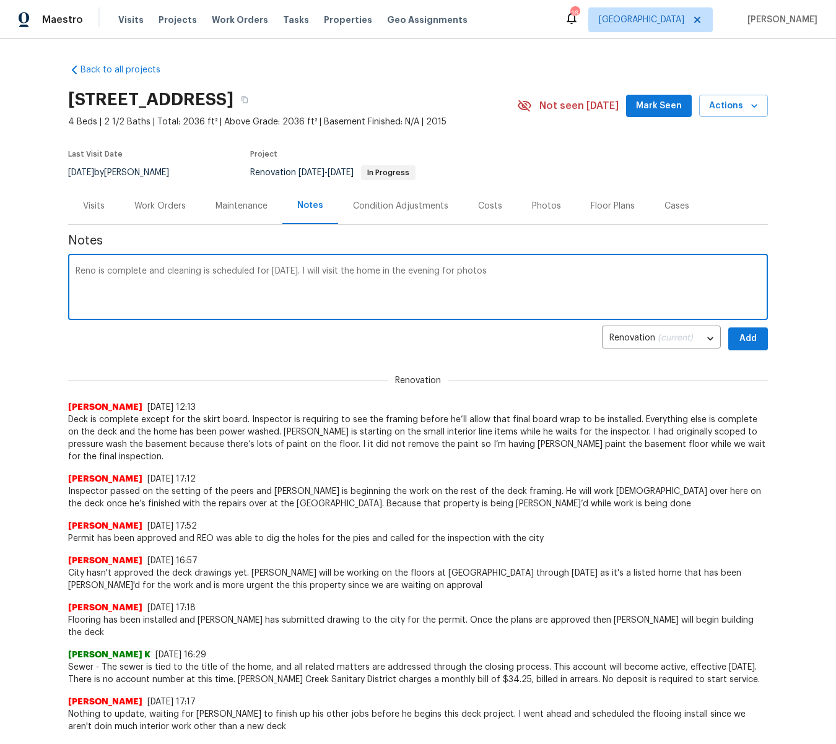
scroll to position [1, 0]
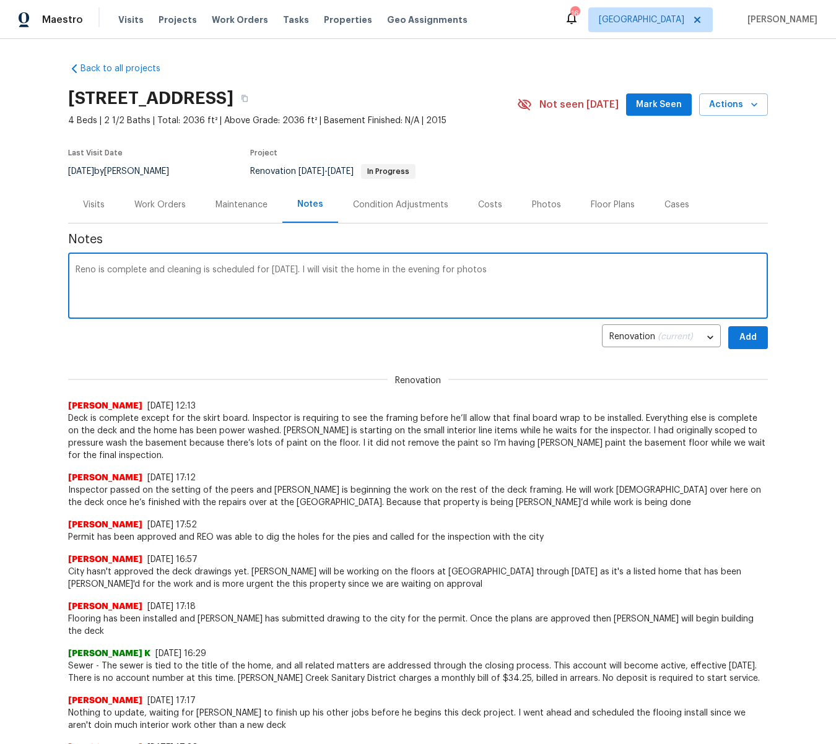
type textarea "Reno is complete and cleaning is scheduled for tomorrow. I will visit the home …"
click at [739, 334] on span "Add" at bounding box center [748, 337] width 20 height 15
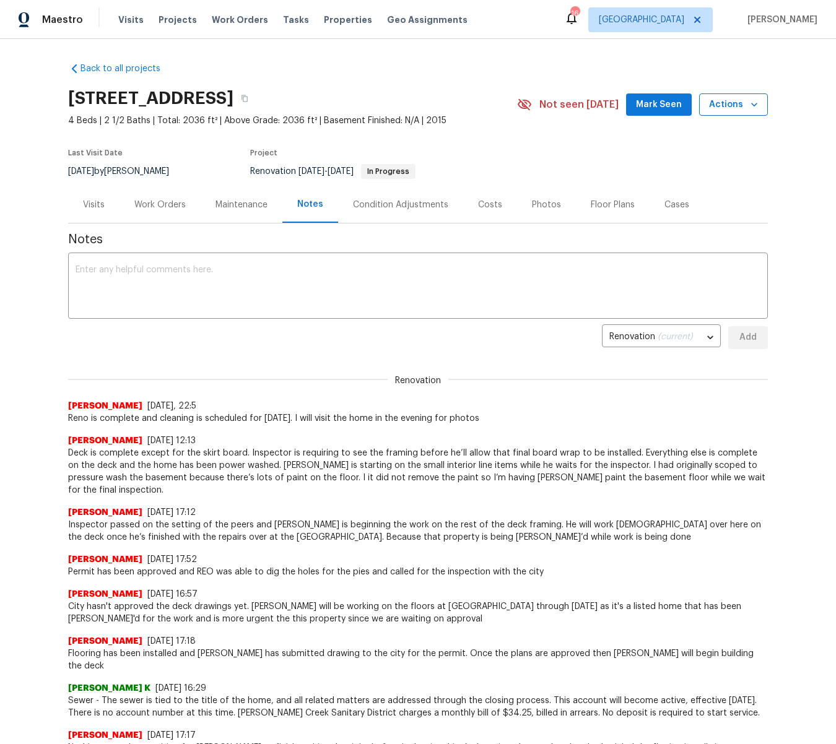
click at [756, 105] on icon "button" at bounding box center [754, 104] width 12 height 12
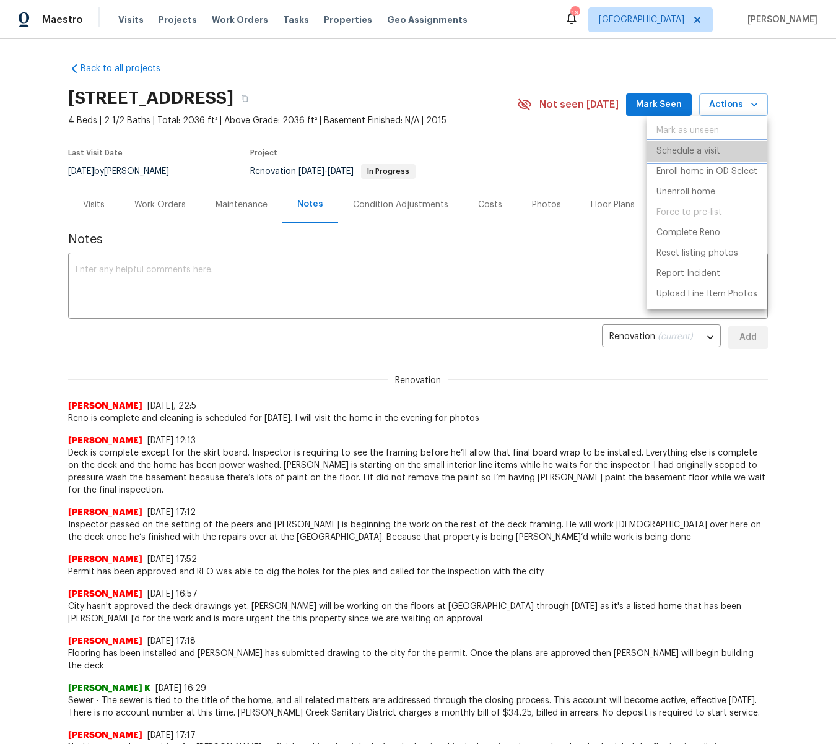
click at [726, 152] on li "Schedule a visit" at bounding box center [706, 151] width 121 height 20
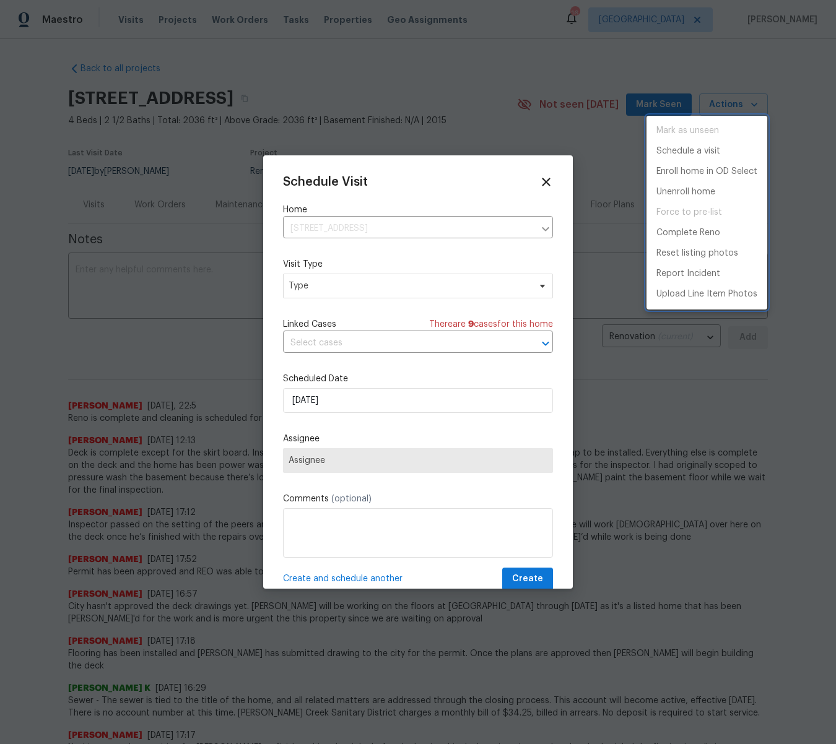
click at [713, 69] on div at bounding box center [418, 372] width 836 height 744
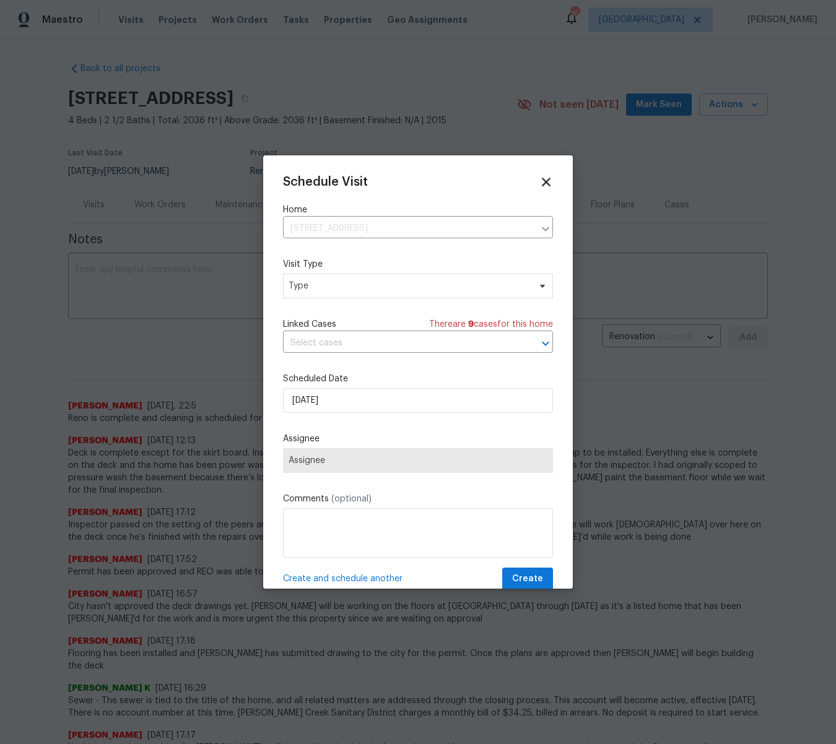
click at [545, 179] on icon at bounding box center [546, 182] width 14 height 14
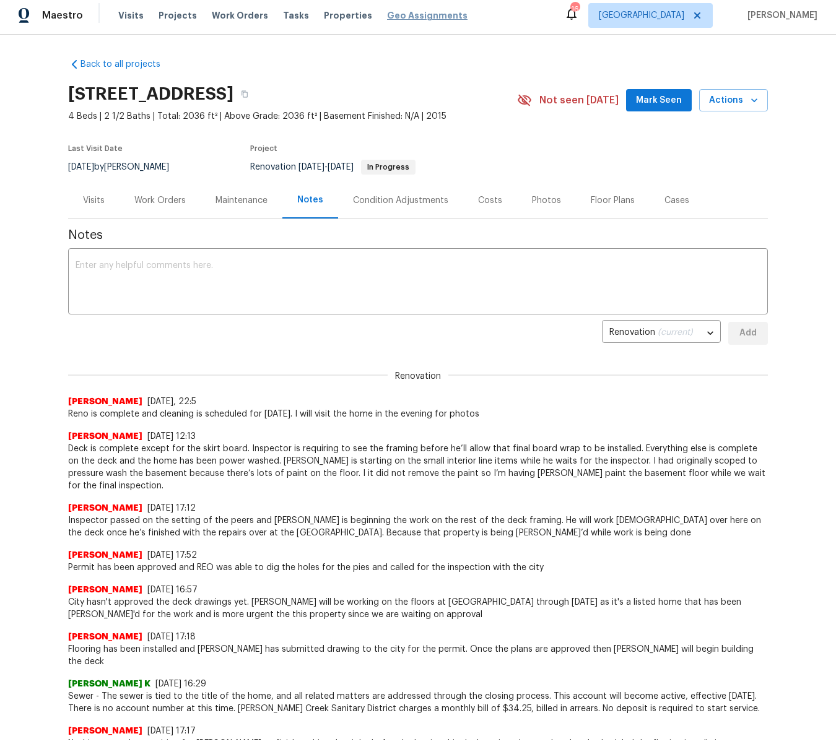
scroll to position [6, 0]
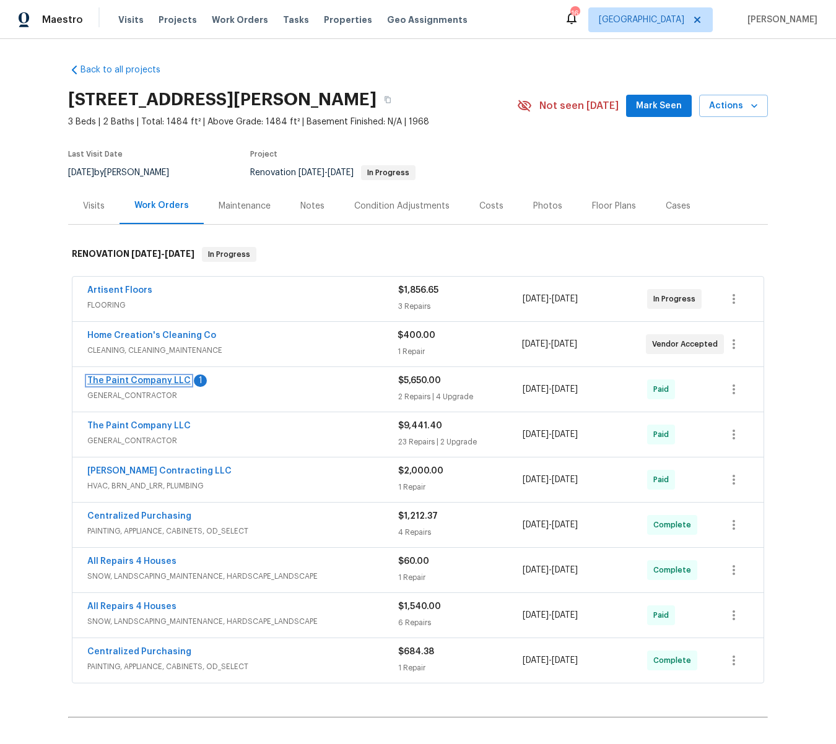
click at [145, 379] on link "The Paint Company LLC" at bounding box center [138, 380] width 103 height 9
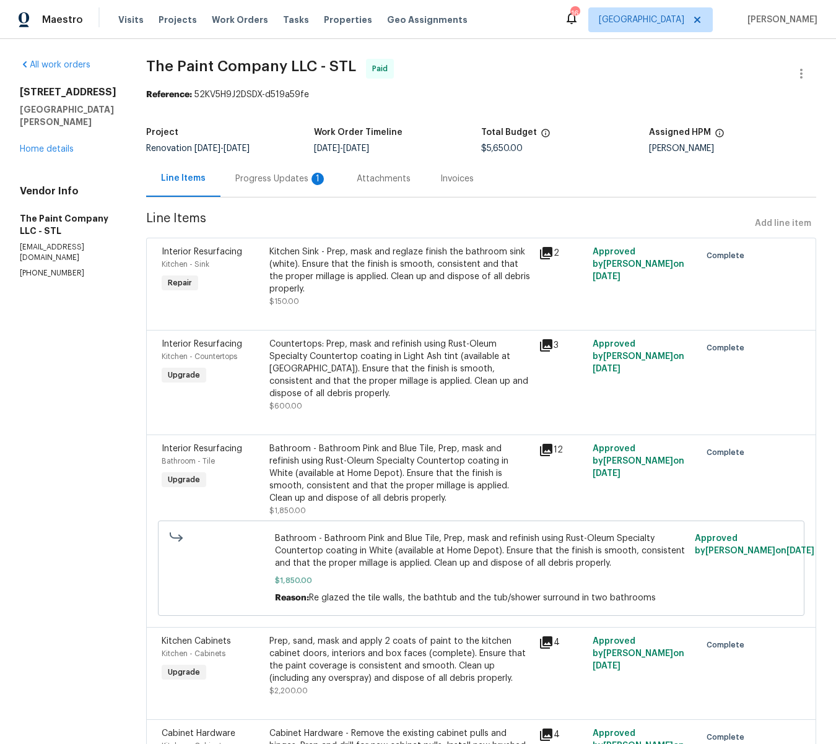
click at [299, 172] on div "Progress Updates 1" at bounding box center [280, 178] width 121 height 37
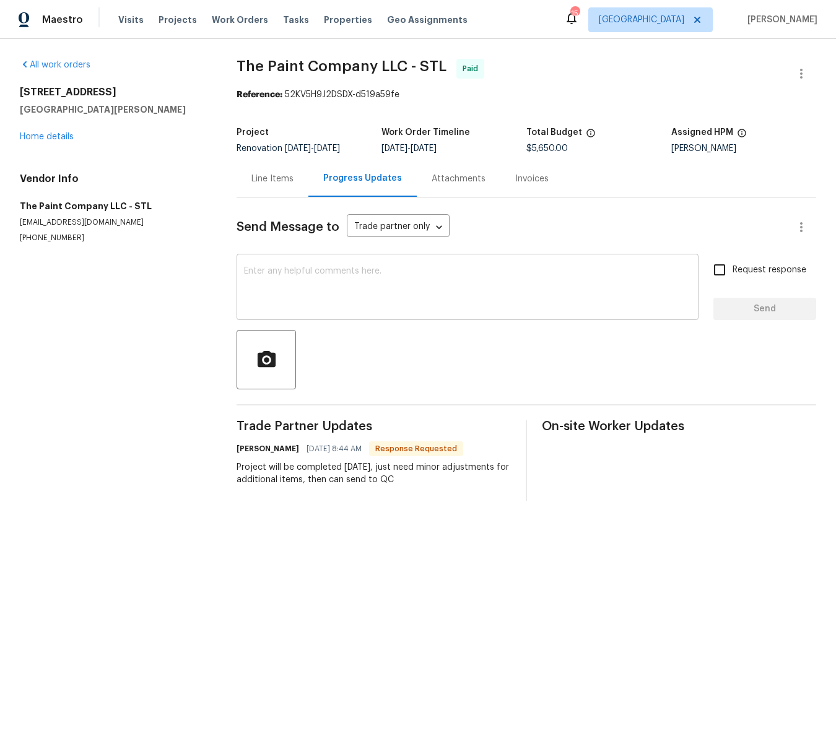
click at [296, 282] on textarea at bounding box center [467, 288] width 447 height 43
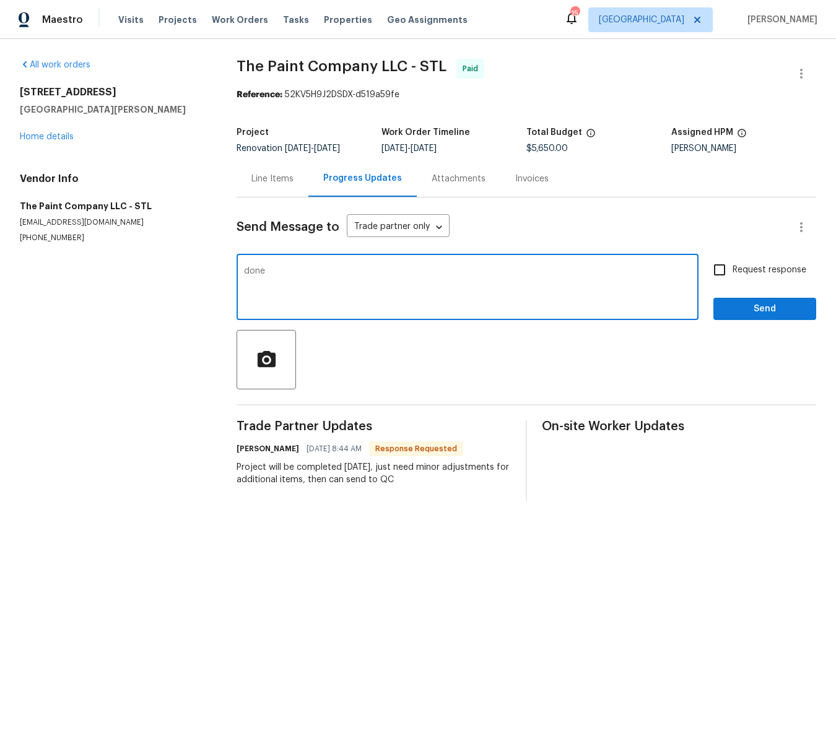
type textarea "done"
click at [789, 310] on span "Send" at bounding box center [764, 308] width 83 height 15
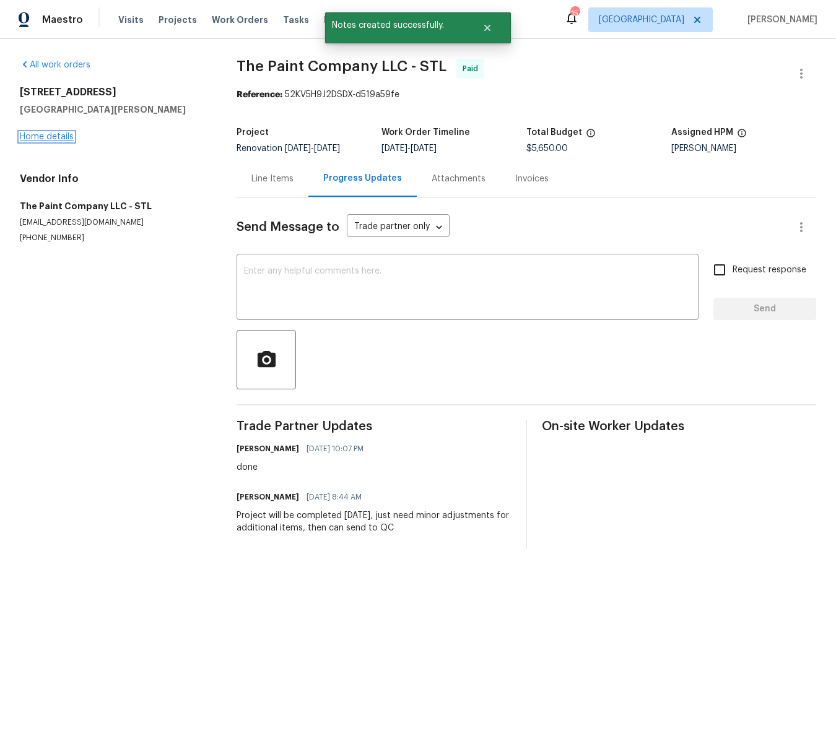
click at [30, 133] on link "Home details" at bounding box center [47, 136] width 54 height 9
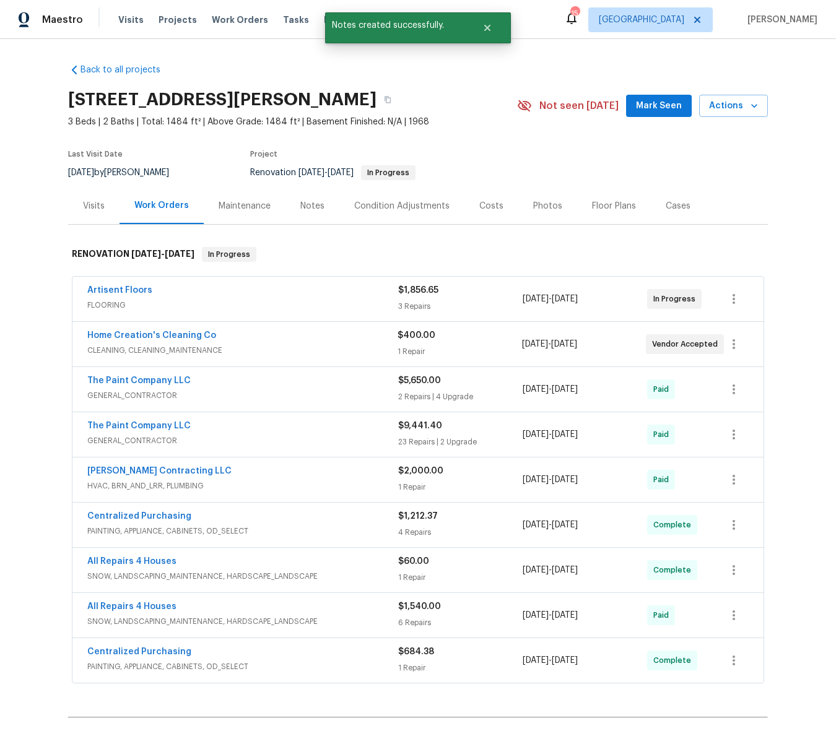
click at [313, 206] on div "Notes" at bounding box center [312, 206] width 24 height 12
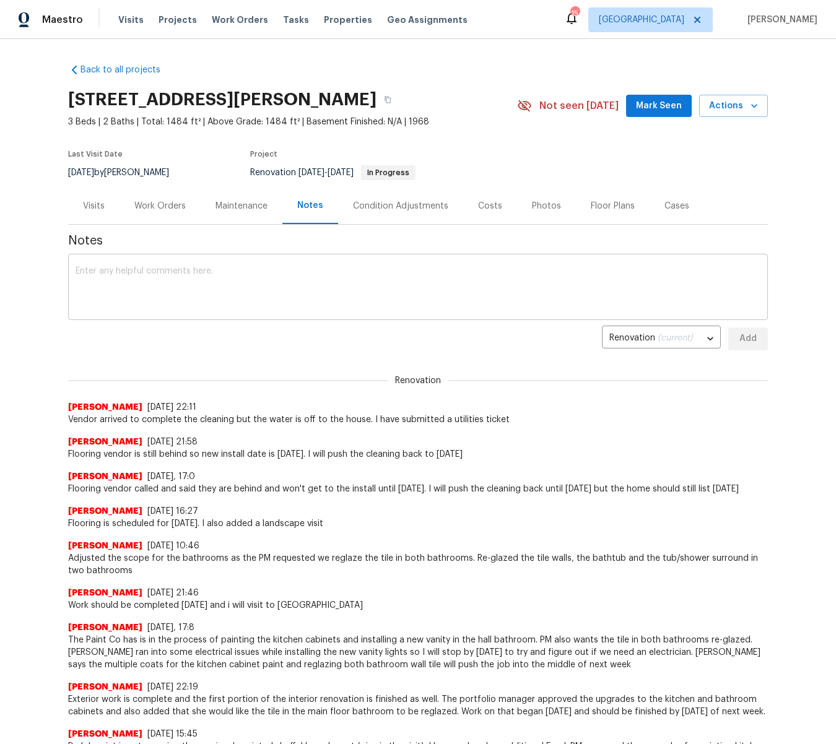
click at [210, 279] on textarea at bounding box center [418, 288] width 685 height 43
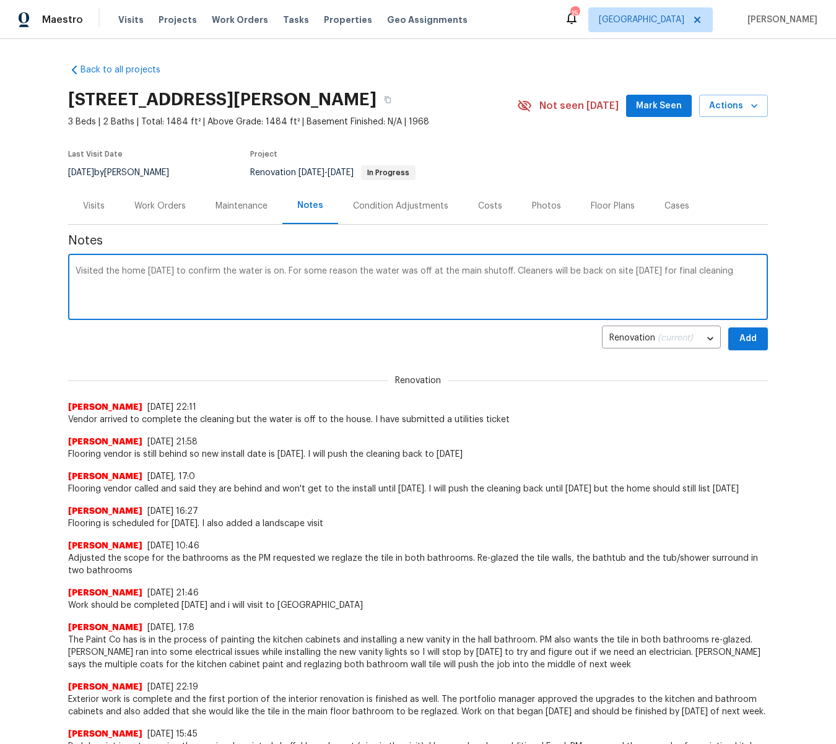
type textarea "Visited the home today to confirm the water is on. For some reason the water wa…"
click at [752, 338] on span "Add" at bounding box center [748, 338] width 20 height 15
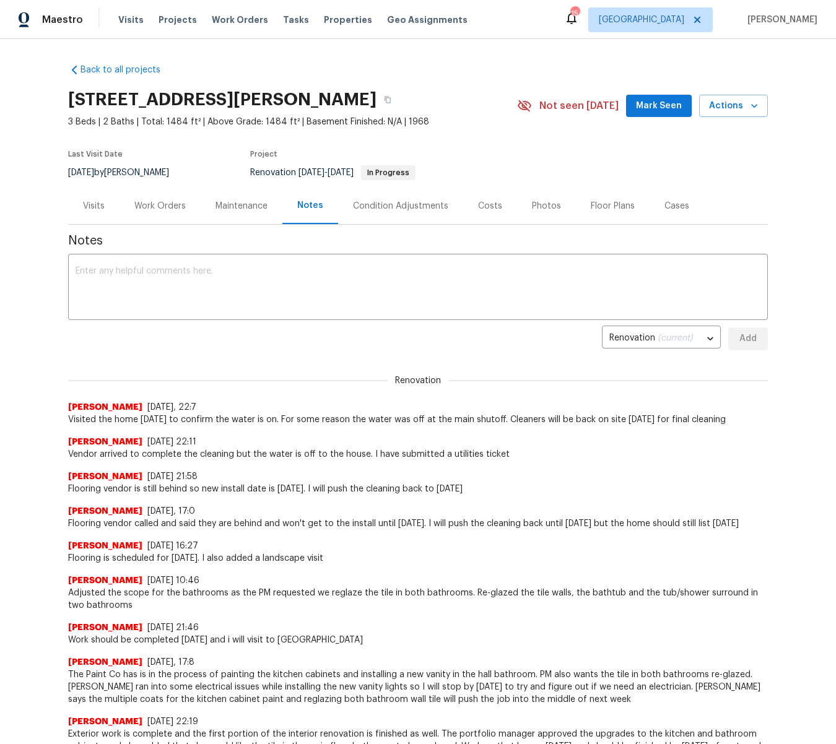
click at [171, 204] on div "Work Orders" at bounding box center [159, 206] width 51 height 12
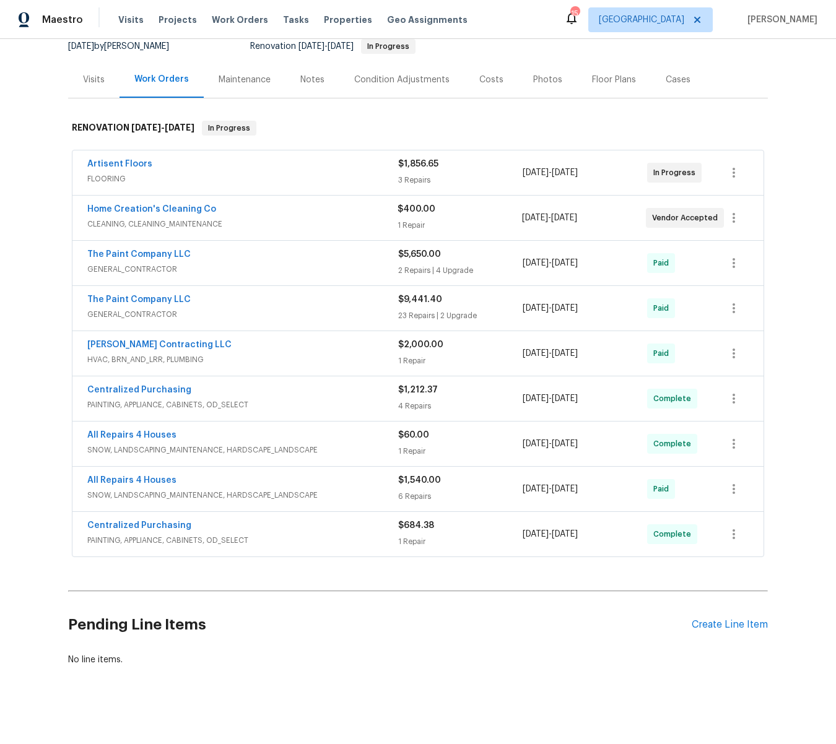
scroll to position [132, 0]
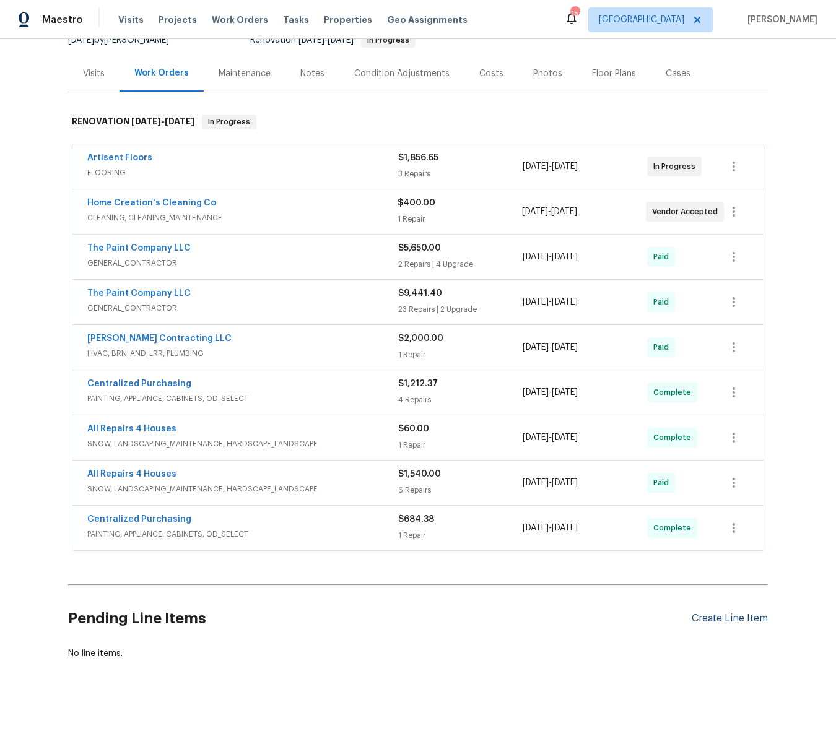
click at [717, 618] on div "Create Line Item" at bounding box center [729, 619] width 76 height 12
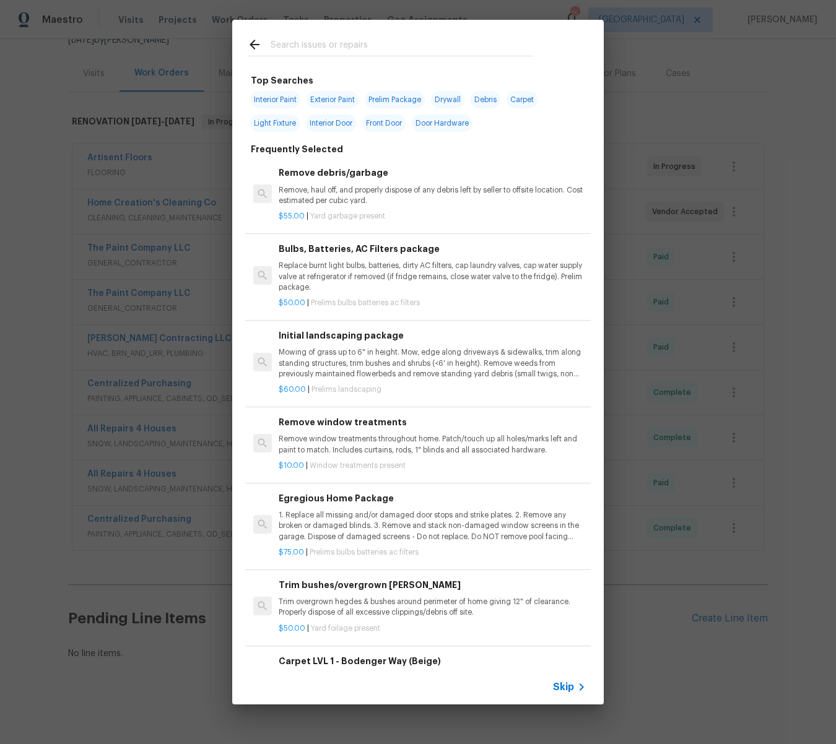
click at [327, 43] on input "text" at bounding box center [402, 46] width 262 height 19
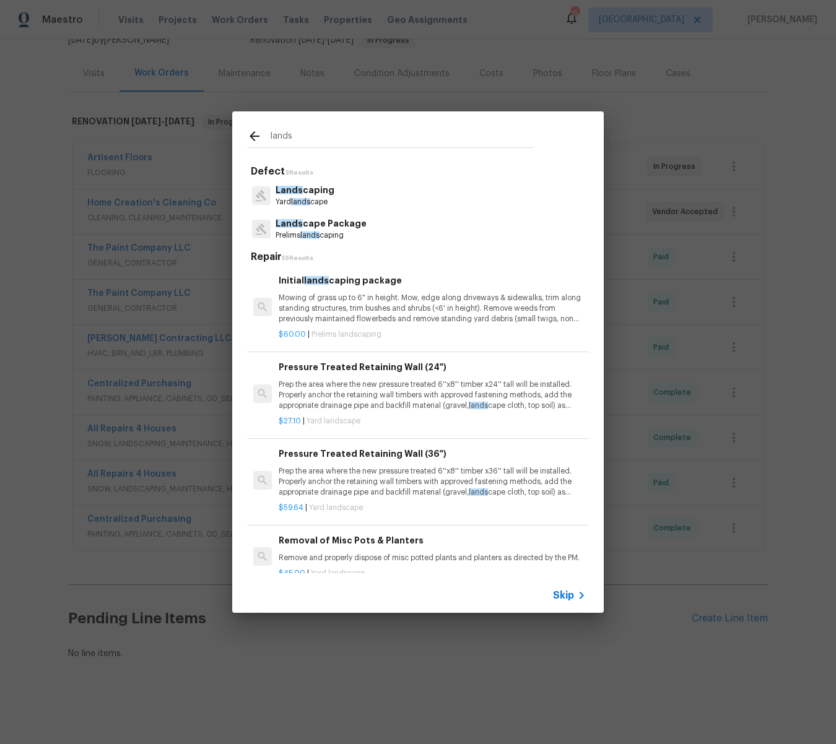
type input "lands"
click at [328, 220] on p "Lands cape Package" at bounding box center [320, 223] width 91 height 13
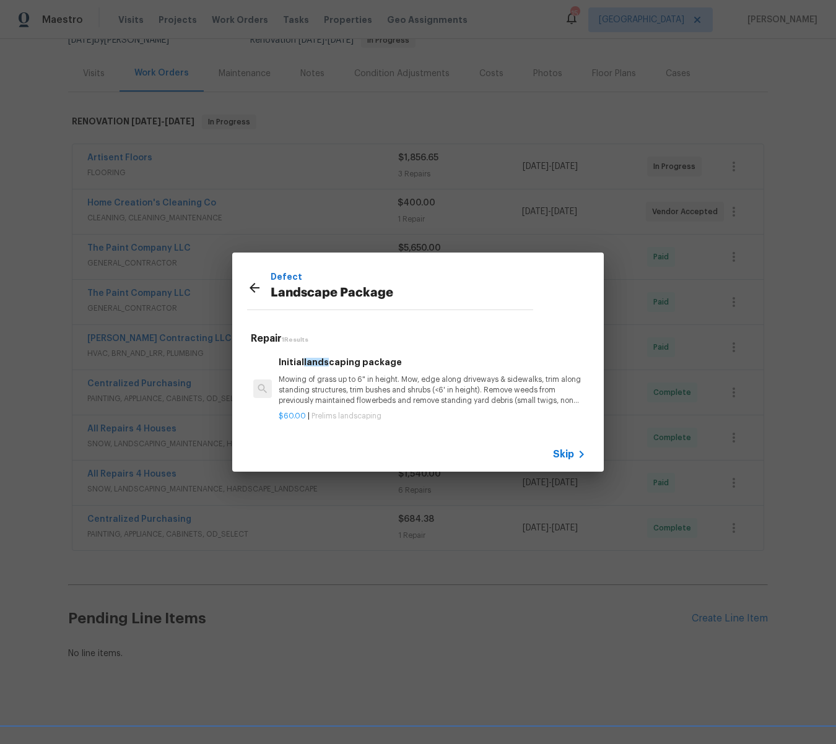
click at [377, 391] on p "Mowing of grass up to 6" in height. Mow, edge along driveways & sidewalks, trim…" at bounding box center [432, 391] width 307 height 32
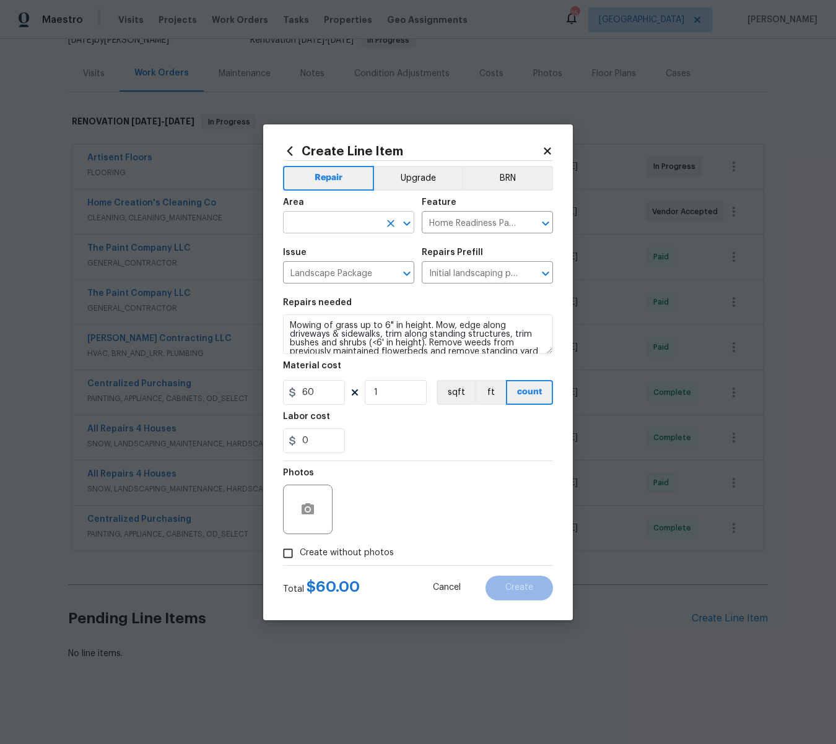
click at [321, 224] on input "text" at bounding box center [331, 223] width 97 height 19
type input "l"
click at [327, 272] on li "Exterior Overall" at bounding box center [348, 271] width 131 height 20
type input "Exterior Overall"
click at [287, 553] on input "Create without photos" at bounding box center [288, 554] width 24 height 24
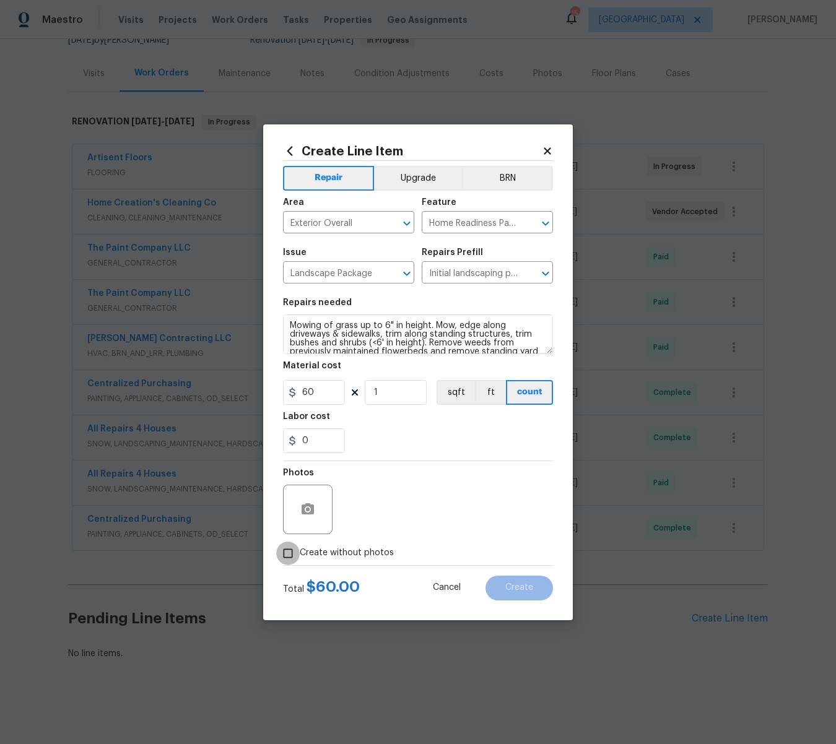
checkbox input "true"
click at [386, 516] on textarea at bounding box center [447, 510] width 210 height 50
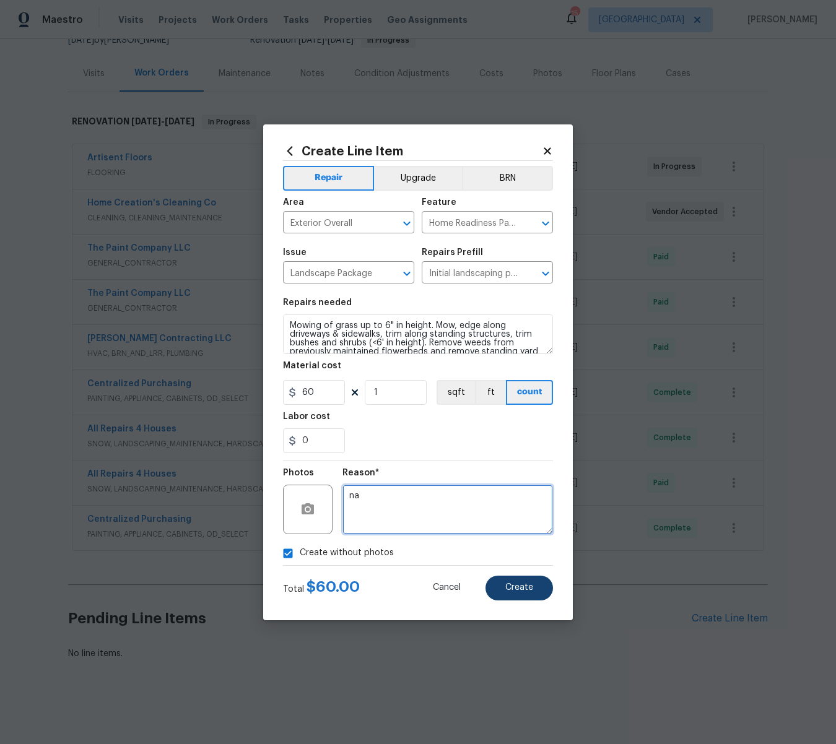
type textarea "na"
click at [514, 583] on button "Create" at bounding box center [518, 588] width 67 height 25
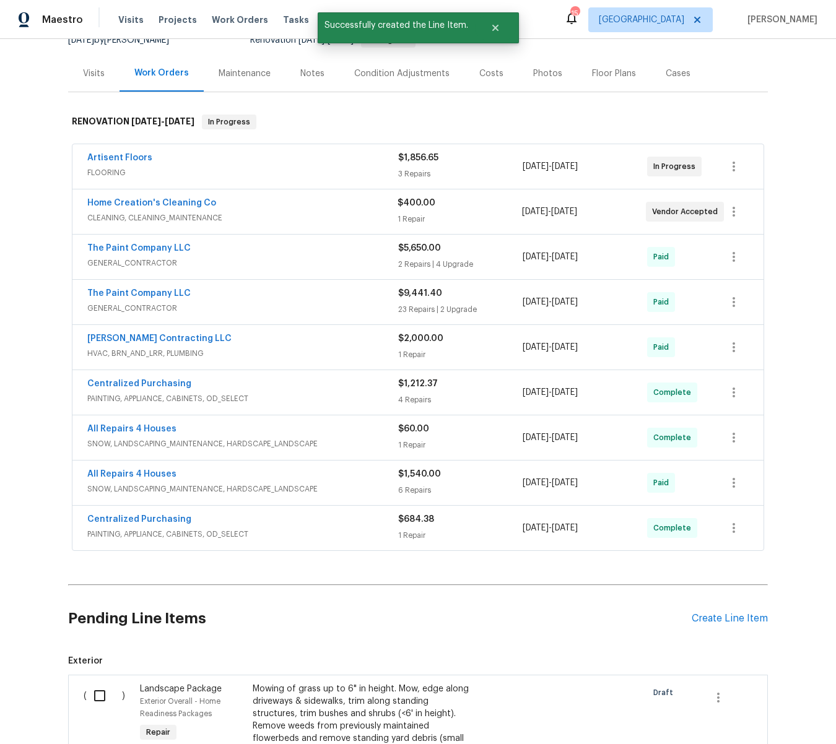
click at [97, 697] on input "checkbox" at bounding box center [104, 696] width 35 height 26
checkbox input "true"
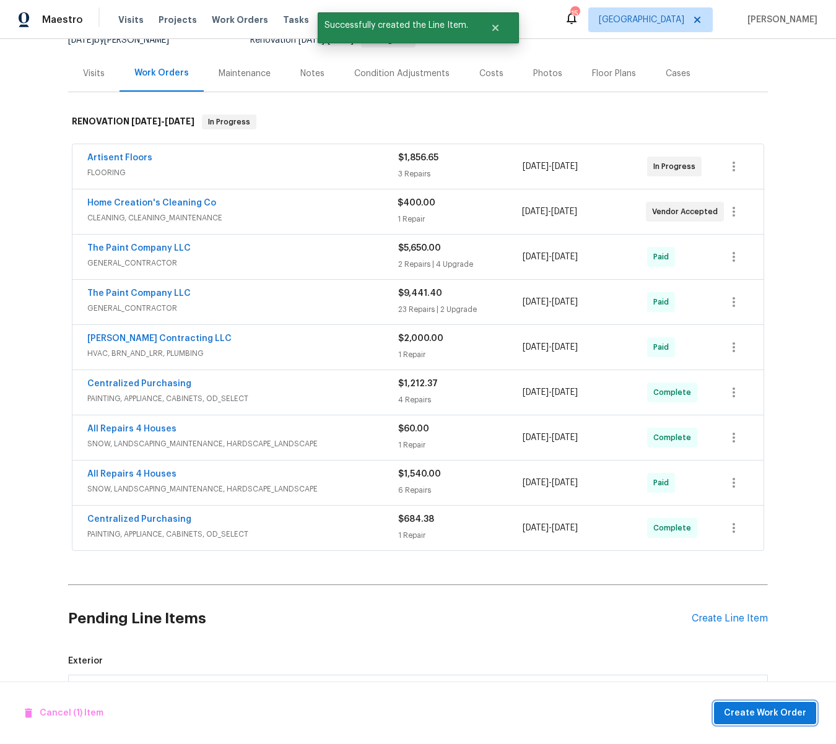
click at [733, 713] on span "Create Work Order" at bounding box center [765, 713] width 82 height 15
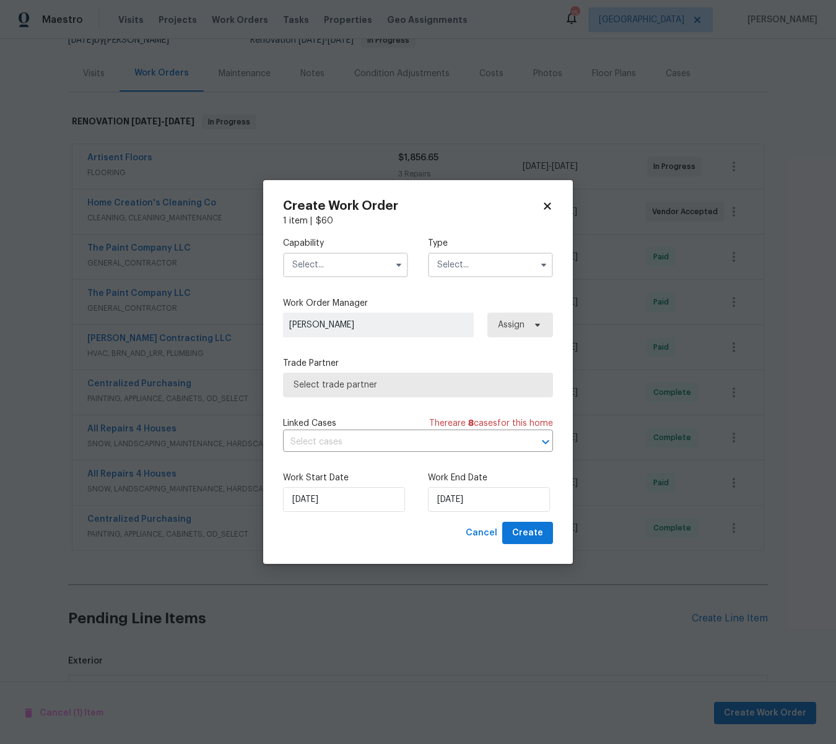
click at [320, 265] on input "text" at bounding box center [345, 265] width 125 height 25
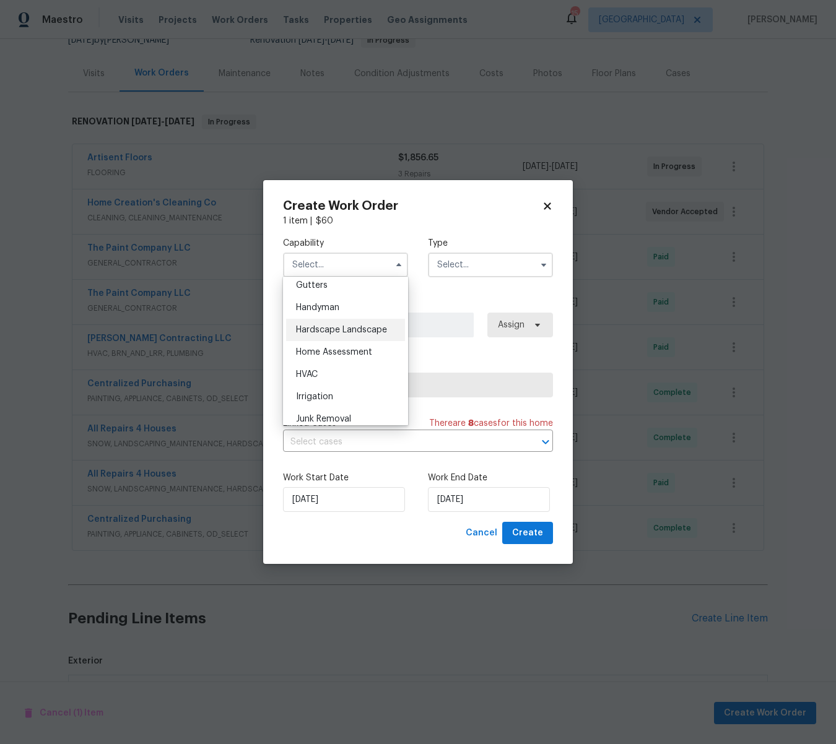
scroll to position [665, 0]
click at [344, 326] on span "Hardscape Landscape" at bounding box center [341, 328] width 91 height 9
type input "Hardscape Landscape"
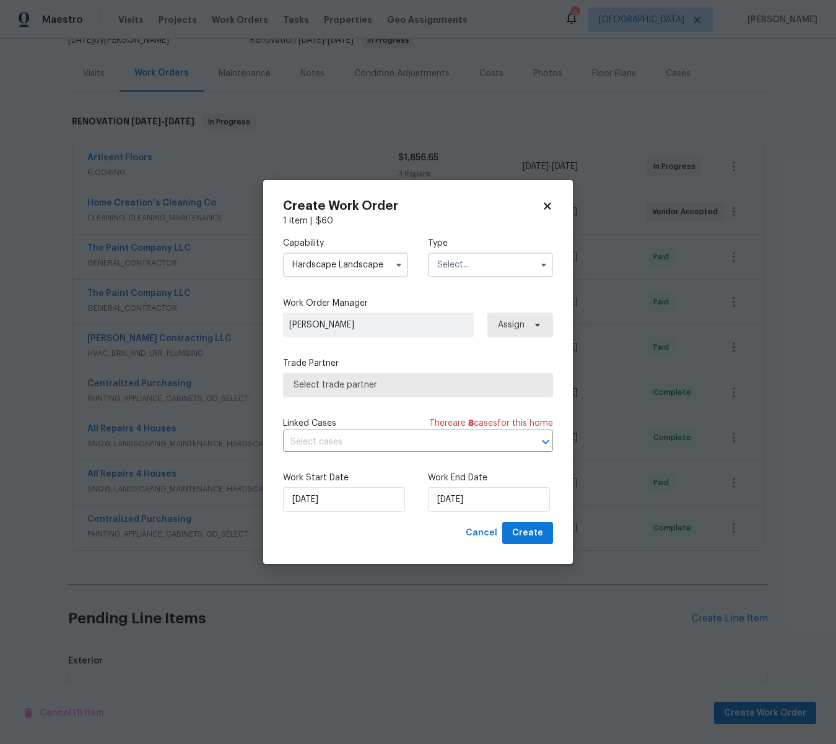
click at [462, 267] on input "text" at bounding box center [490, 265] width 125 height 25
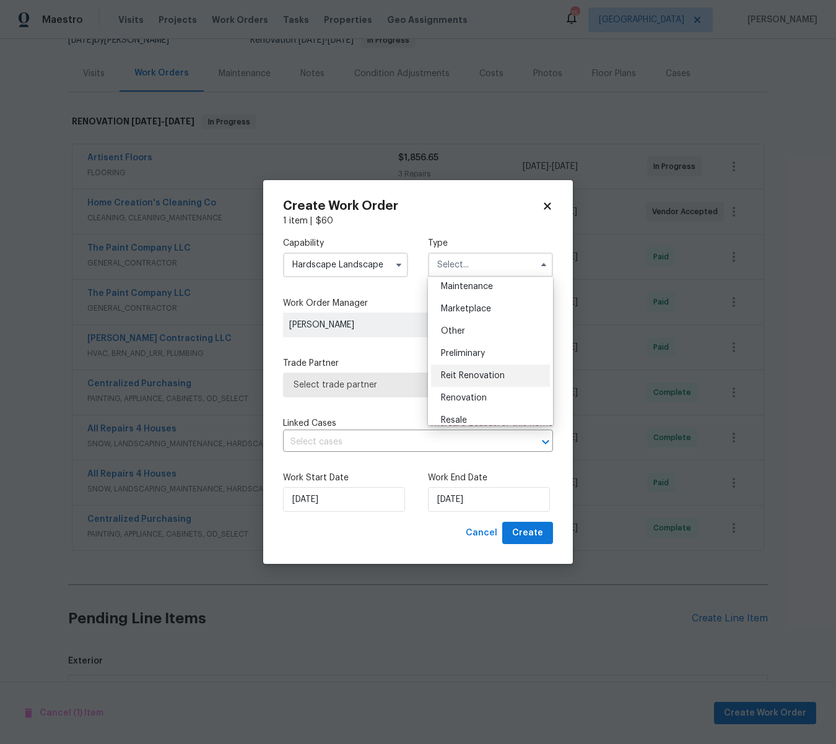
scroll to position [206, 0]
click at [484, 395] on span "Renovation" at bounding box center [464, 396] width 46 height 9
type input "Renovation"
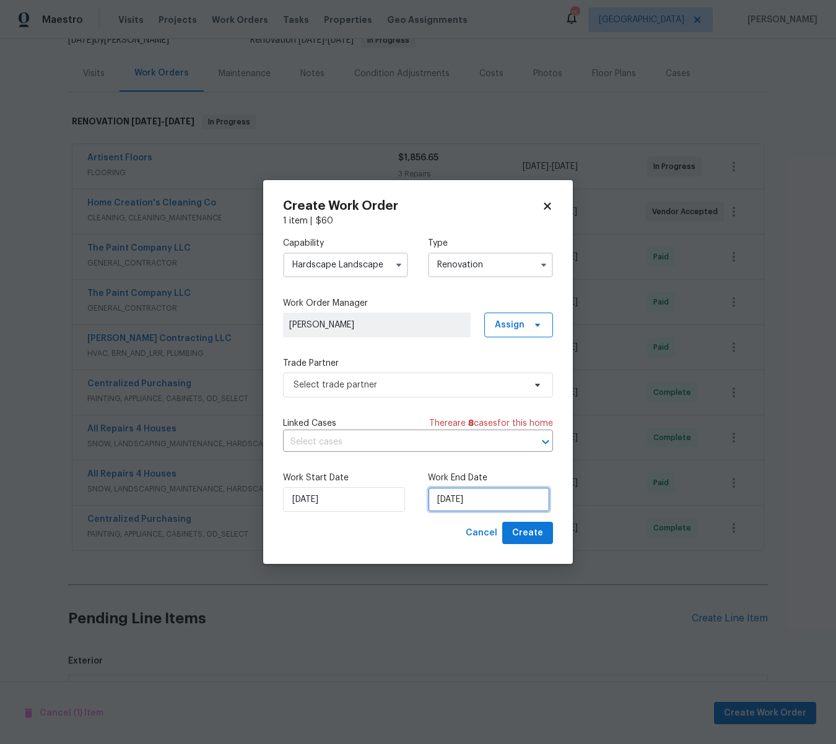
click at [492, 496] on input "[DATE]" at bounding box center [489, 499] width 122 height 25
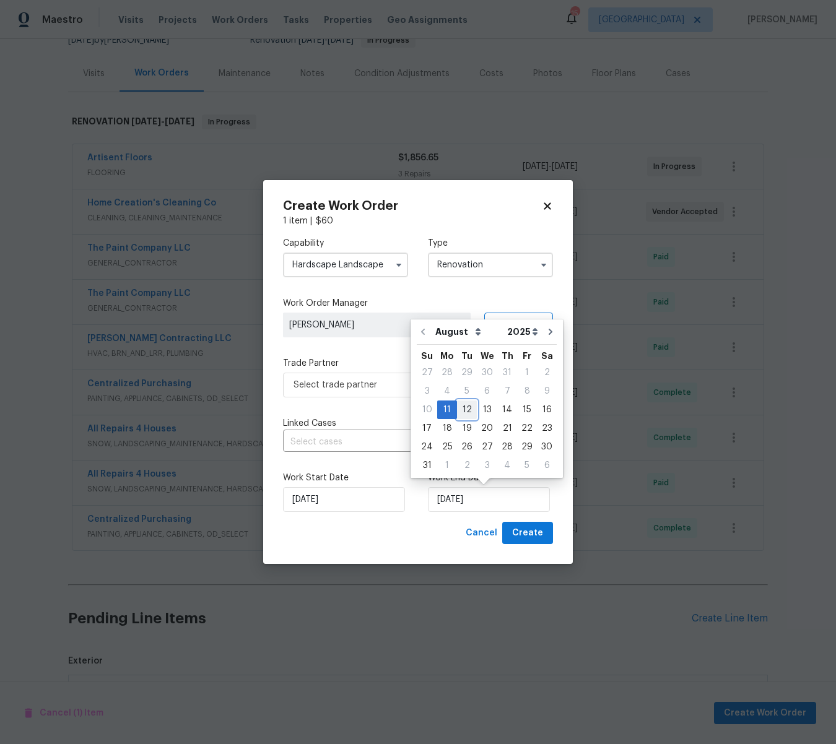
click at [461, 409] on div "12" at bounding box center [467, 409] width 20 height 17
type input "[DATE]"
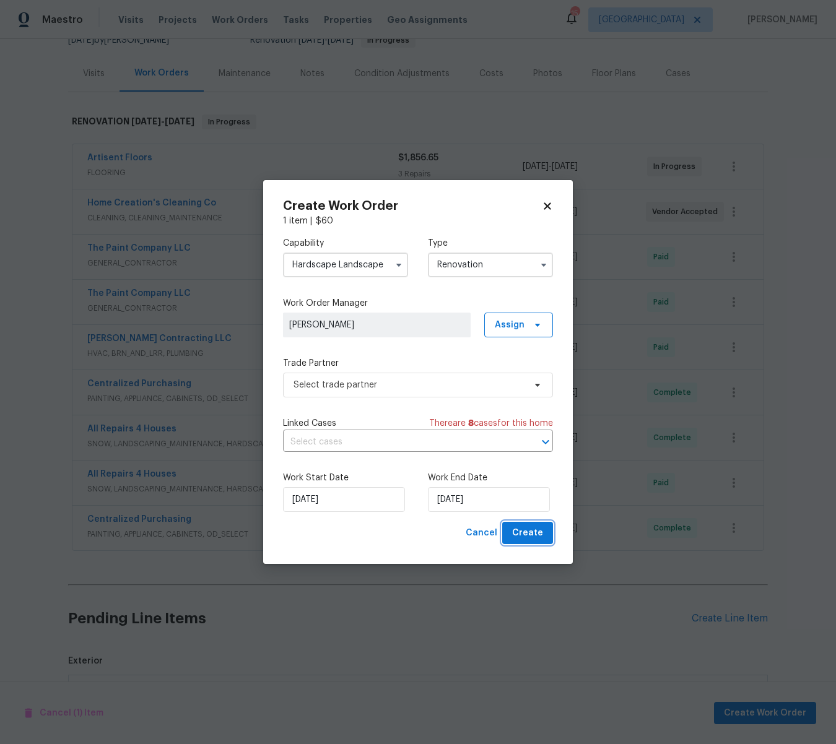
click at [534, 533] on span "Create" at bounding box center [527, 533] width 31 height 15
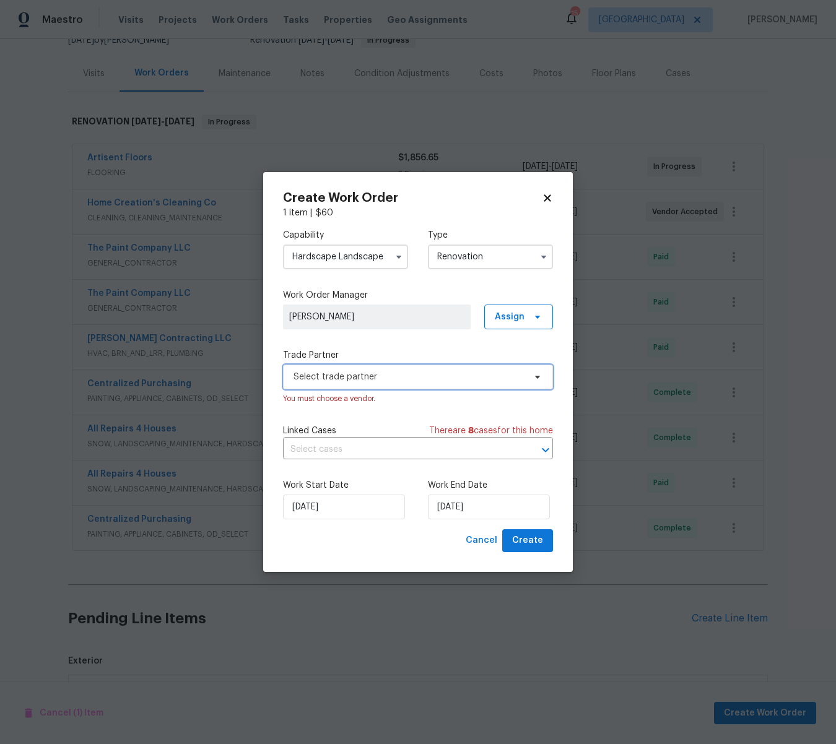
click at [362, 376] on span "Select trade partner" at bounding box center [408, 377] width 231 height 12
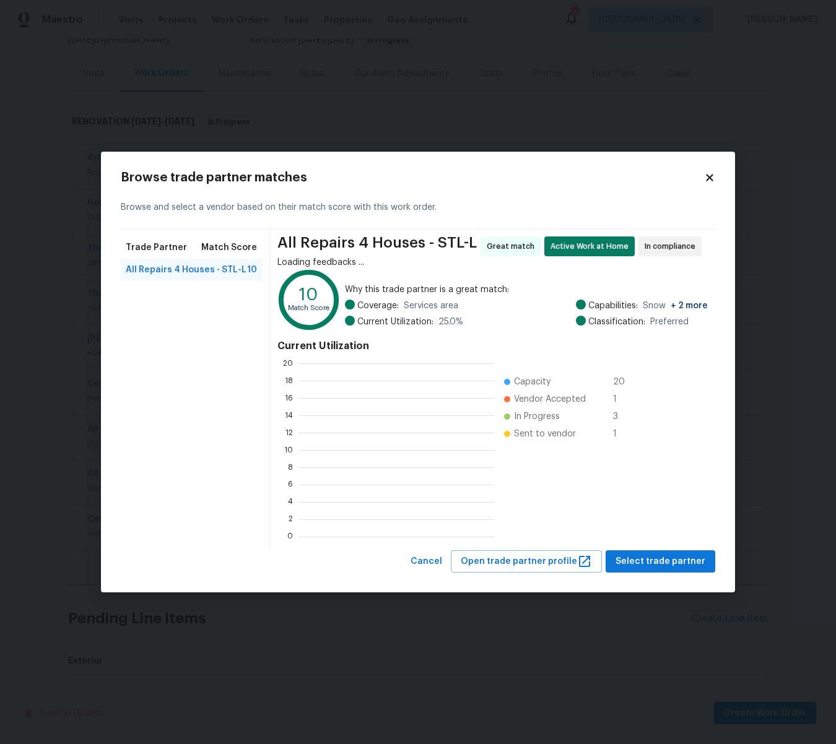
scroll to position [173, 195]
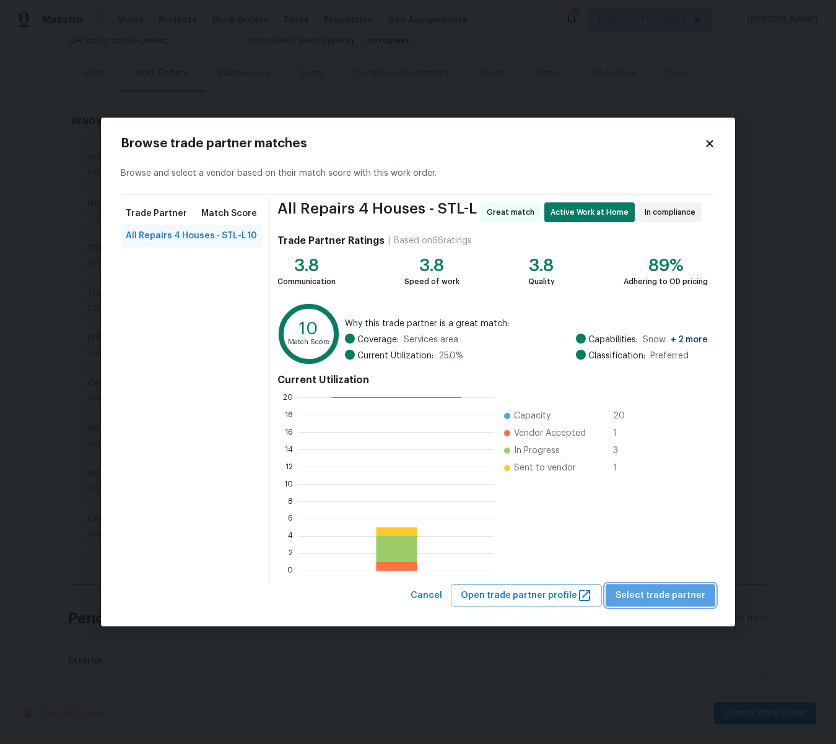
click at [690, 589] on span "Select trade partner" at bounding box center [660, 595] width 90 height 15
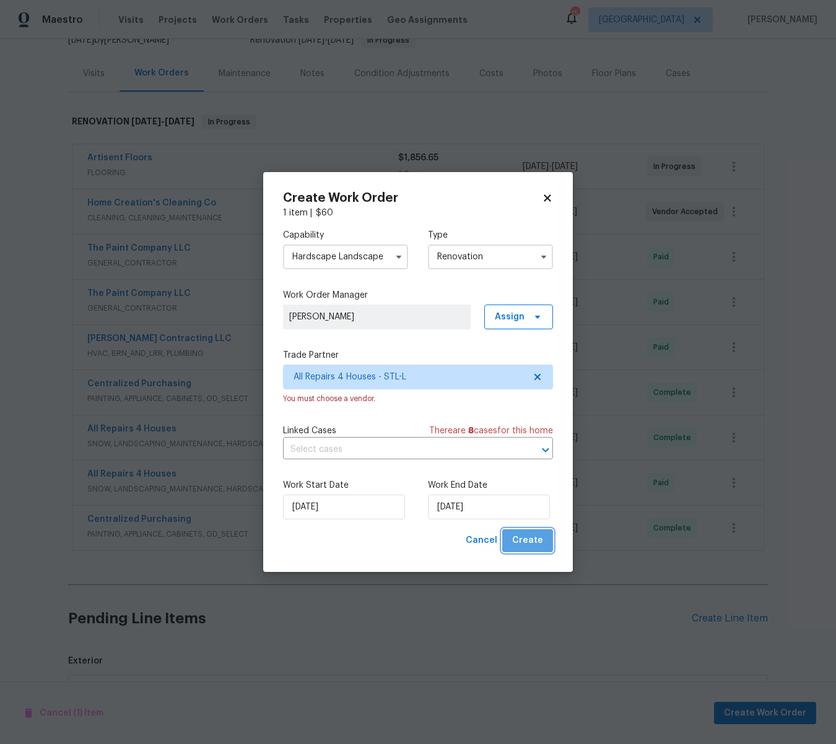
click at [533, 543] on span "Create" at bounding box center [527, 540] width 31 height 15
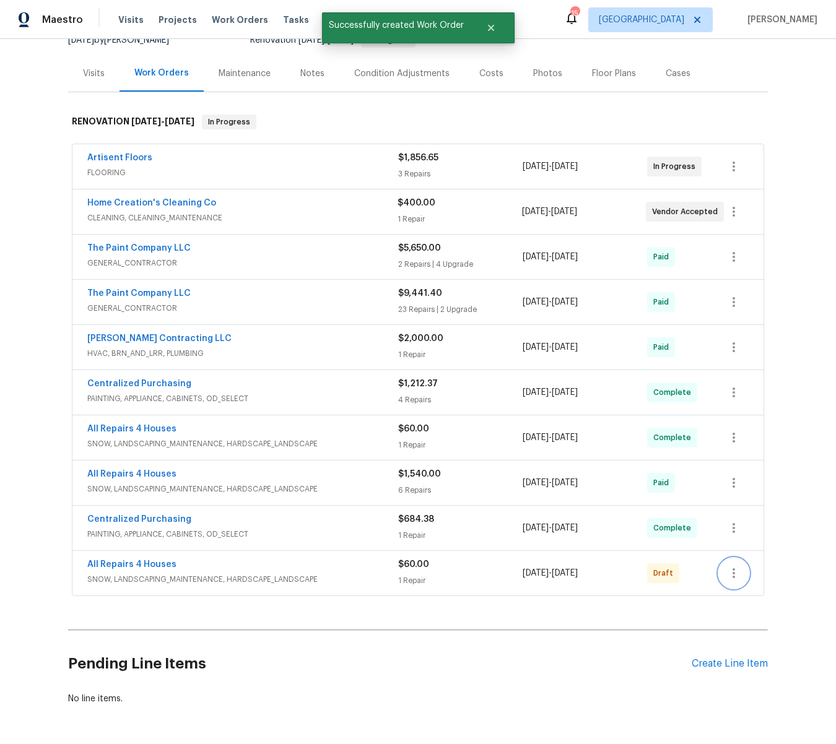
click at [734, 577] on icon "button" at bounding box center [733, 573] width 2 height 10
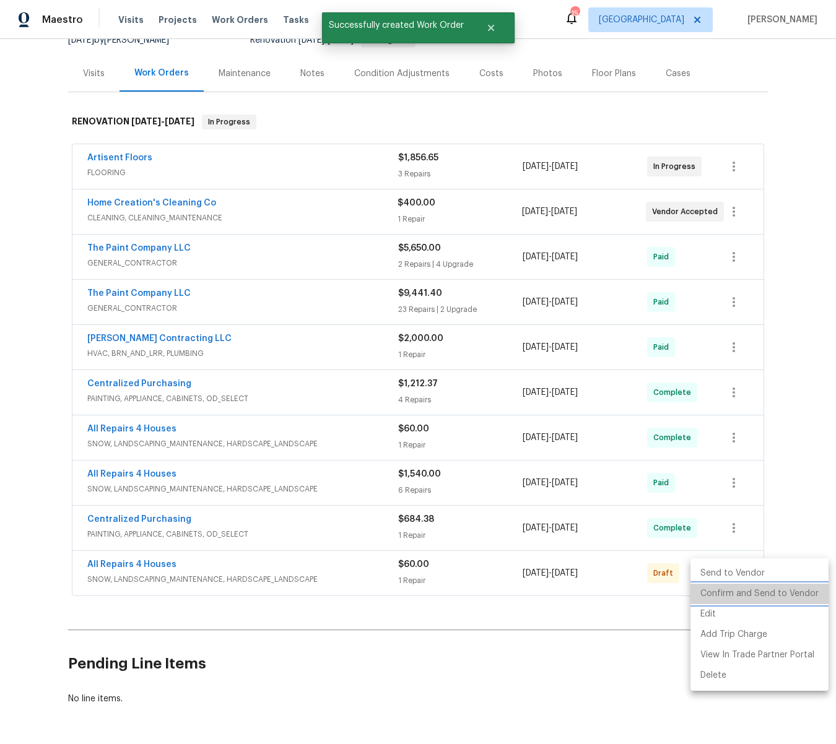
click at [761, 590] on li "Confirm and Send to Vendor" at bounding box center [759, 594] width 138 height 20
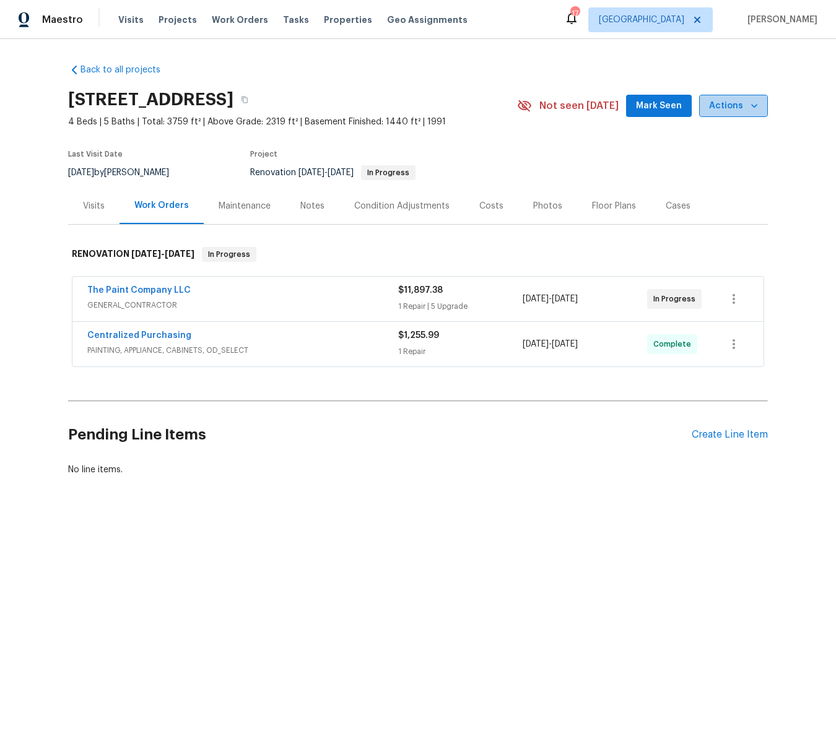
click at [755, 105] on icon "button" at bounding box center [754, 106] width 12 height 12
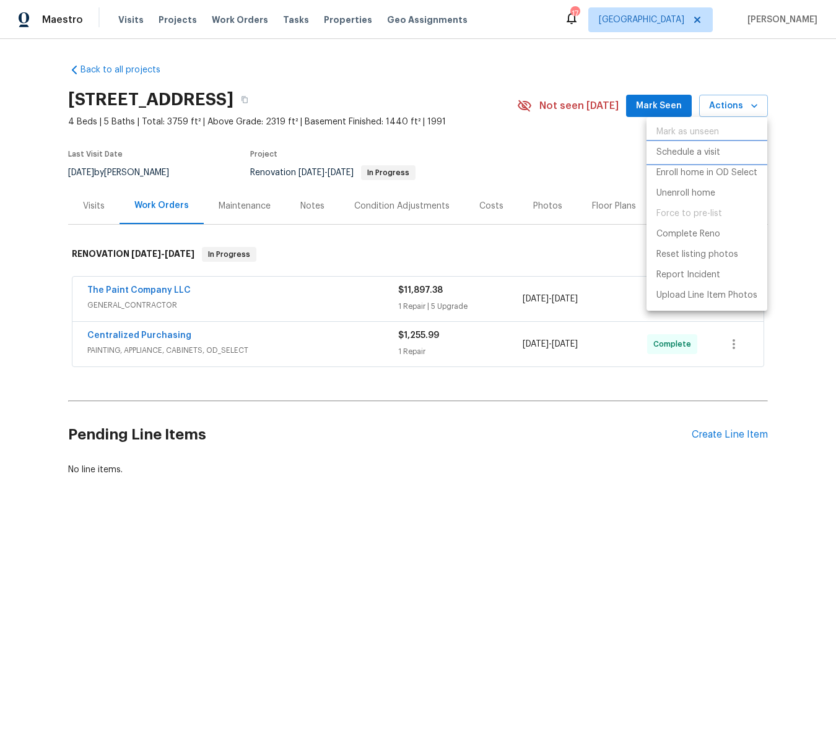
click at [696, 154] on p "Schedule a visit" at bounding box center [688, 152] width 64 height 13
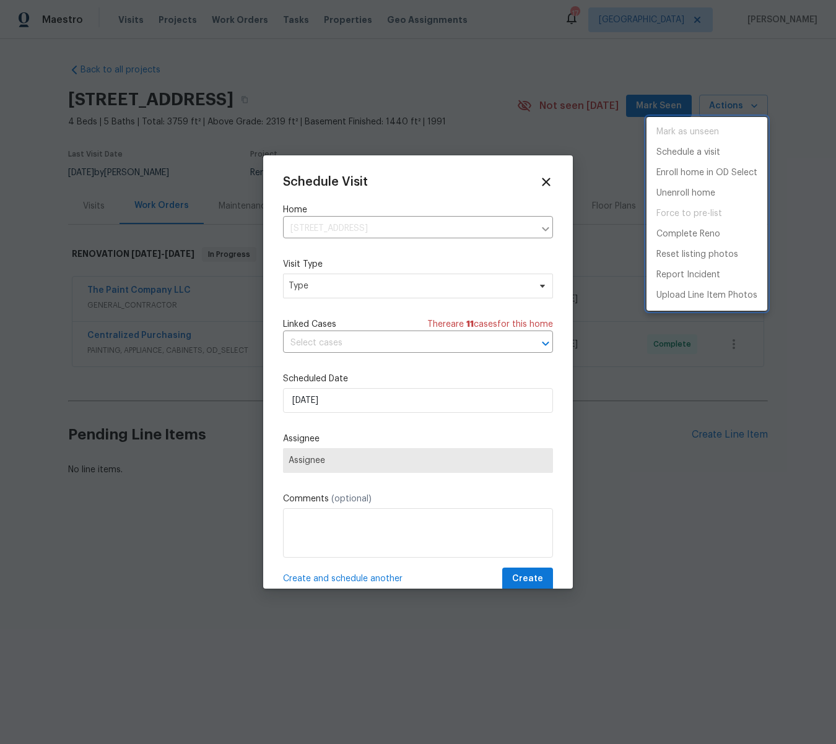
click at [306, 286] on div at bounding box center [418, 372] width 836 height 744
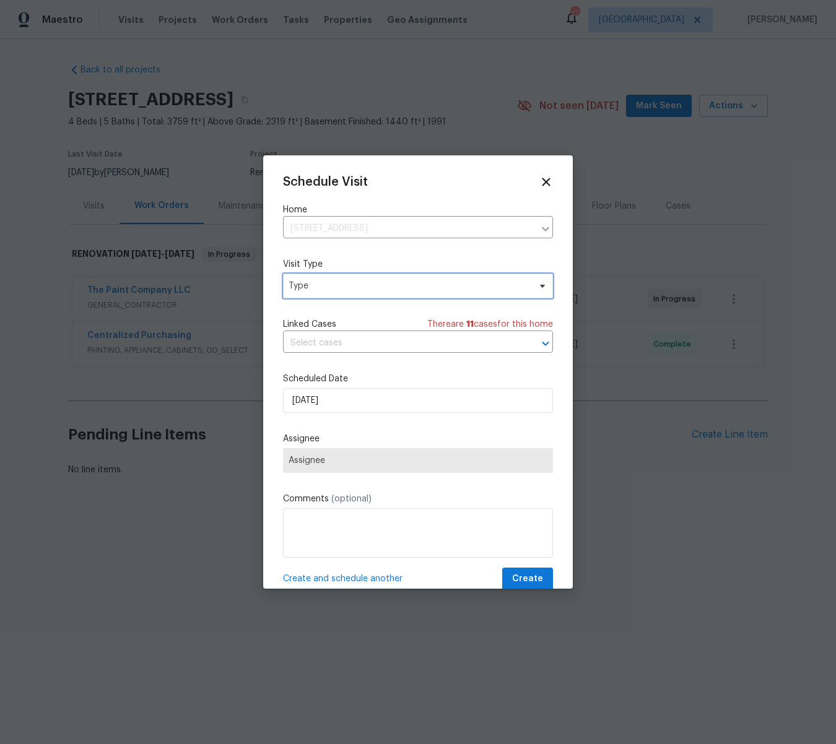
click at [306, 286] on span "Type" at bounding box center [408, 286] width 241 height 12
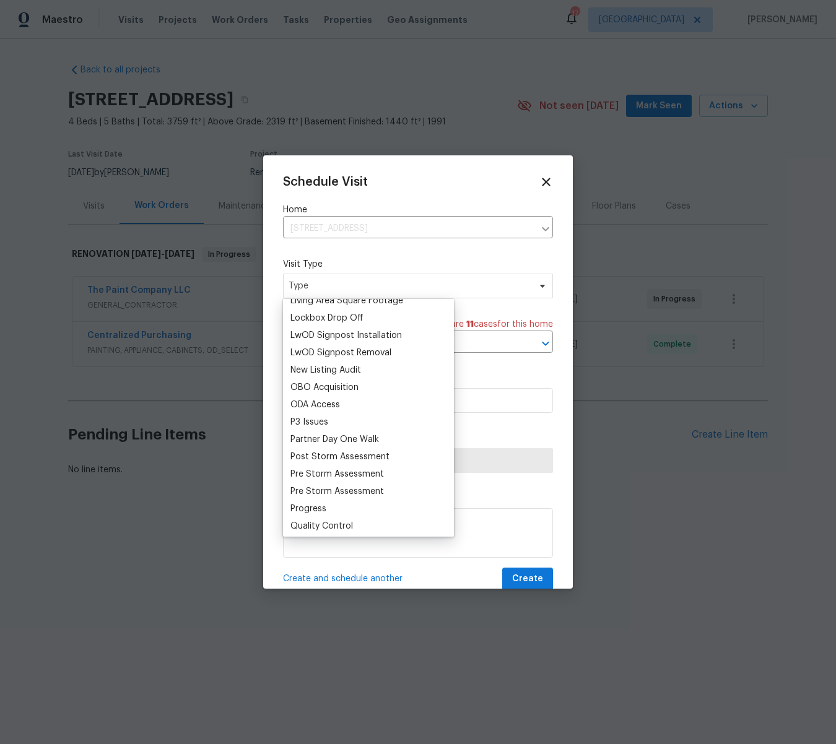
scroll to position [636, 0]
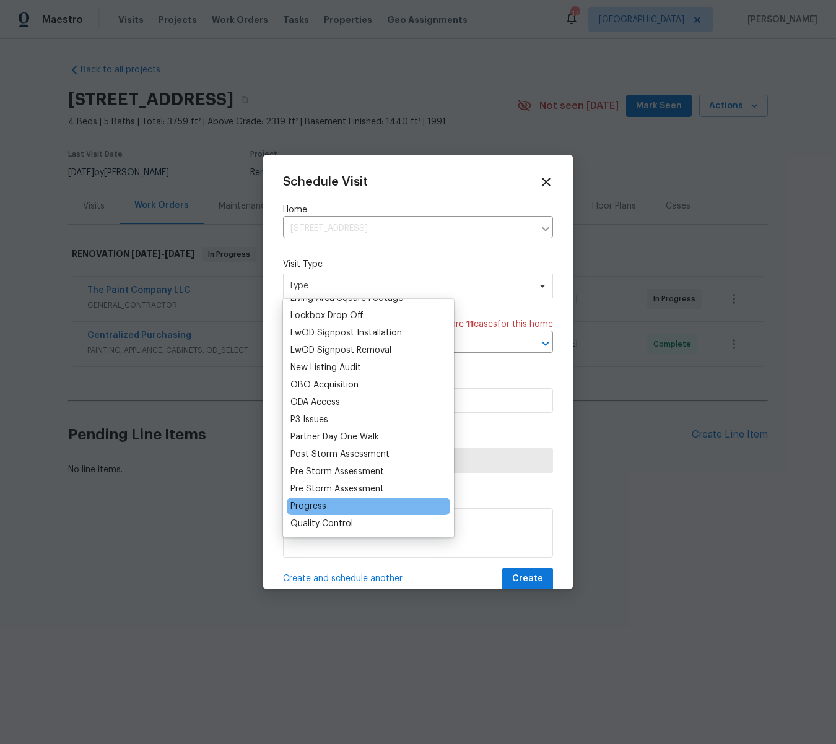
click at [314, 506] on div "Progress" at bounding box center [308, 506] width 36 height 12
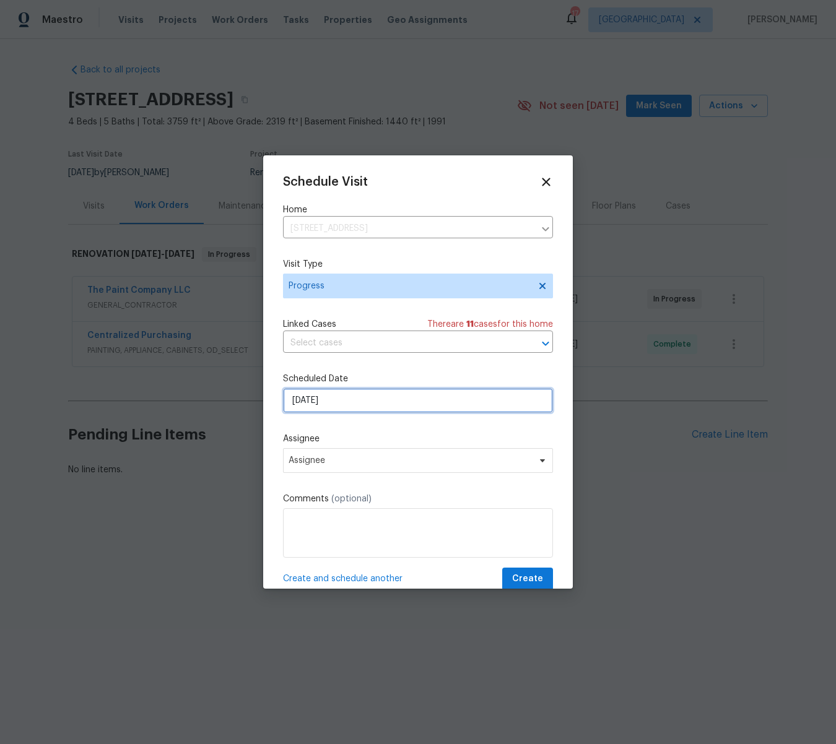
click at [336, 402] on input "[DATE]" at bounding box center [418, 400] width 270 height 25
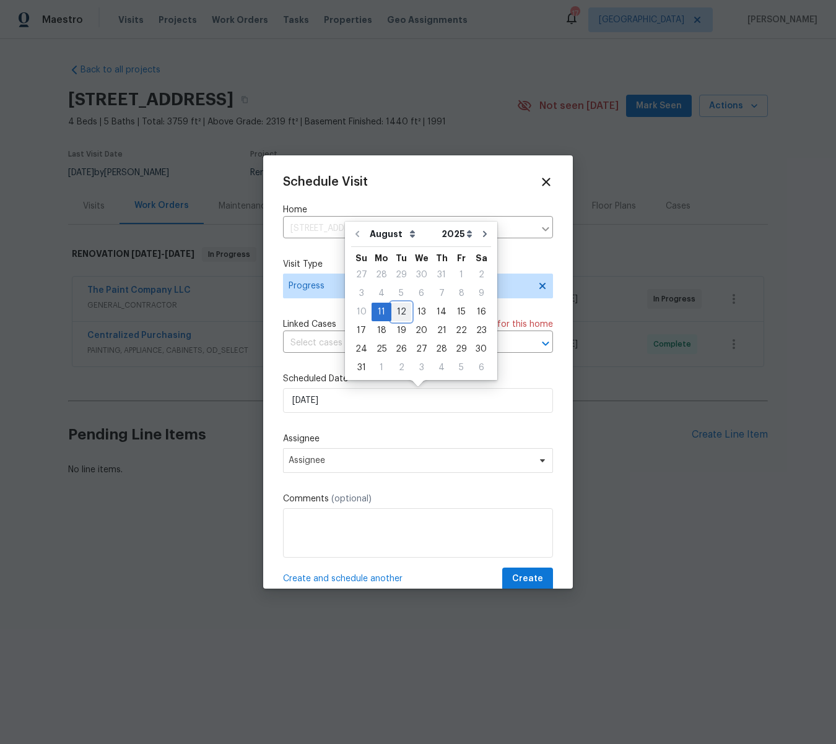
click at [401, 313] on div "12" at bounding box center [401, 311] width 20 height 17
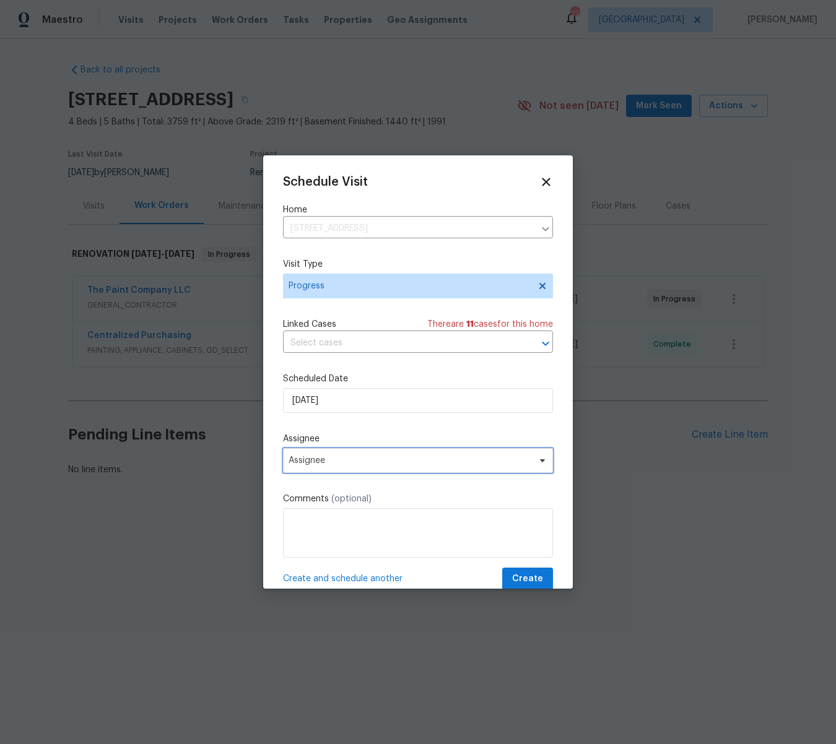
click at [323, 464] on span "Assignee" at bounding box center [409, 461] width 243 height 10
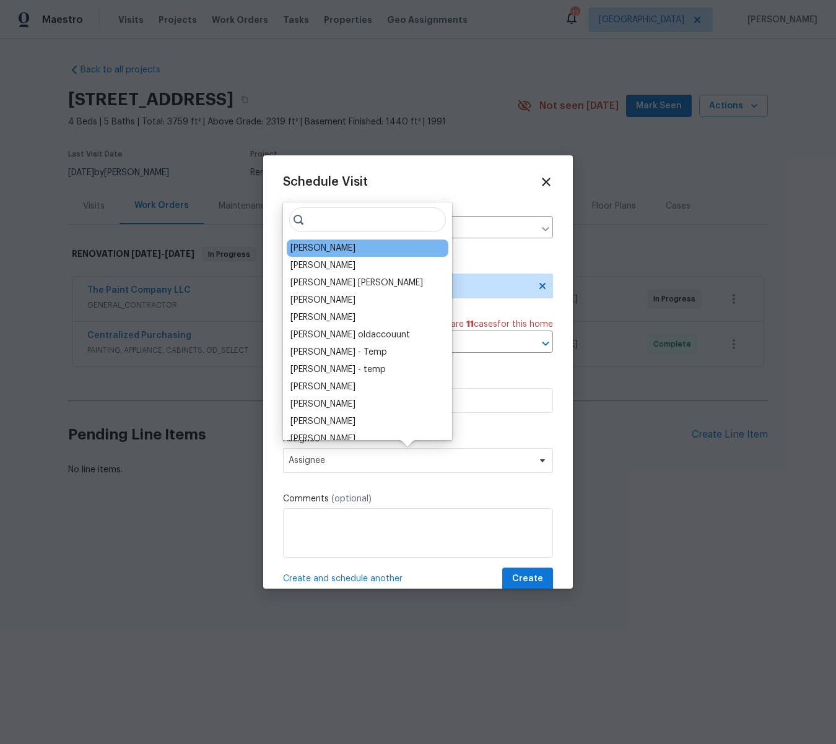
click at [336, 248] on div "[PERSON_NAME]" at bounding box center [368, 248] width 162 height 17
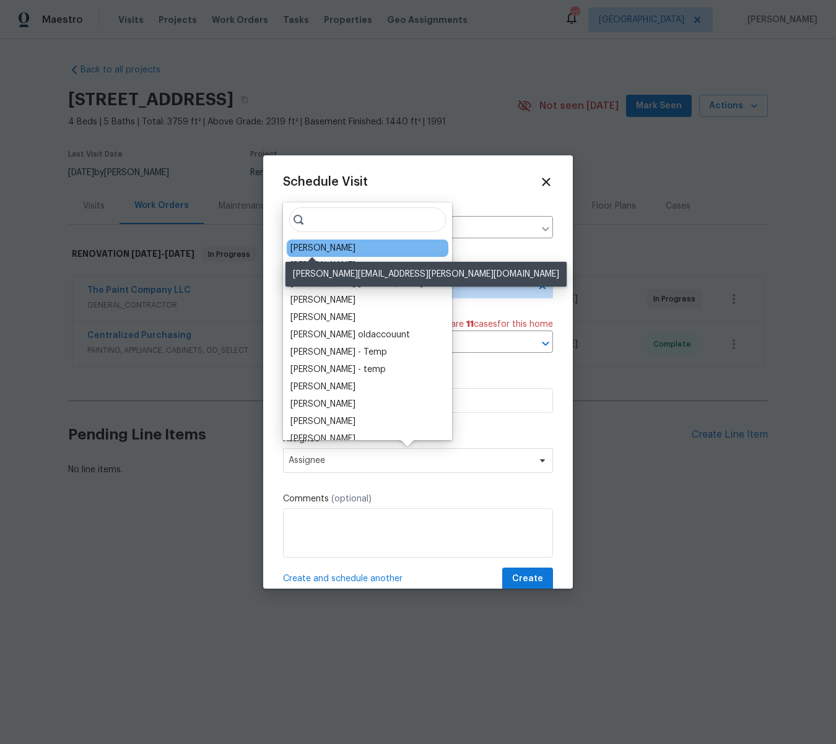
click at [319, 246] on div "[PERSON_NAME]" at bounding box center [322, 248] width 65 height 12
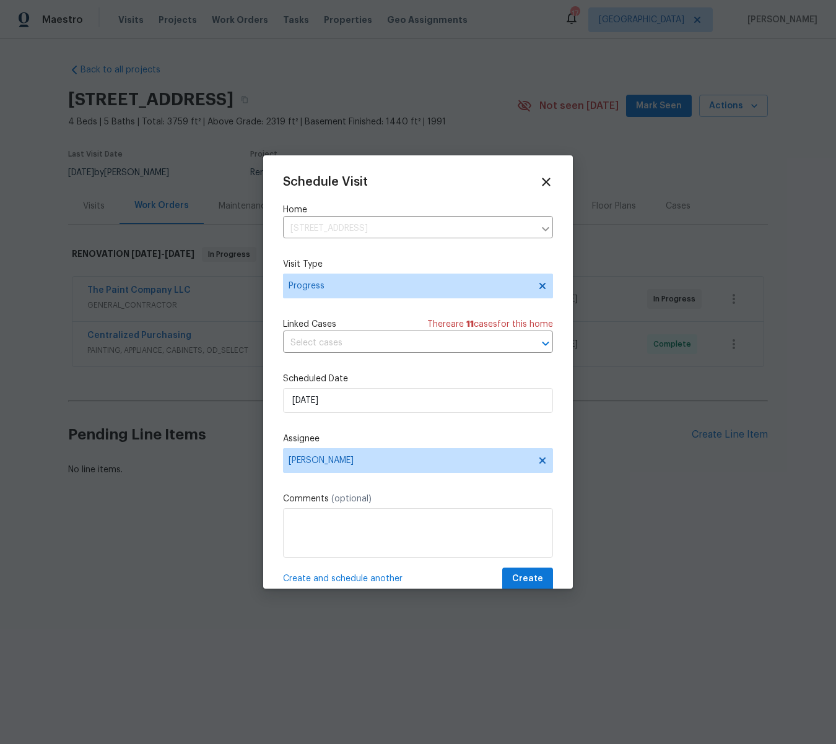
click at [347, 580] on span "Create and schedule another" at bounding box center [342, 579] width 119 height 12
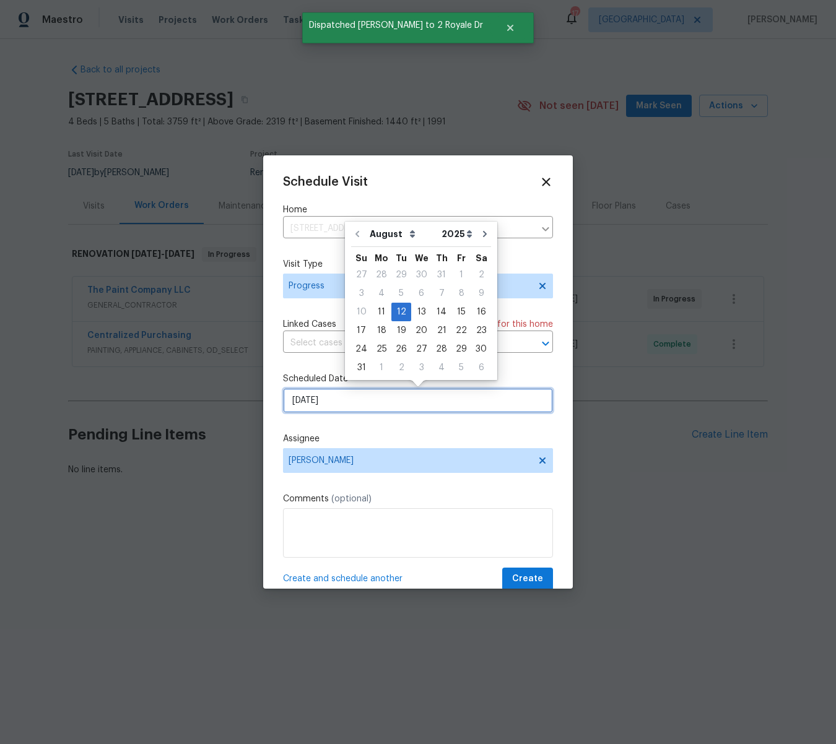
click at [333, 402] on input "[DATE]" at bounding box center [418, 400] width 270 height 25
click at [437, 312] on div "14" at bounding box center [441, 311] width 20 height 17
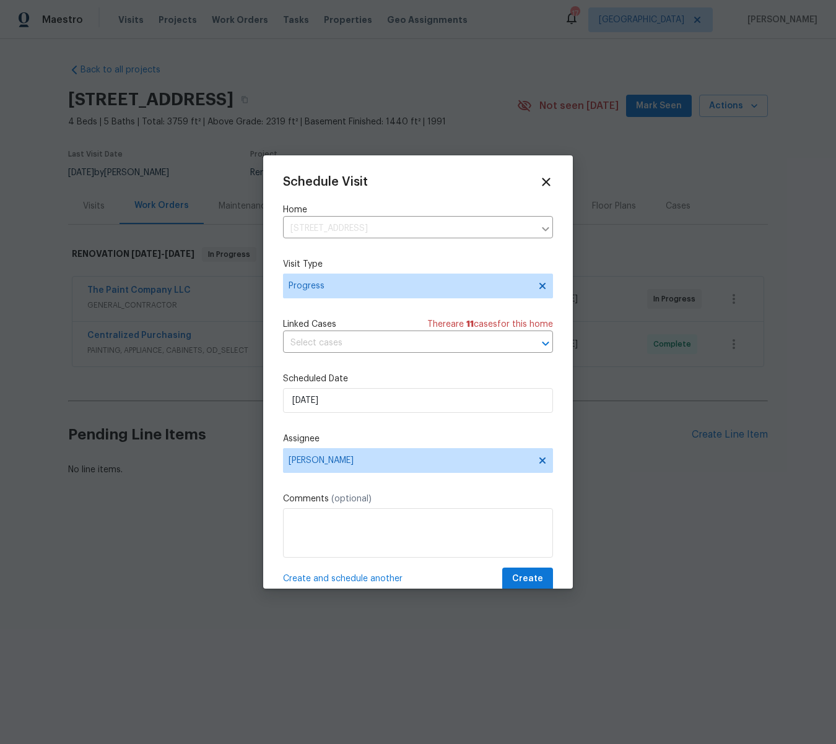
click at [334, 576] on span "Create and schedule another" at bounding box center [342, 579] width 119 height 12
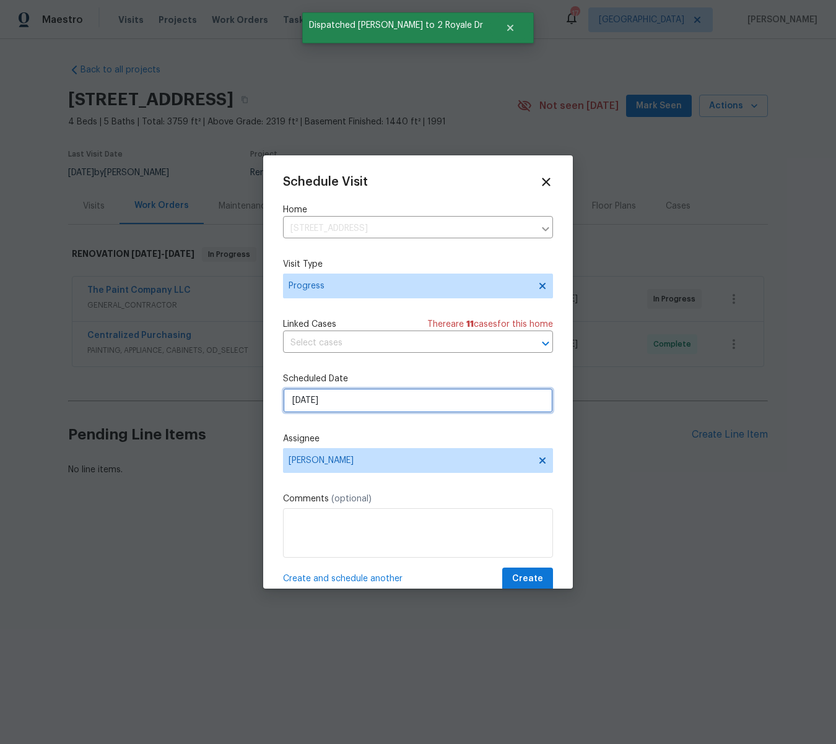
click at [321, 402] on input "[DATE]" at bounding box center [418, 400] width 270 height 25
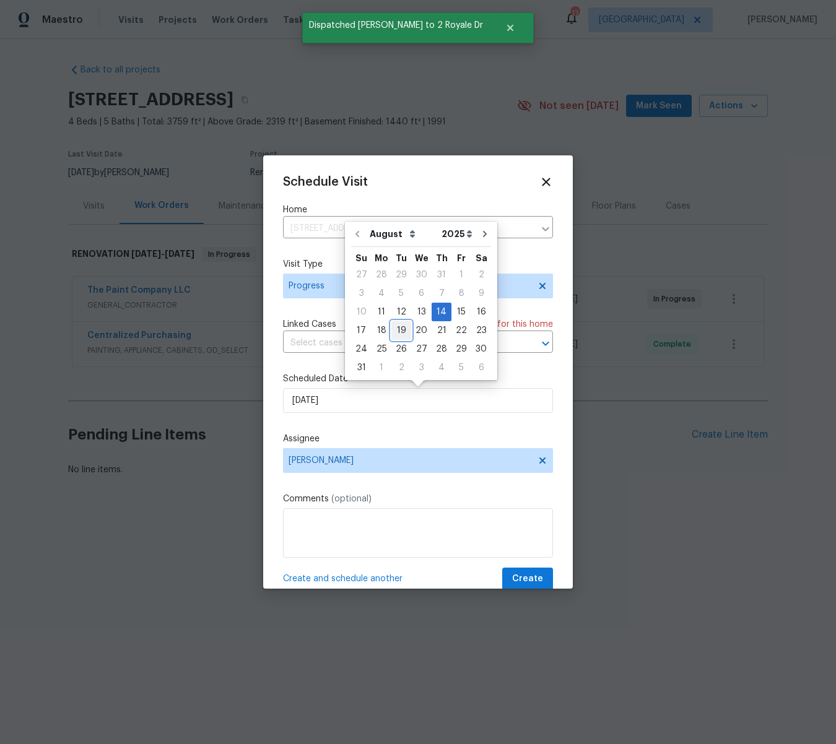
click at [396, 329] on div "19" at bounding box center [401, 330] width 20 height 17
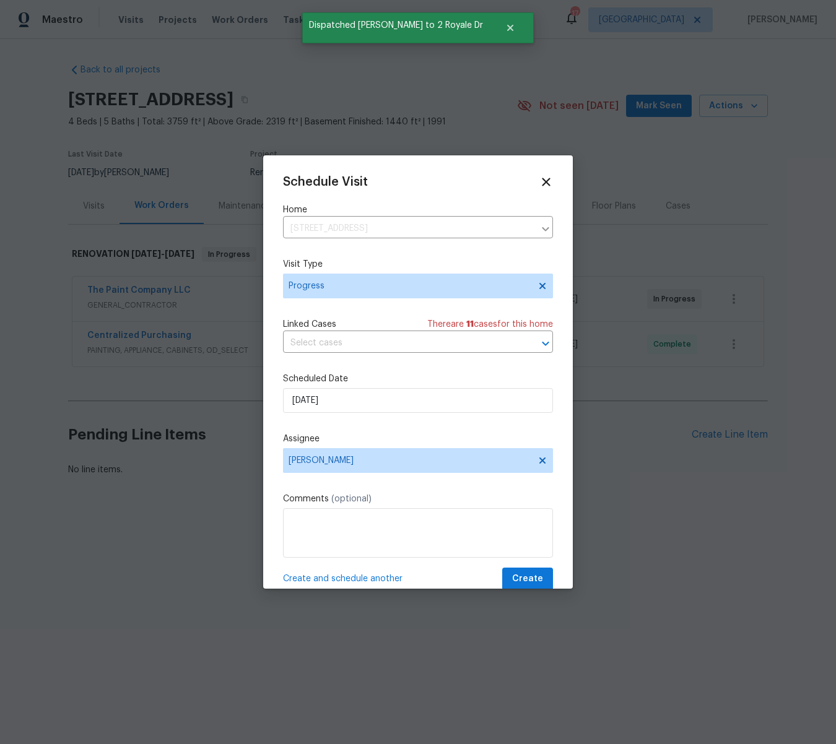
click at [349, 578] on span "Create and schedule another" at bounding box center [342, 579] width 119 height 12
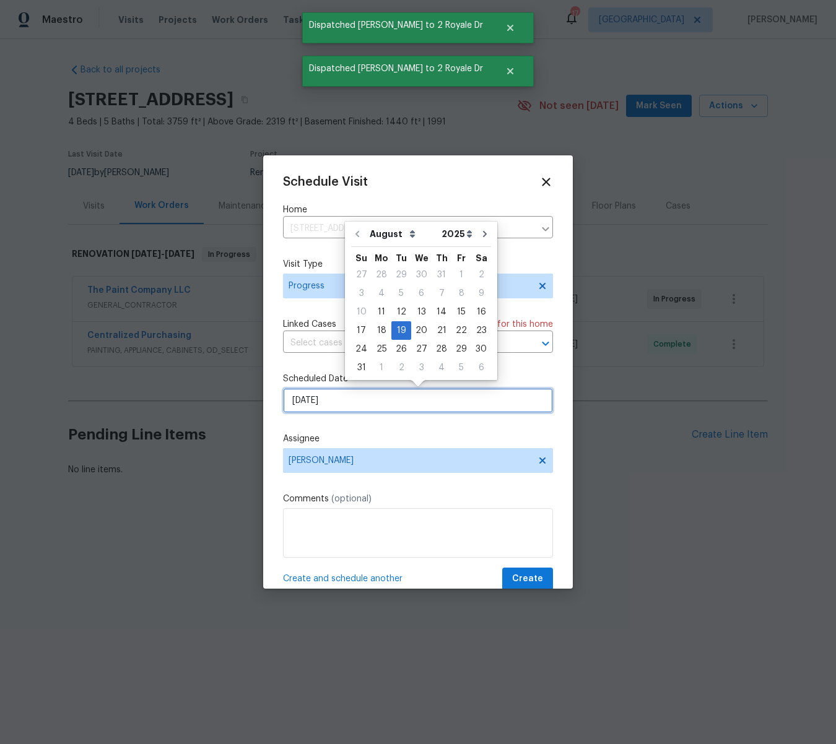
click at [349, 405] on input "[DATE]" at bounding box center [418, 400] width 270 height 25
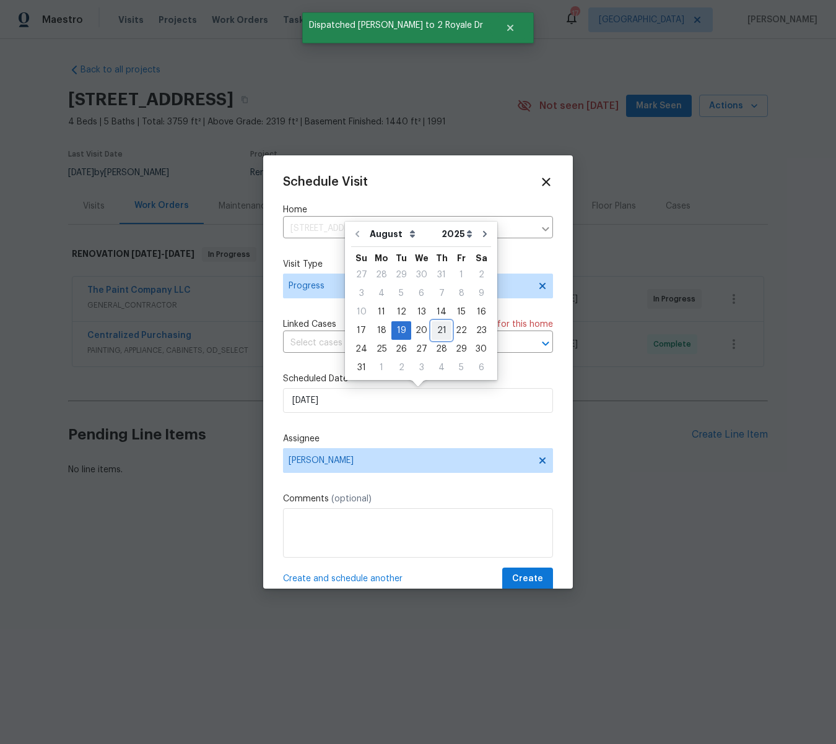
click at [435, 329] on div "21" at bounding box center [441, 330] width 20 height 17
type input "[DATE]"
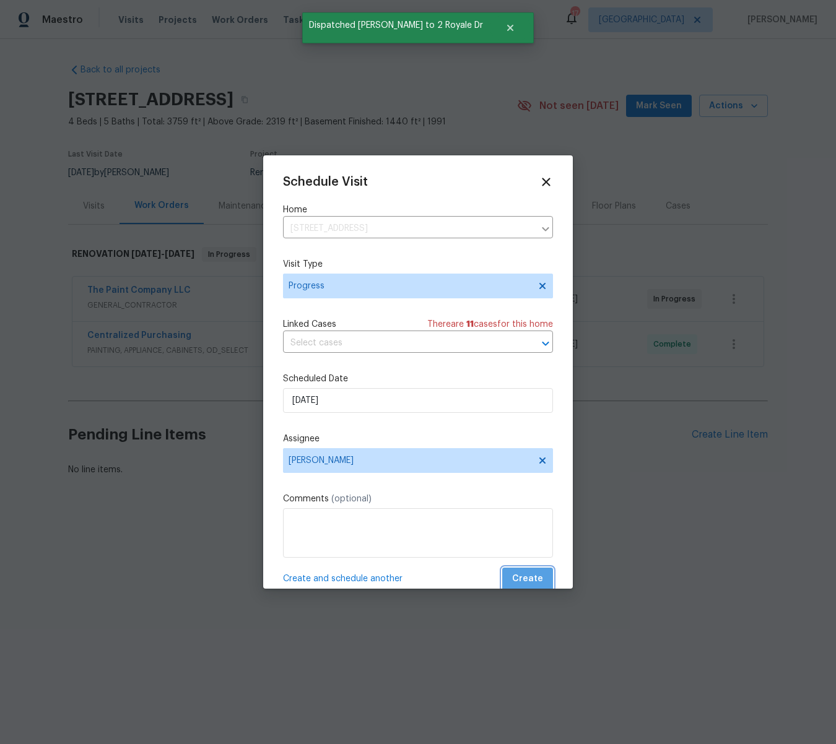
click at [537, 581] on span "Create" at bounding box center [527, 578] width 31 height 15
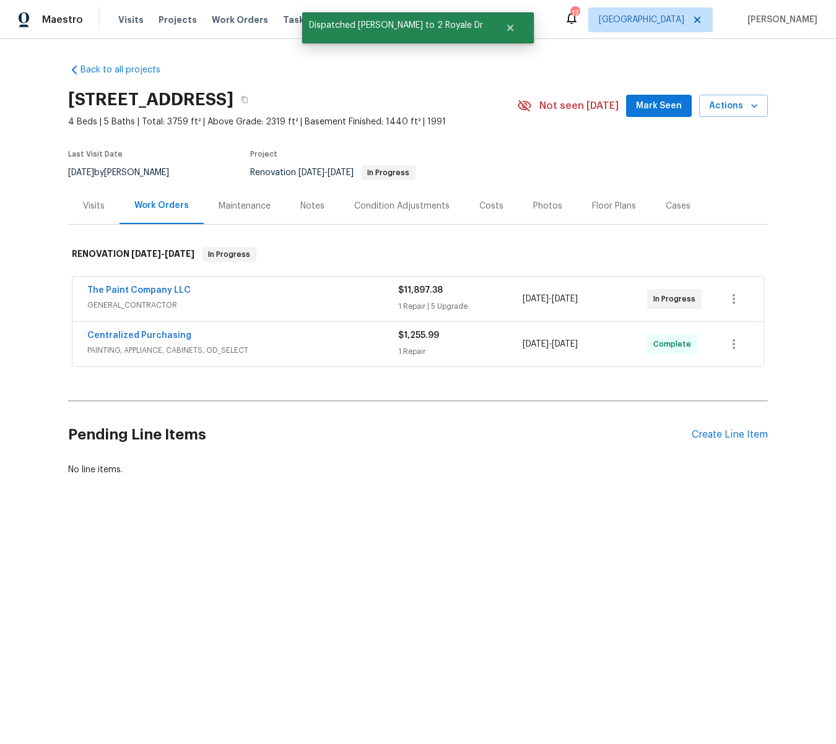
click at [89, 202] on div "Visits" at bounding box center [94, 206] width 22 height 12
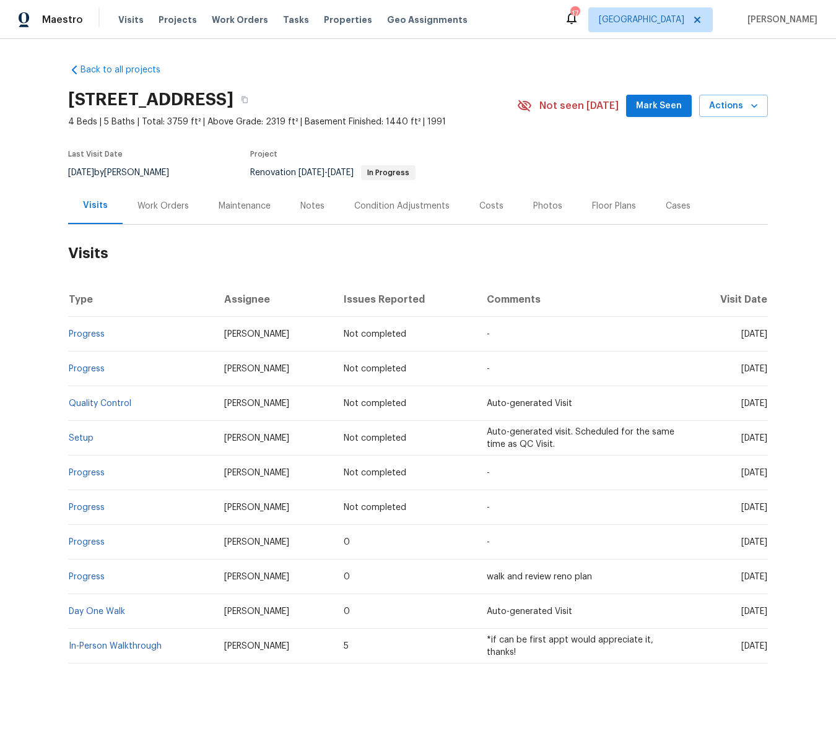
click at [310, 207] on div "Notes" at bounding box center [312, 206] width 24 height 12
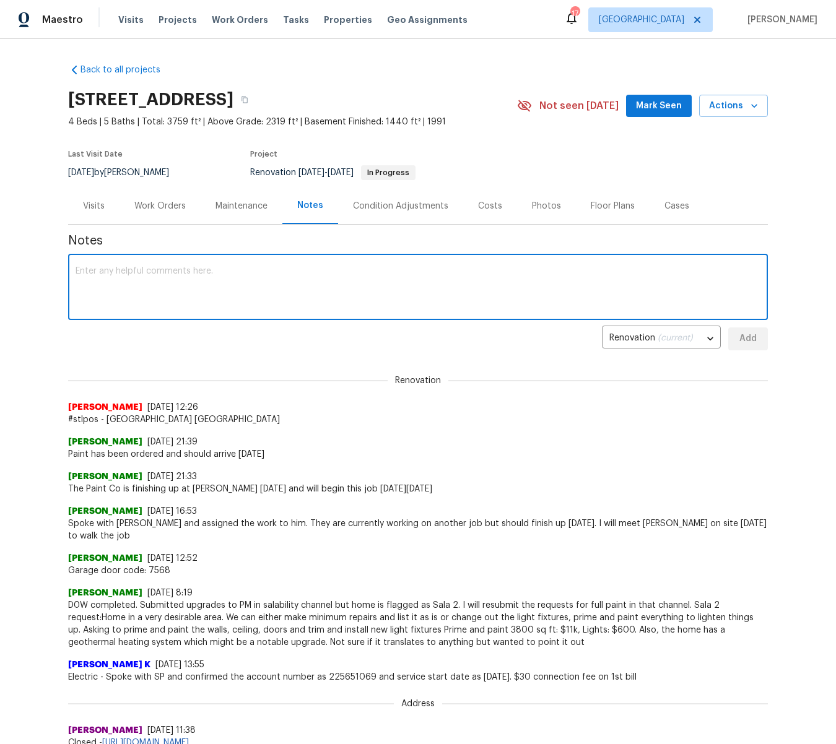
click at [138, 274] on textarea at bounding box center [418, 288] width 685 height 43
drag, startPoint x: 88, startPoint y: 271, endPoint x: 145, endPoint y: 287, distance: 59.8
click at [92, 272] on textarea "NAte has finished up the" at bounding box center [418, 288] width 685 height 43
click at [196, 276] on textarea "[PERSON_NAME] has finished up the" at bounding box center [418, 288] width 685 height 43
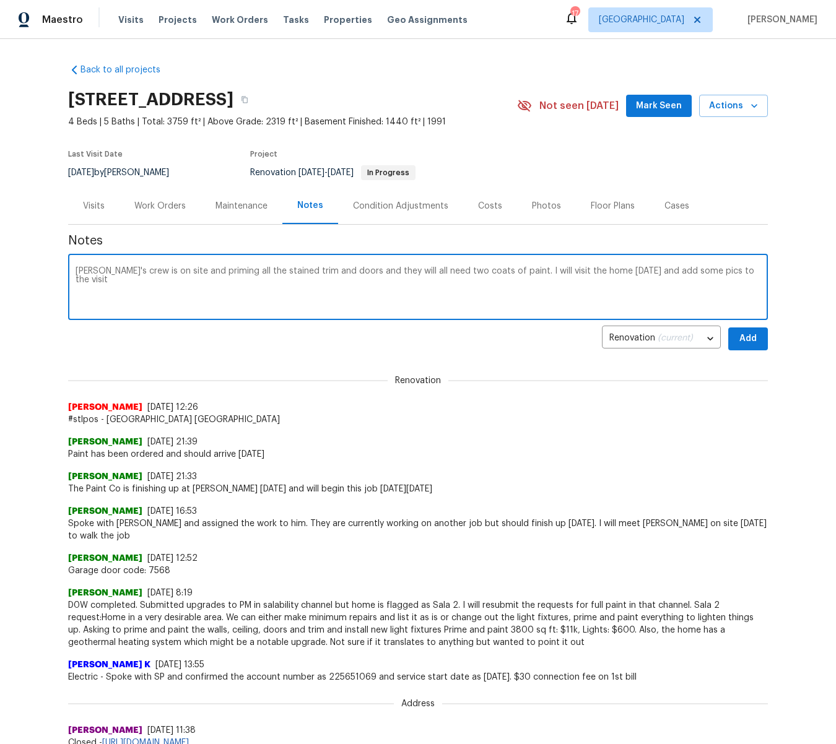
type textarea "[PERSON_NAME]'s crew is on site and priming all the stained trim and doors and …"
click at [758, 339] on button "Add" at bounding box center [748, 338] width 40 height 23
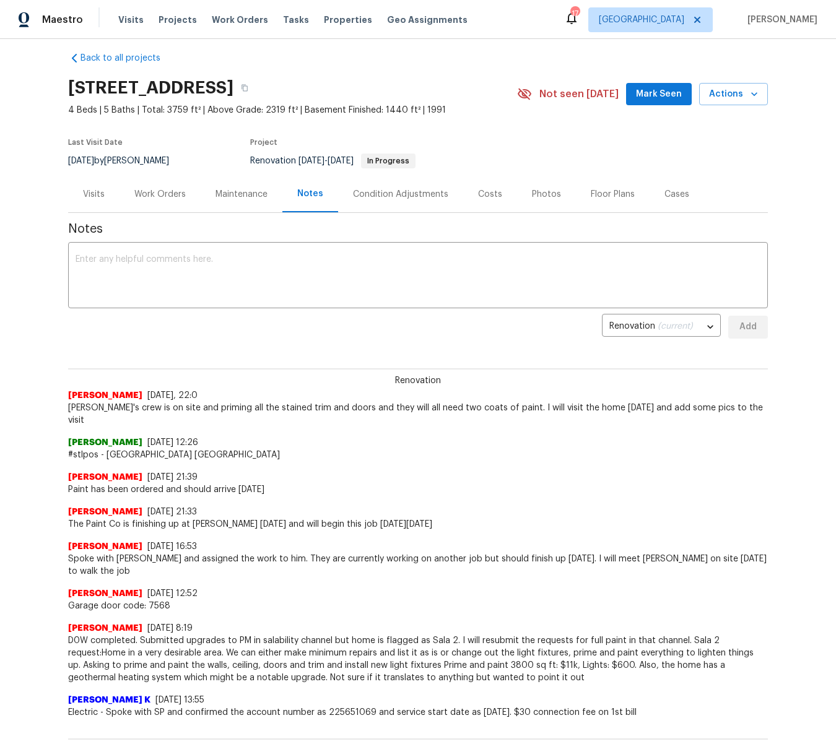
scroll to position [15, 0]
